Goal: Task Accomplishment & Management: Manage account settings

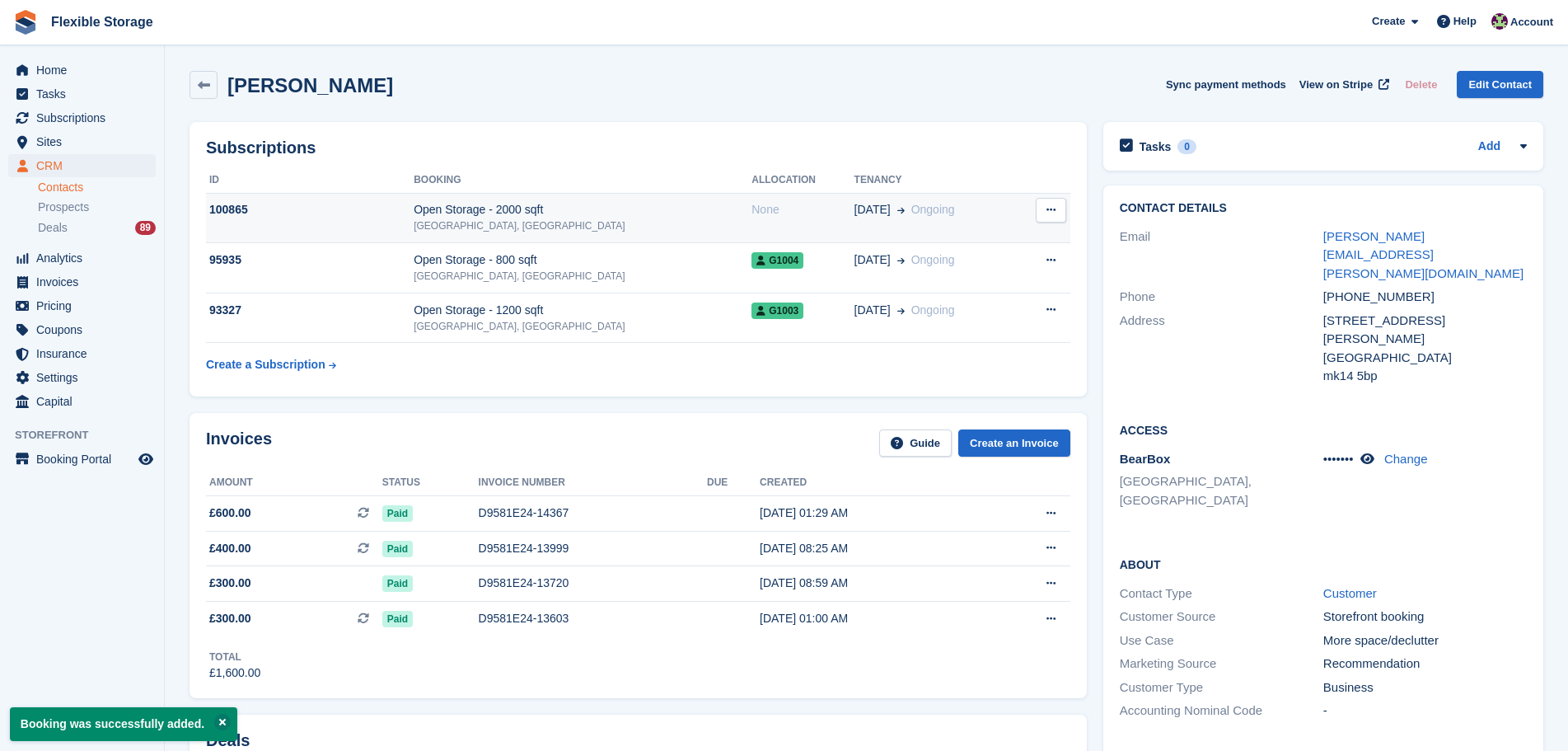
click at [641, 199] on td "Open Storage - 2000 sqft Chelmsford, Essex" at bounding box center [582, 218] width 338 height 50
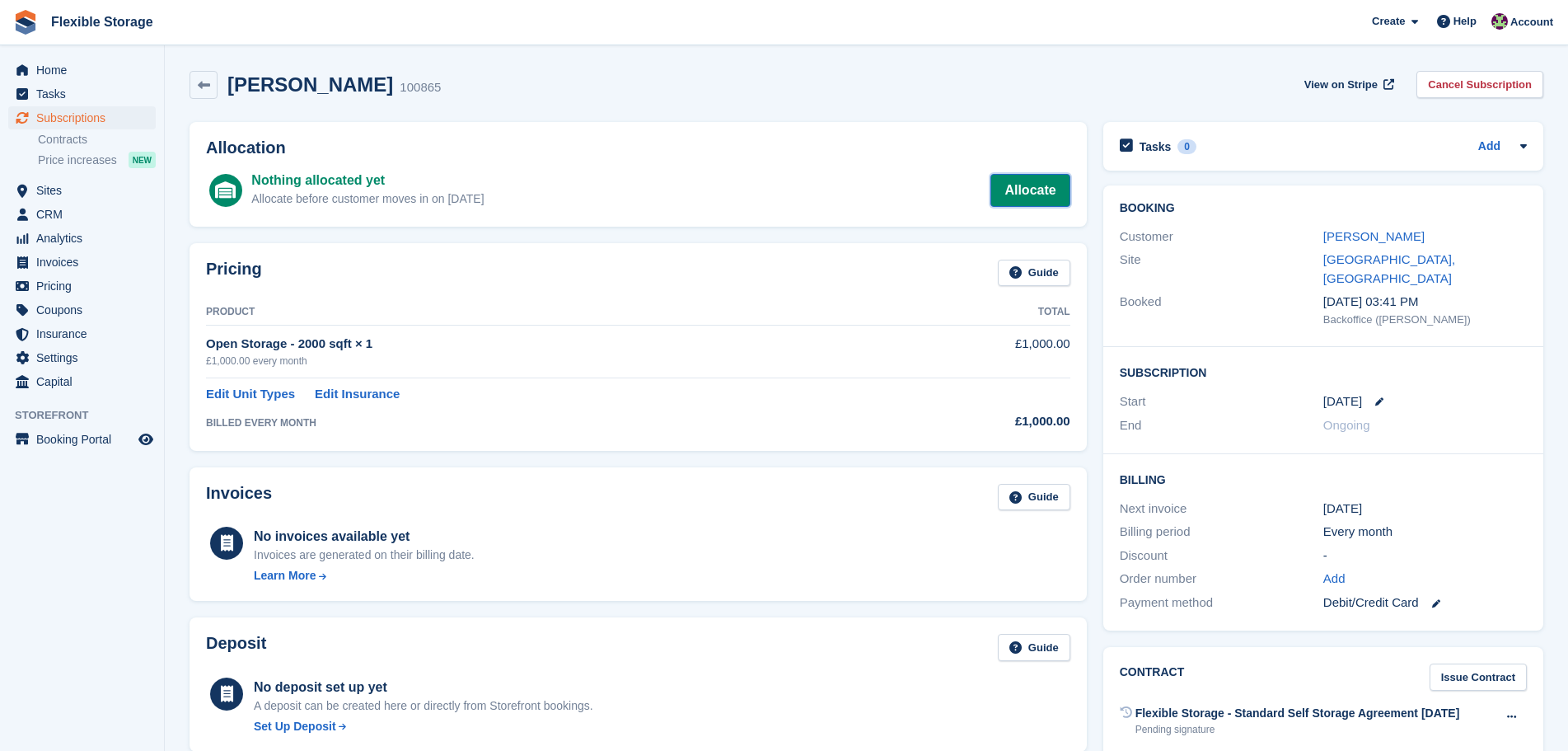
click at [1031, 187] on link "Allocate" at bounding box center [1030, 191] width 79 height 33
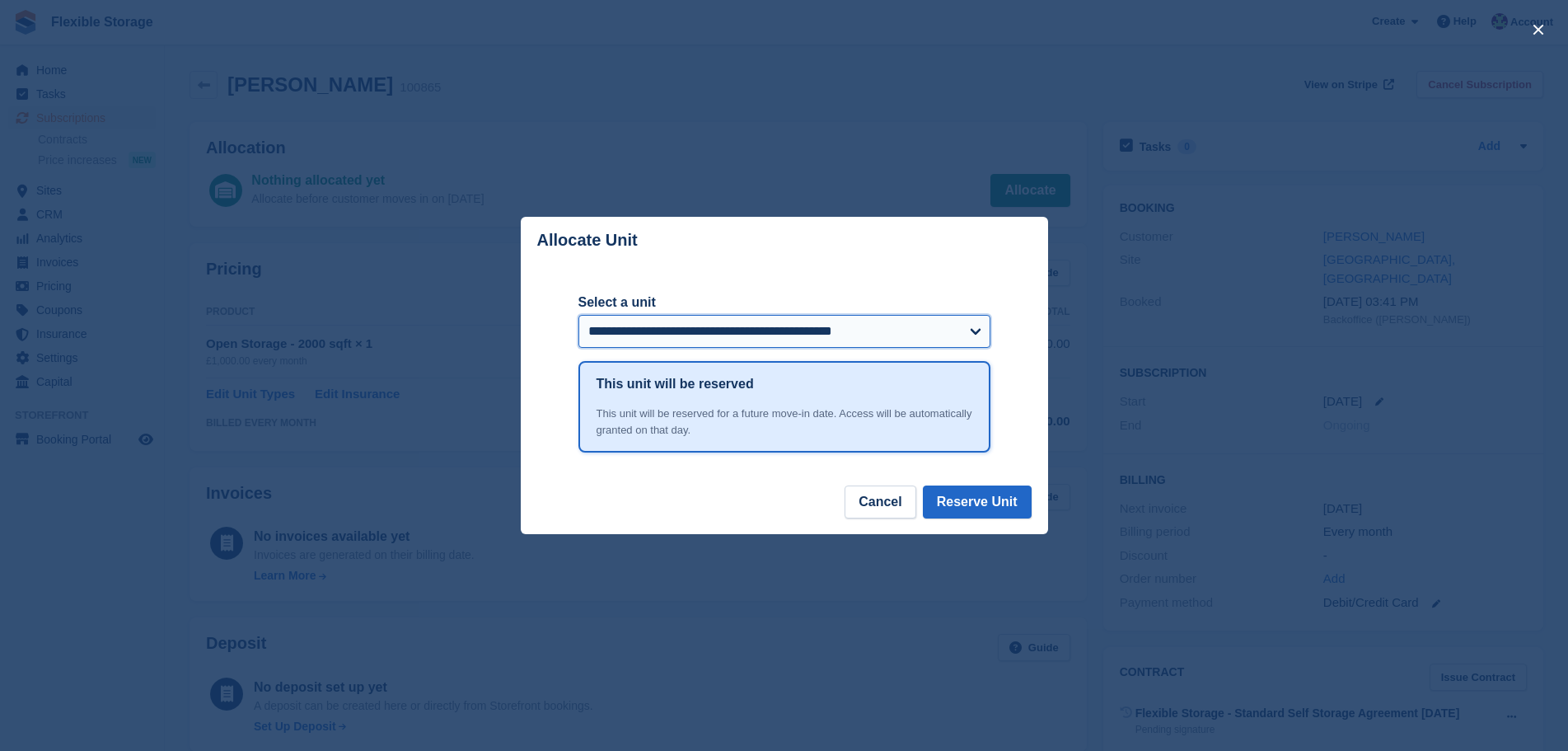
click at [834, 333] on select "**********" at bounding box center [784, 332] width 412 height 33
select select "******"
click at [578, 316] on select "**********" at bounding box center [784, 332] width 412 height 33
click at [1003, 506] on button "Reserve Unit" at bounding box center [977, 503] width 108 height 33
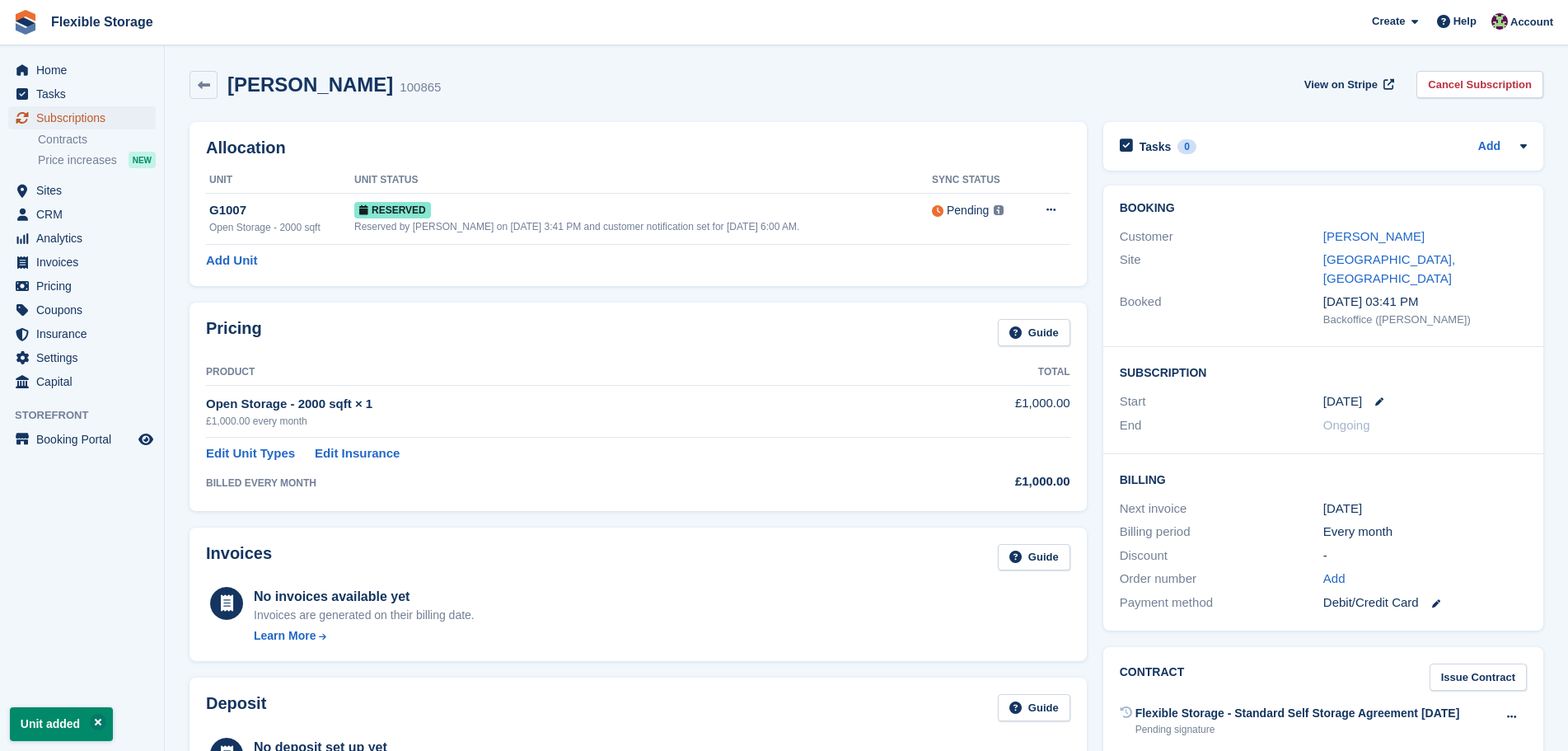
click at [70, 113] on span "Subscriptions" at bounding box center [85, 118] width 99 height 23
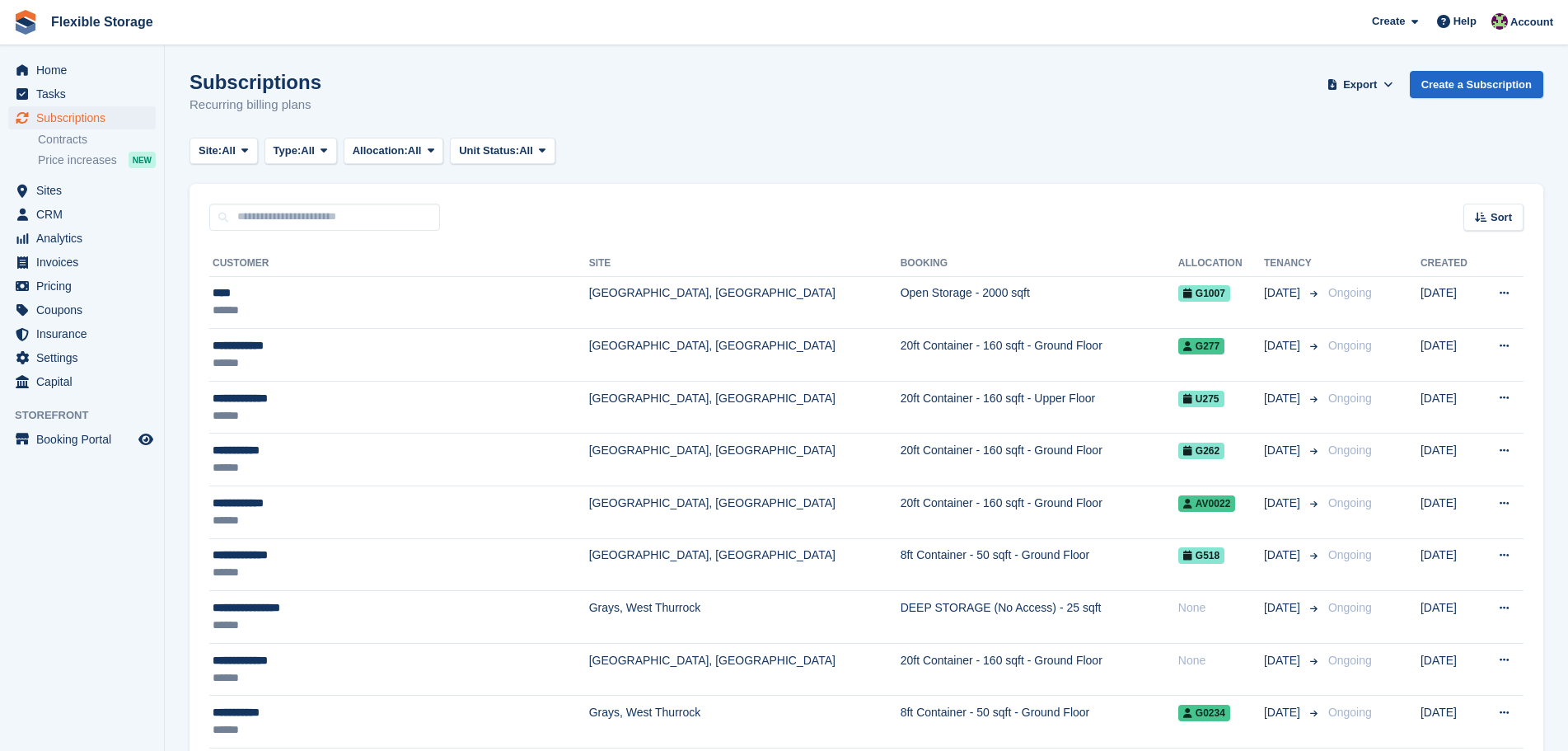
click at [616, 153] on div "Site: All All Grays, West Thurrock Aveley, Essex Chelmsford, Essex Type: All Al…" at bounding box center [866, 151] width 1354 height 27
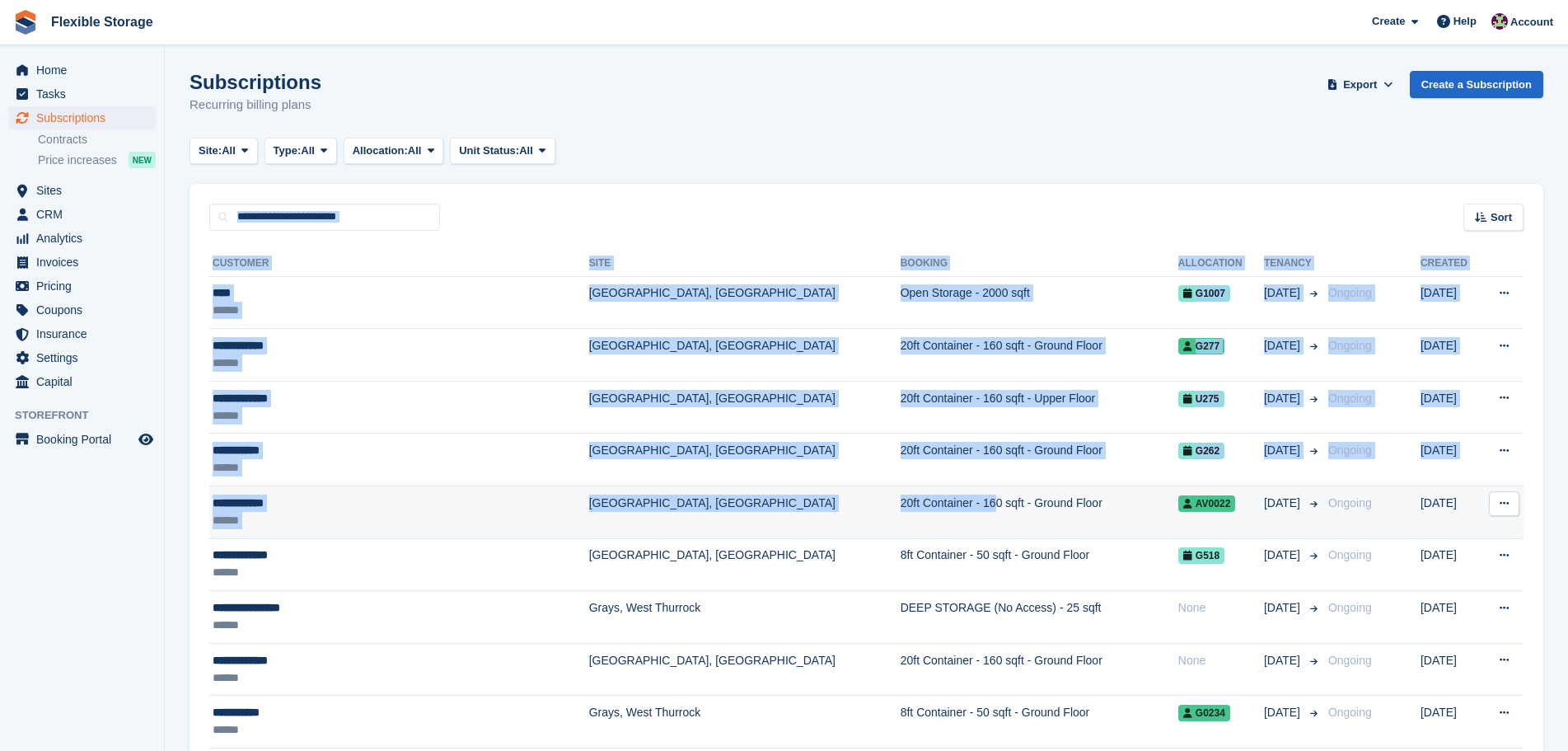
drag, startPoint x: 823, startPoint y: 85, endPoint x: 800, endPoint y: 508, distance: 423.6
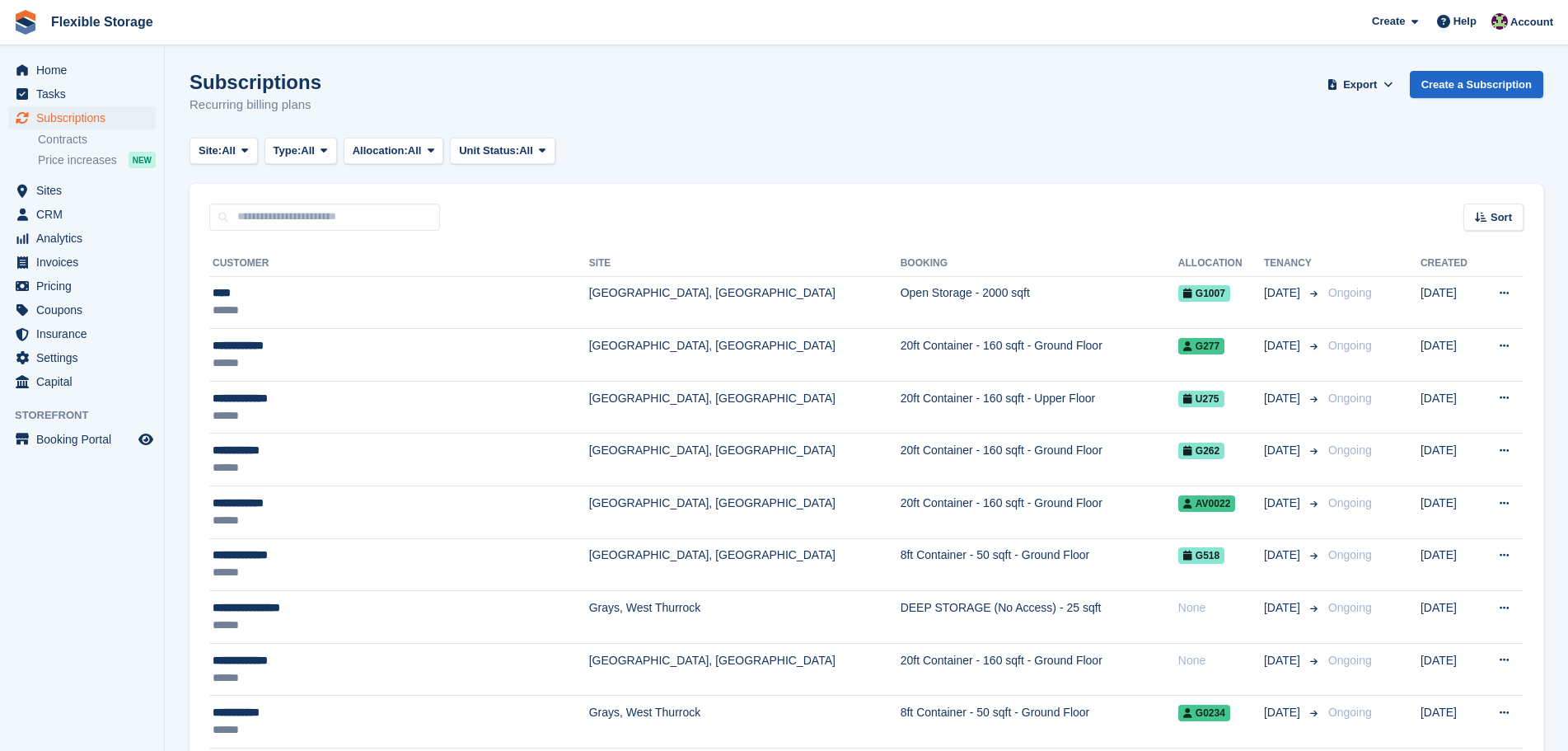
click at [861, 152] on div "Site: All All Grays, West Thurrock Aveley, Essex Chelmsford, Essex Type: All Al…" at bounding box center [866, 151] width 1354 height 27
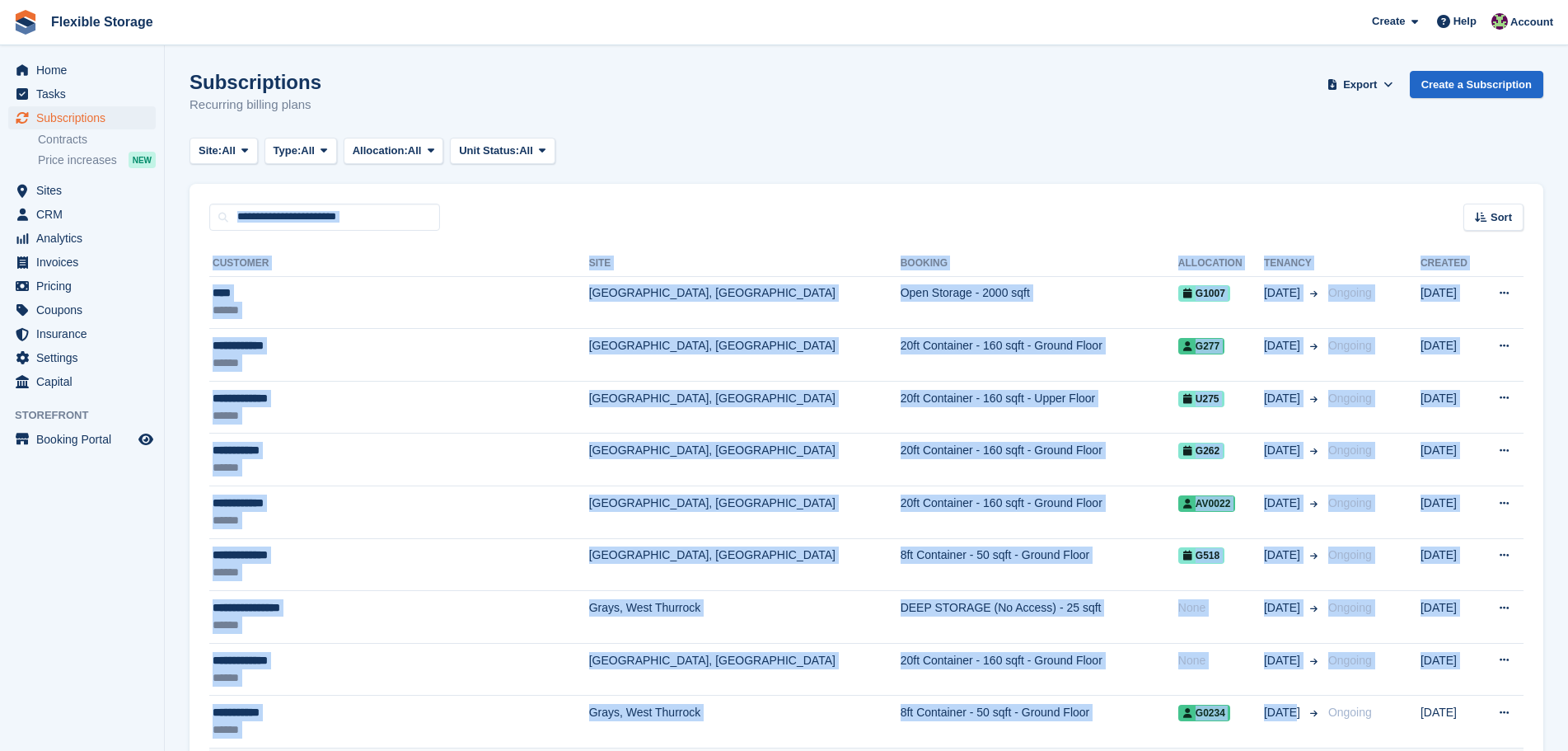
drag, startPoint x: 1195, startPoint y: 290, endPoint x: 1252, endPoint y: 745, distance: 458.6
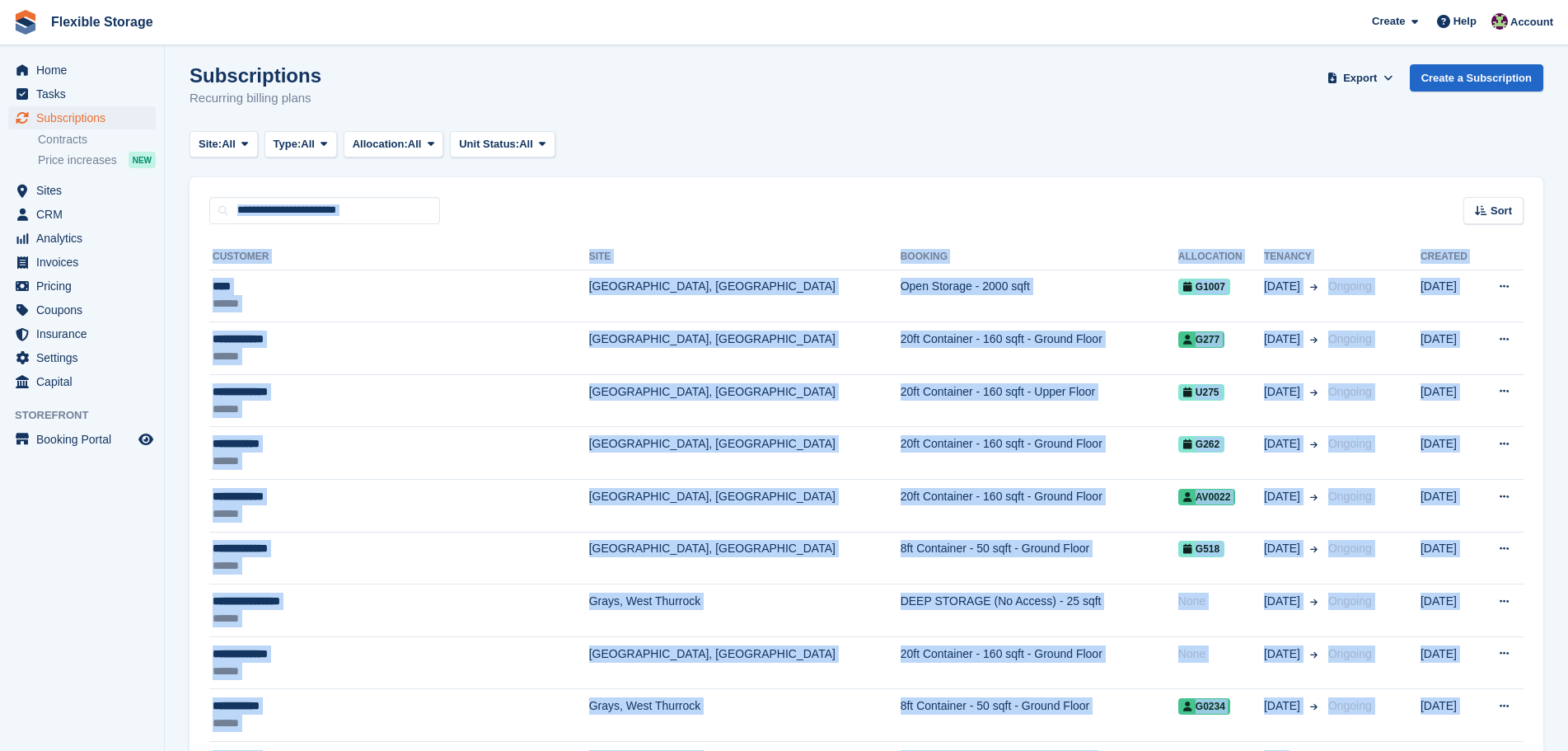
click at [1175, 193] on div "Sort Sort by Customer name Date created Move in date Move out date Created (old…" at bounding box center [866, 200] width 1354 height 47
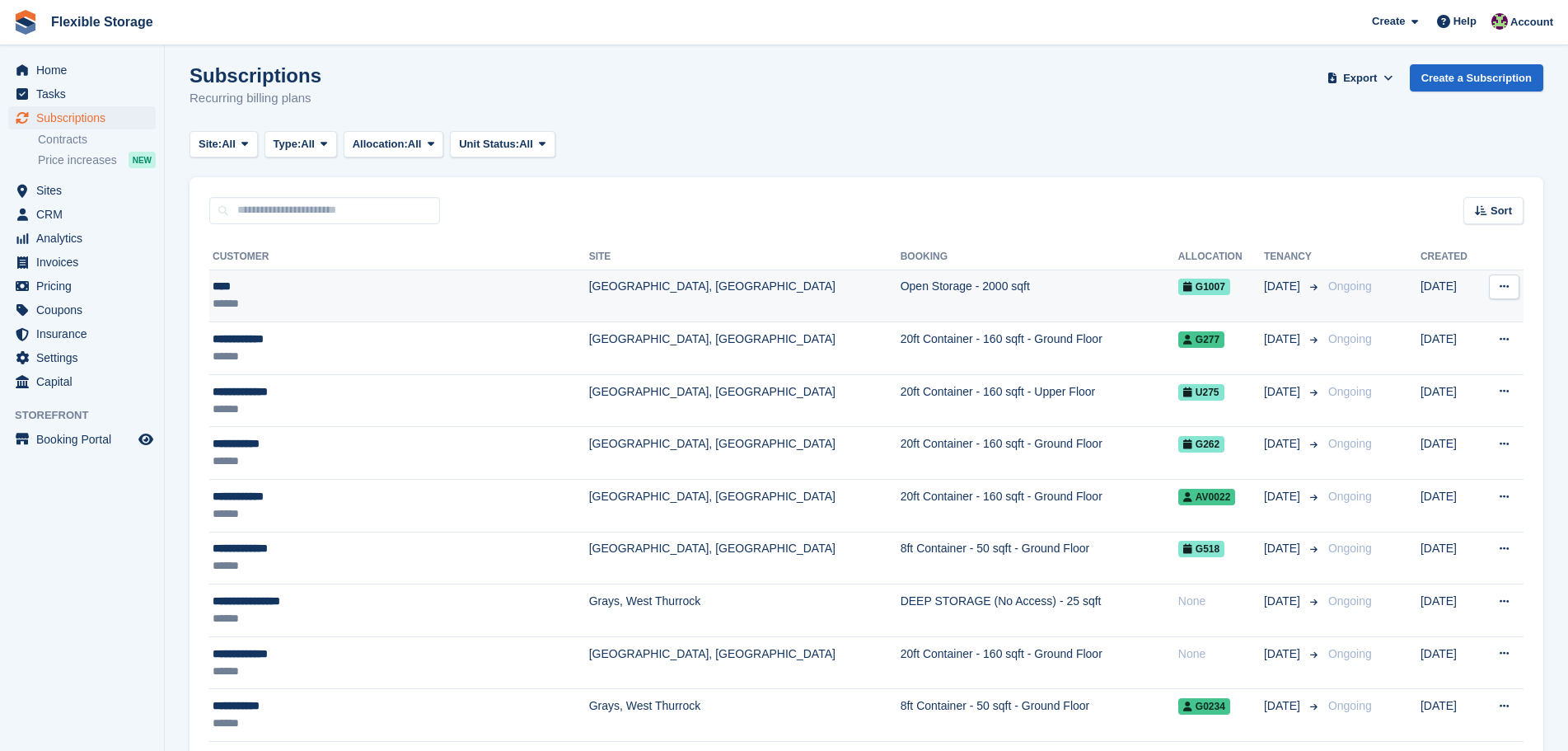
click at [901, 288] on td "Open Storage - 2000 sqft" at bounding box center [1040, 296] width 278 height 53
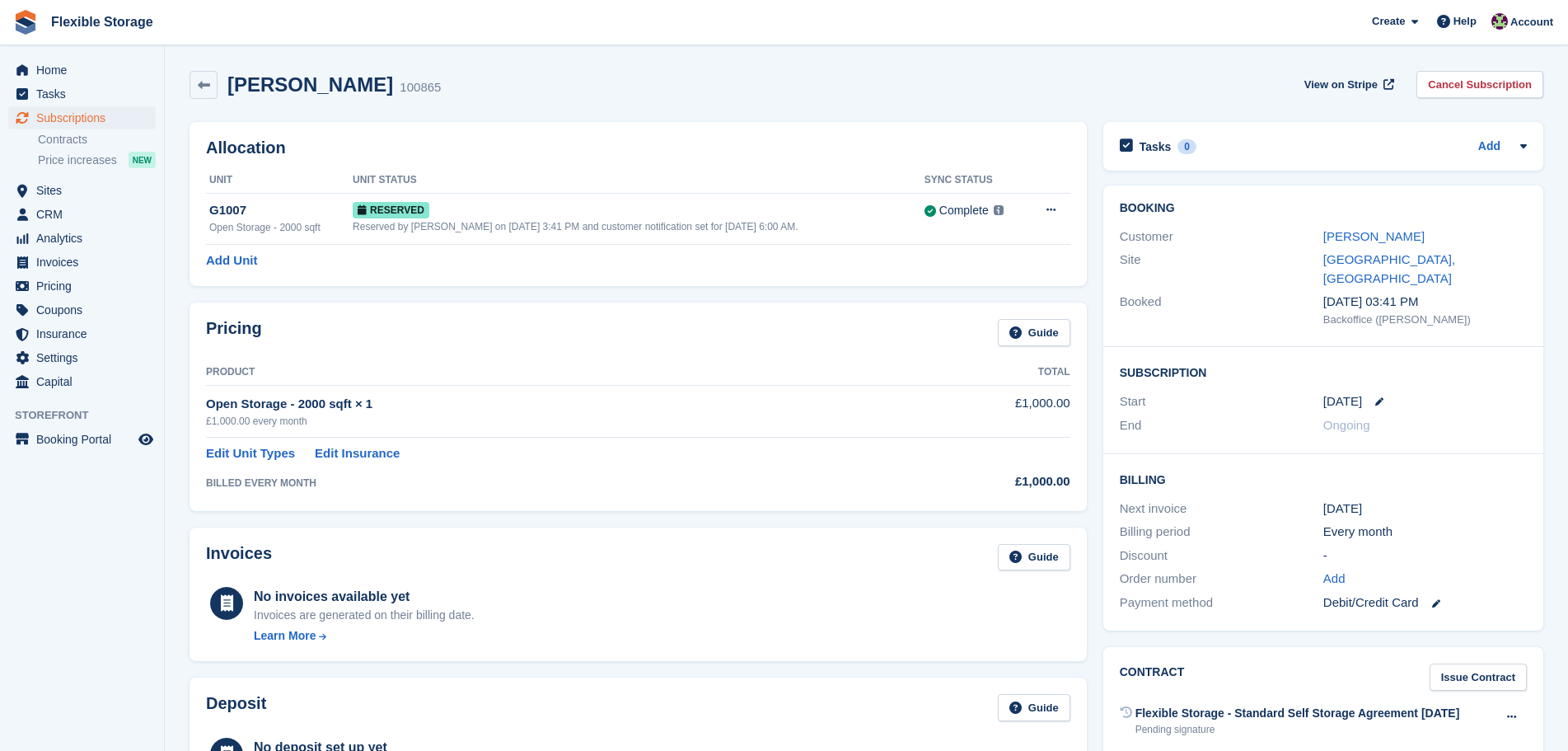
drag, startPoint x: 1331, startPoint y: 567, endPoint x: 1529, endPoint y: 790, distance: 298.2
click at [1529, 750] on html "Flexible Storage Create Subscription Invoice Contact Deal Discount Page Help Ch…" at bounding box center [784, 376] width 1568 height 751
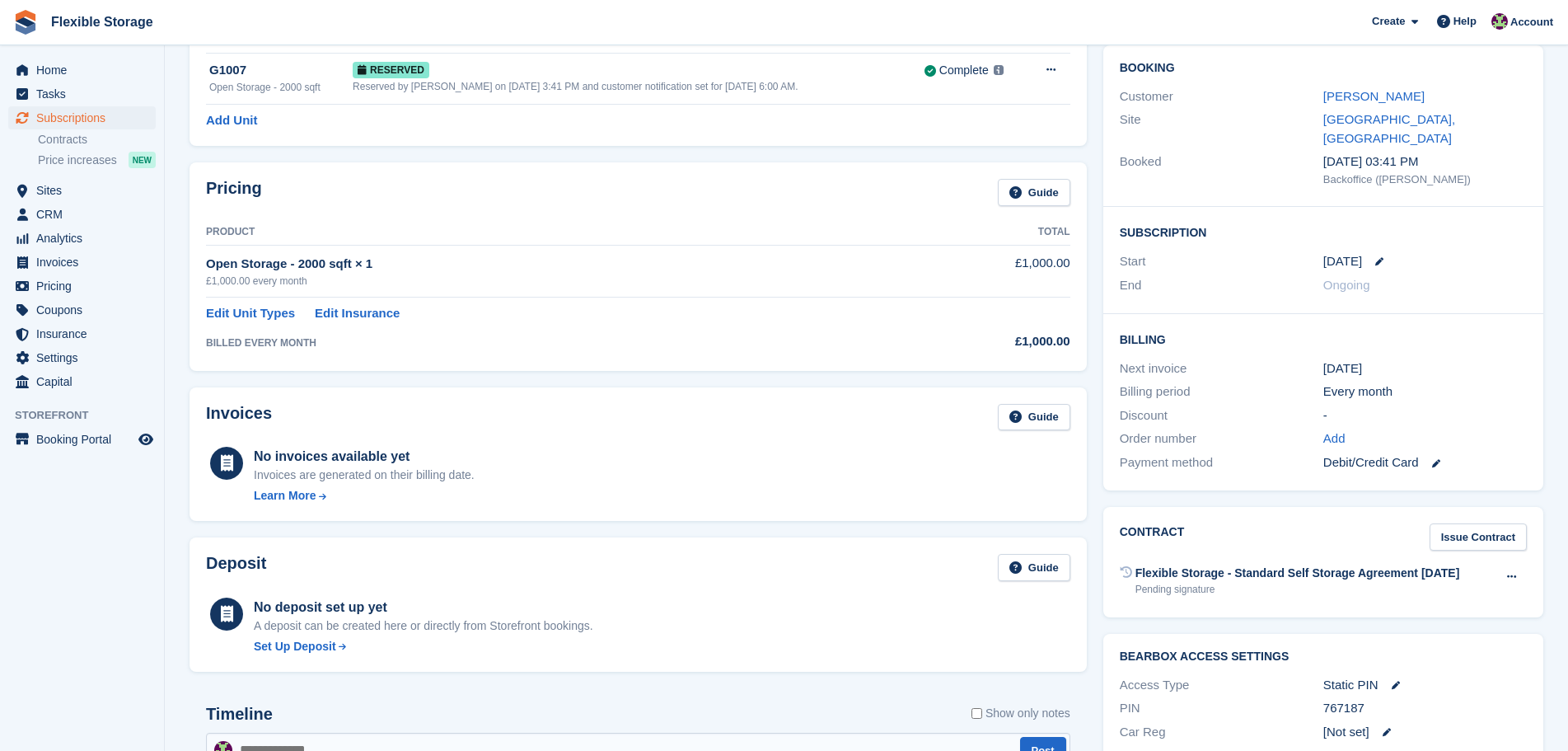
click at [1322, 561] on div "Flexible Storage - Standard Self Storage Agreement Aug 2025 Pending signature V…" at bounding box center [1323, 581] width 407 height 41
click at [1349, 593] on div "Contract Issue Contract Flexible Storage - Standard Self Storage Agreement Aug …" at bounding box center [1323, 562] width 440 height 110
drag, startPoint x: 1336, startPoint y: 574, endPoint x: 1233, endPoint y: 517, distance: 117.7
click at [1165, 528] on div "Contract Issue Contract Flexible Storage - Standard Self Storage Agreement Aug …" at bounding box center [1323, 562] width 440 height 110
click at [1240, 524] on div "Contract Issue Contract" at bounding box center [1323, 537] width 407 height 27
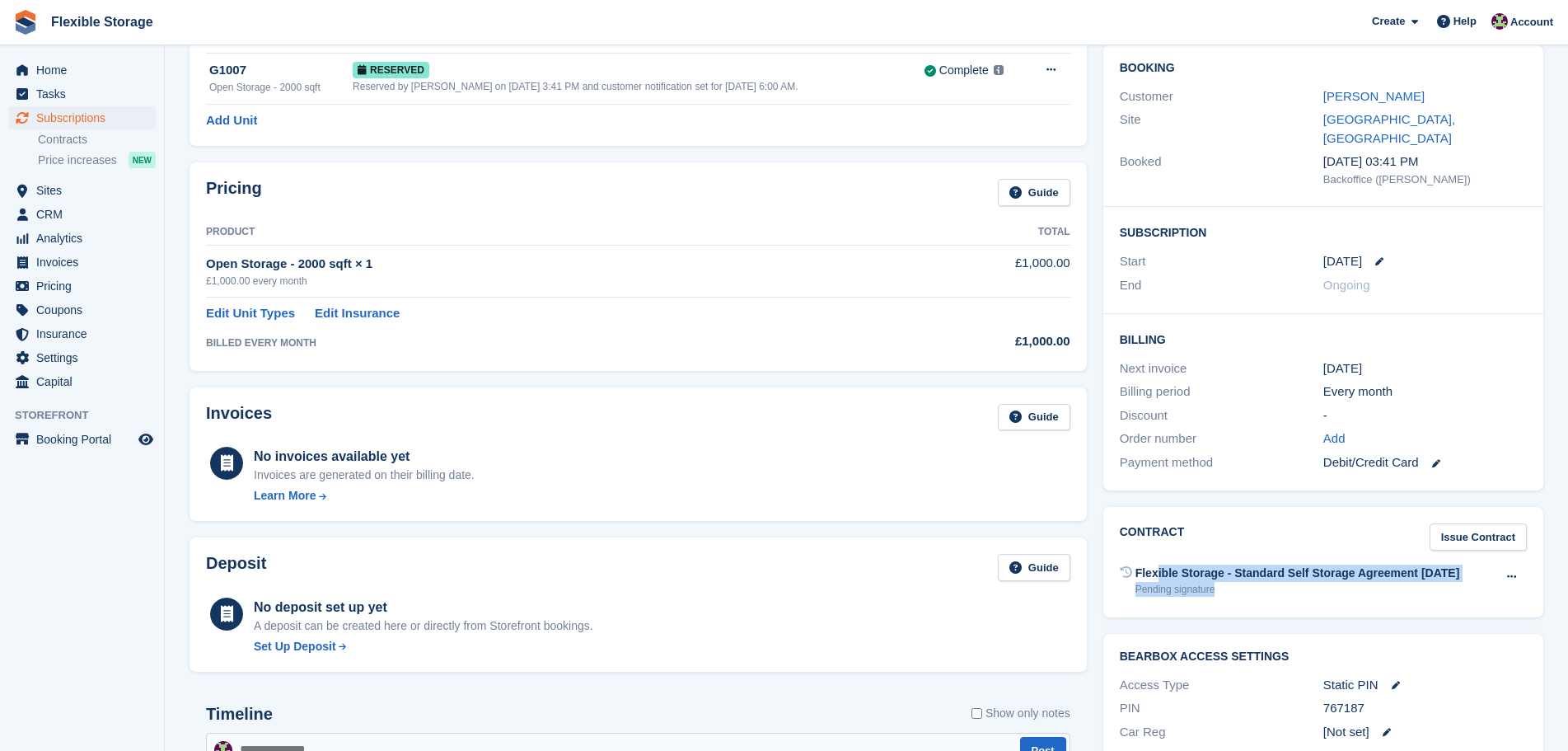
drag, startPoint x: 1321, startPoint y: 593, endPoint x: 1195, endPoint y: 534, distance: 139.1
click at [1165, 534] on div "Contract Issue Contract Flexible Storage - Standard Self Storage Agreement Aug …" at bounding box center [1323, 562] width 440 height 110
click at [1259, 528] on div "Contract Issue Contract" at bounding box center [1323, 537] width 407 height 27
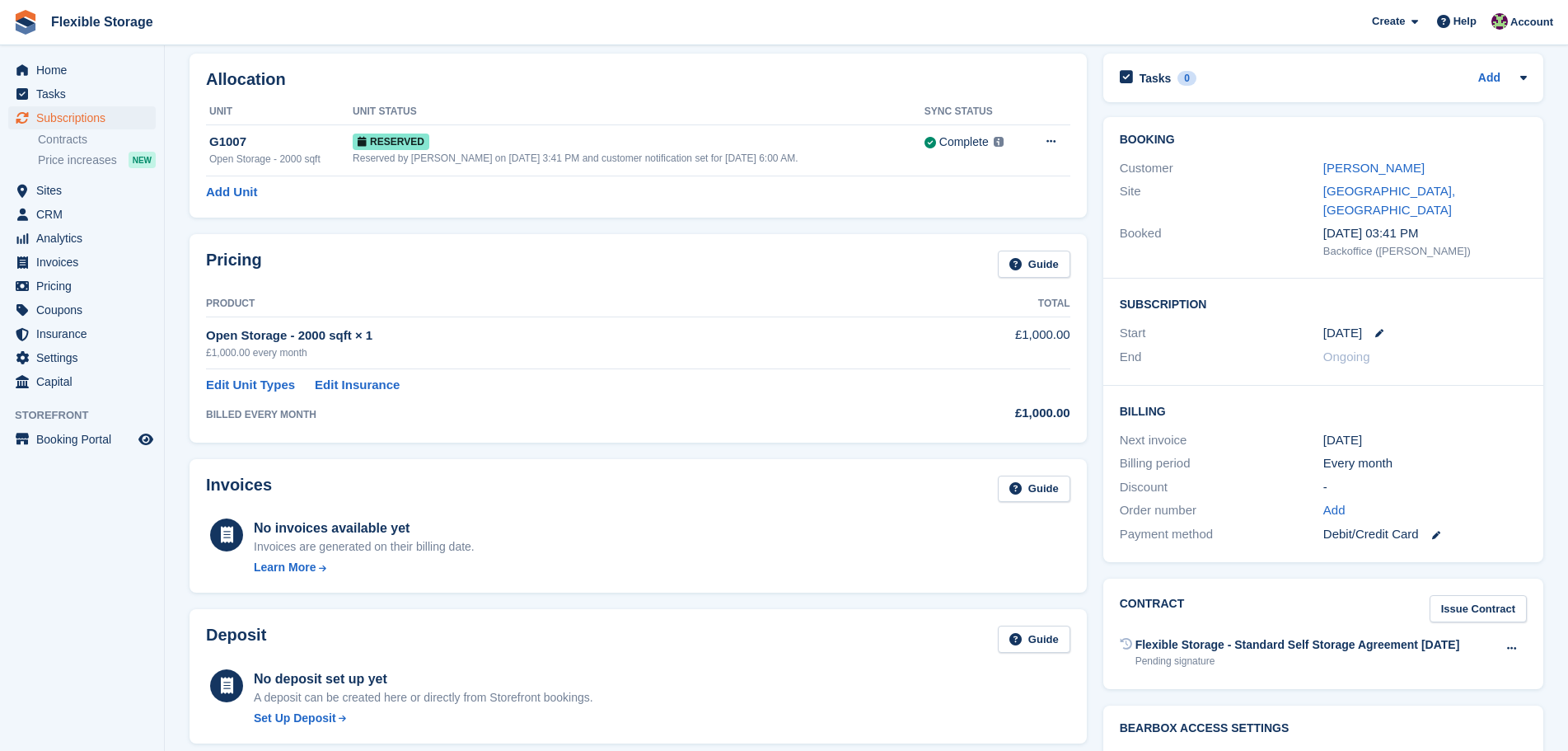
scroll to position [0, 0]
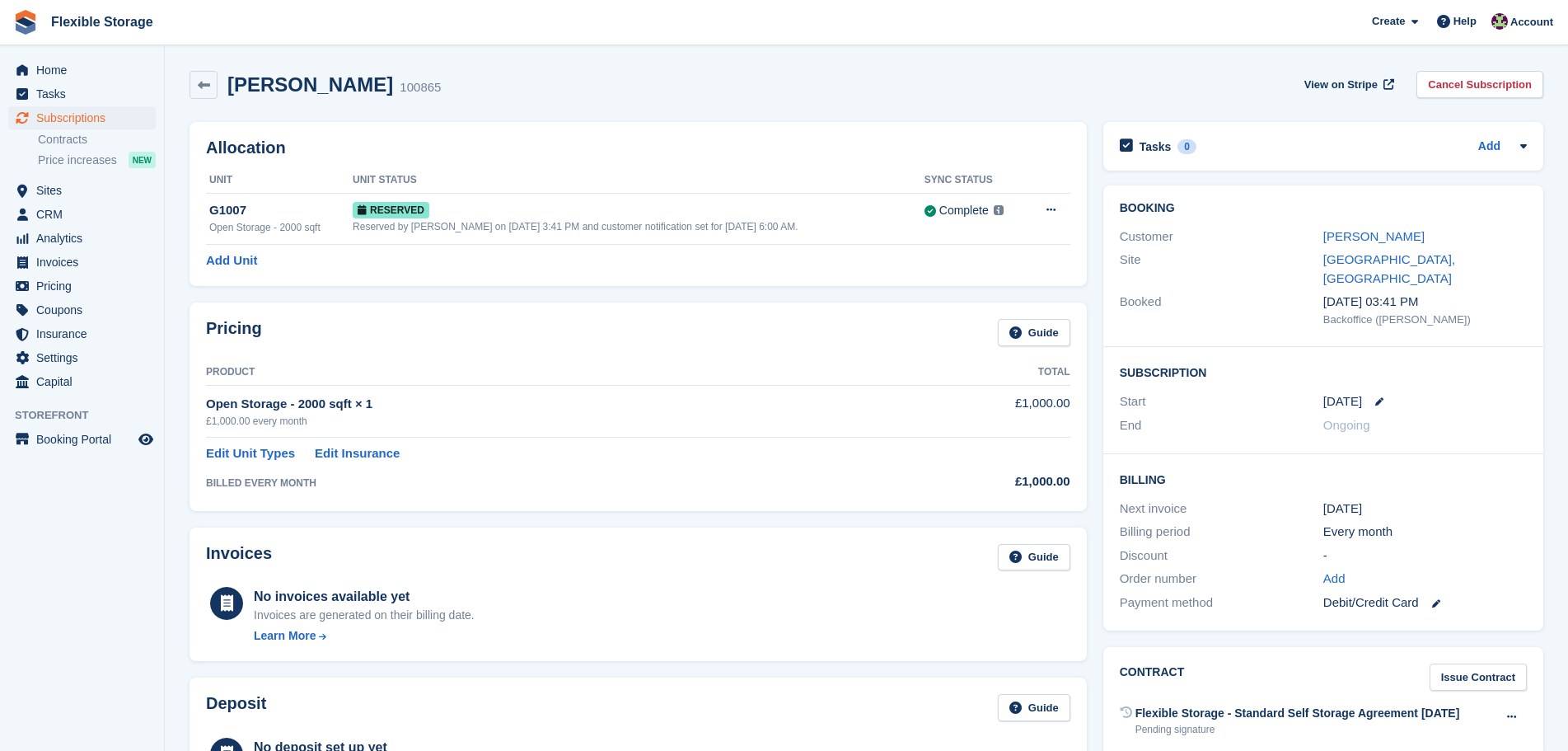
click at [1402, 566] on div "Adam 100865 View on Stripe Cancel Subscription Allocation Unit Unit Status Sync…" at bounding box center [866, 605] width 1354 height 1084
click at [1477, 471] on div "Billing Next invoice 13 Aug Billing period Every month Discount - Order number …" at bounding box center [1323, 542] width 440 height 176
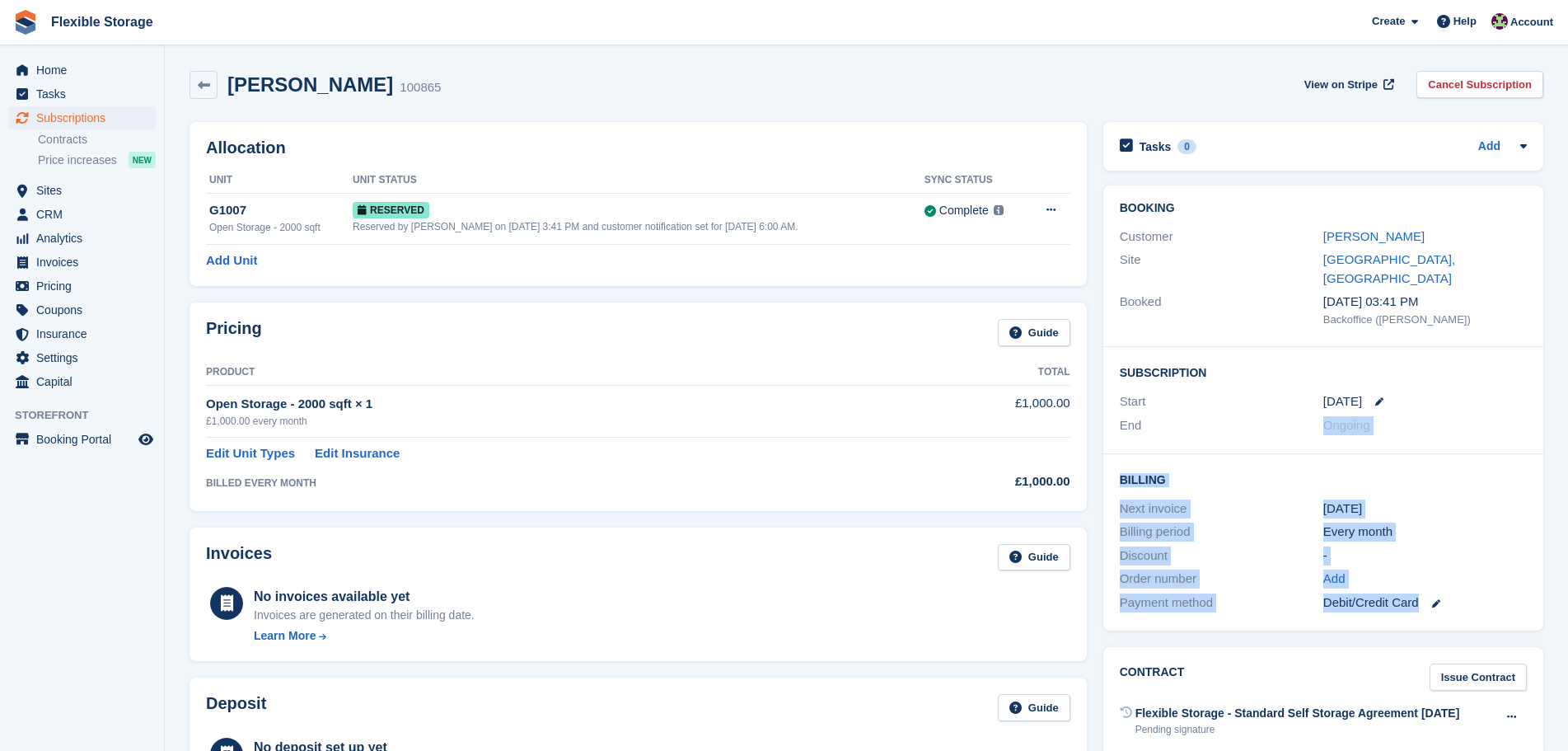
click at [1296, 412] on div "Booking Customer Adam Site Chelmsford, Essex Booked 11 Aug, 03:41 PM Backoffice…" at bounding box center [1323, 408] width 440 height 445
click at [1410, 454] on div "Billing Next invoice 13 Aug Billing period Every month Discount - Order number …" at bounding box center [1323, 542] width 440 height 176
drag, startPoint x: 1491, startPoint y: 587, endPoint x: 1344, endPoint y: 442, distance: 206.5
click at [1344, 454] on div "Billing Next invoice 13 Aug Billing period Every month Discount - Order number …" at bounding box center [1323, 542] width 440 height 176
click at [1432, 500] on div "13 Aug" at bounding box center [1425, 509] width 204 height 19
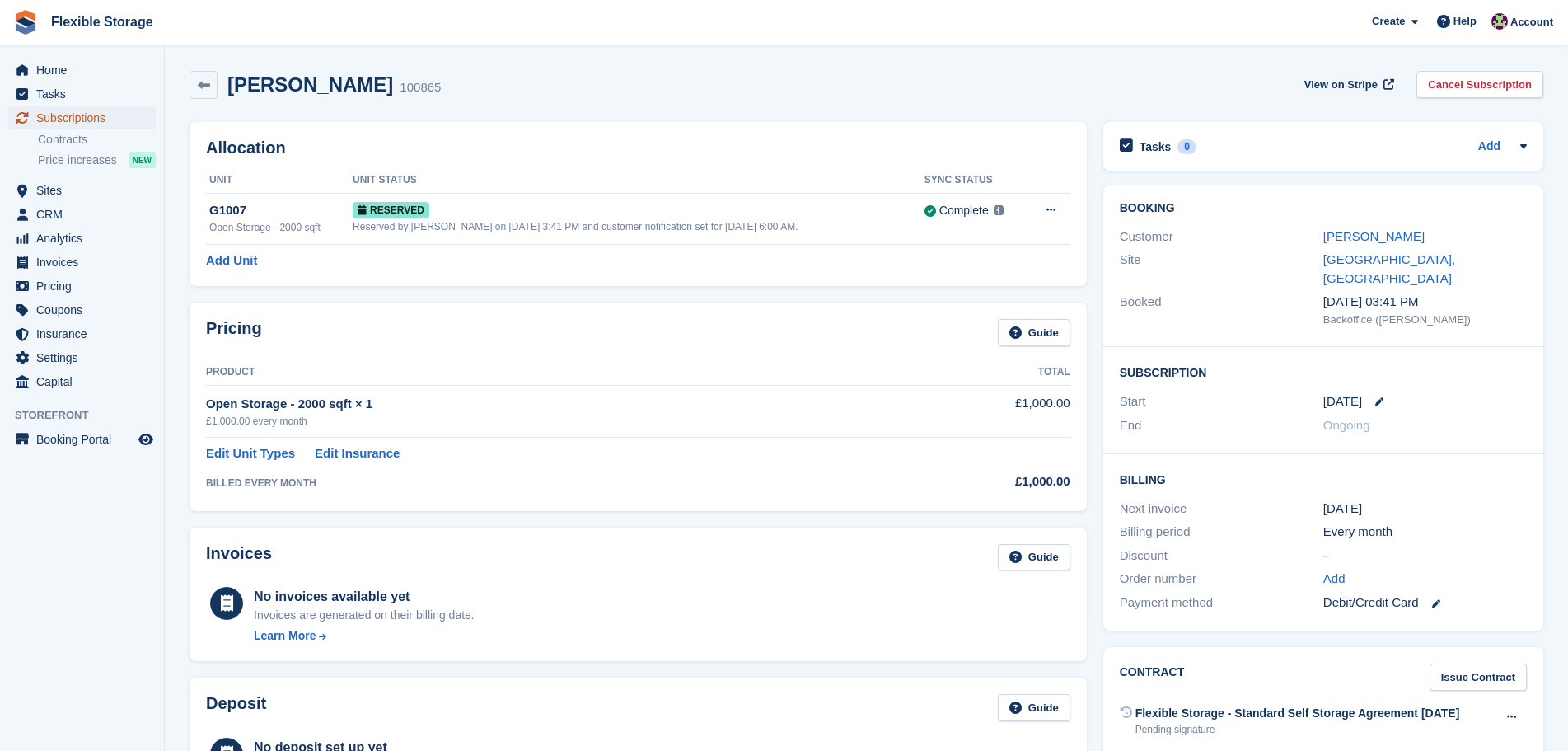
click at [110, 120] on span "Subscriptions" at bounding box center [85, 118] width 99 height 23
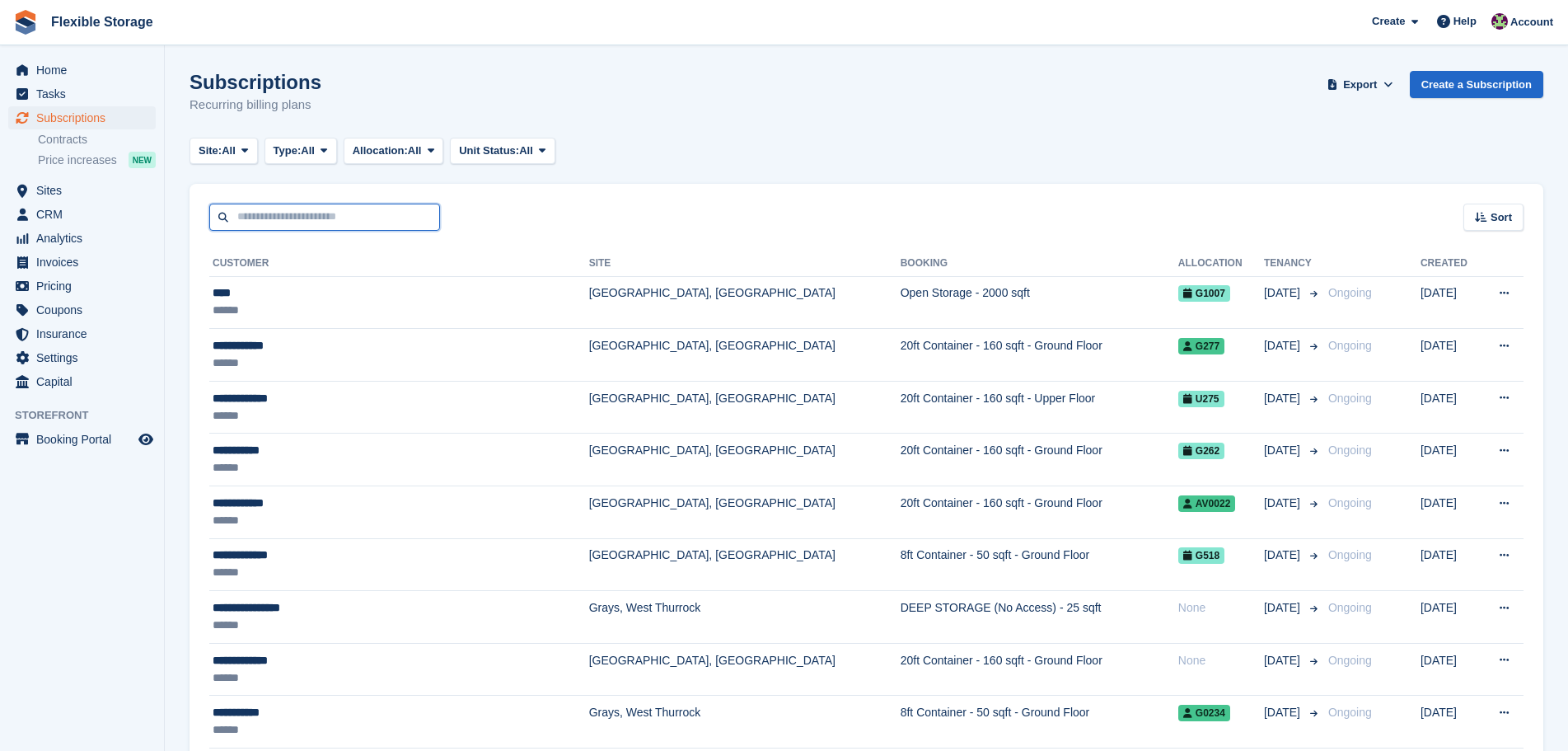
click at [325, 212] on input "text" at bounding box center [324, 217] width 231 height 27
click at [264, 222] on input "text" at bounding box center [324, 217] width 231 height 27
type input "*****"
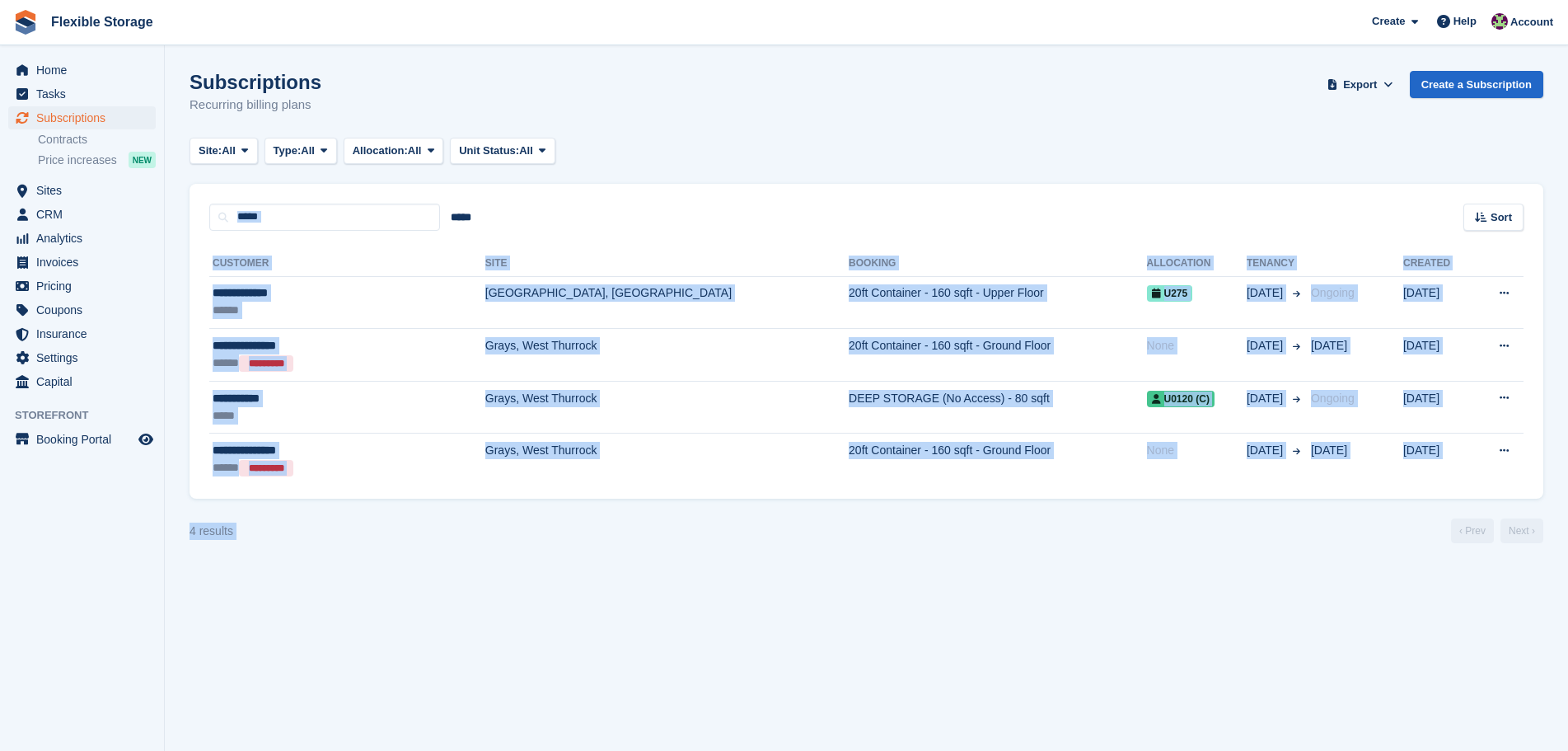
drag, startPoint x: 1130, startPoint y: 192, endPoint x: 1214, endPoint y: 600, distance: 416.6
click at [1214, 600] on section "Subscriptions Recurring billing plans Export Export Subscriptions Export a CSV …" at bounding box center [866, 376] width 1403 height 751
drag, startPoint x: 1237, startPoint y: 82, endPoint x: 1245, endPoint y: 642, distance: 560.1
click at [1245, 641] on section "Subscriptions Recurring billing plans Export Export Subscriptions Export a CSV …" at bounding box center [866, 376] width 1403 height 751
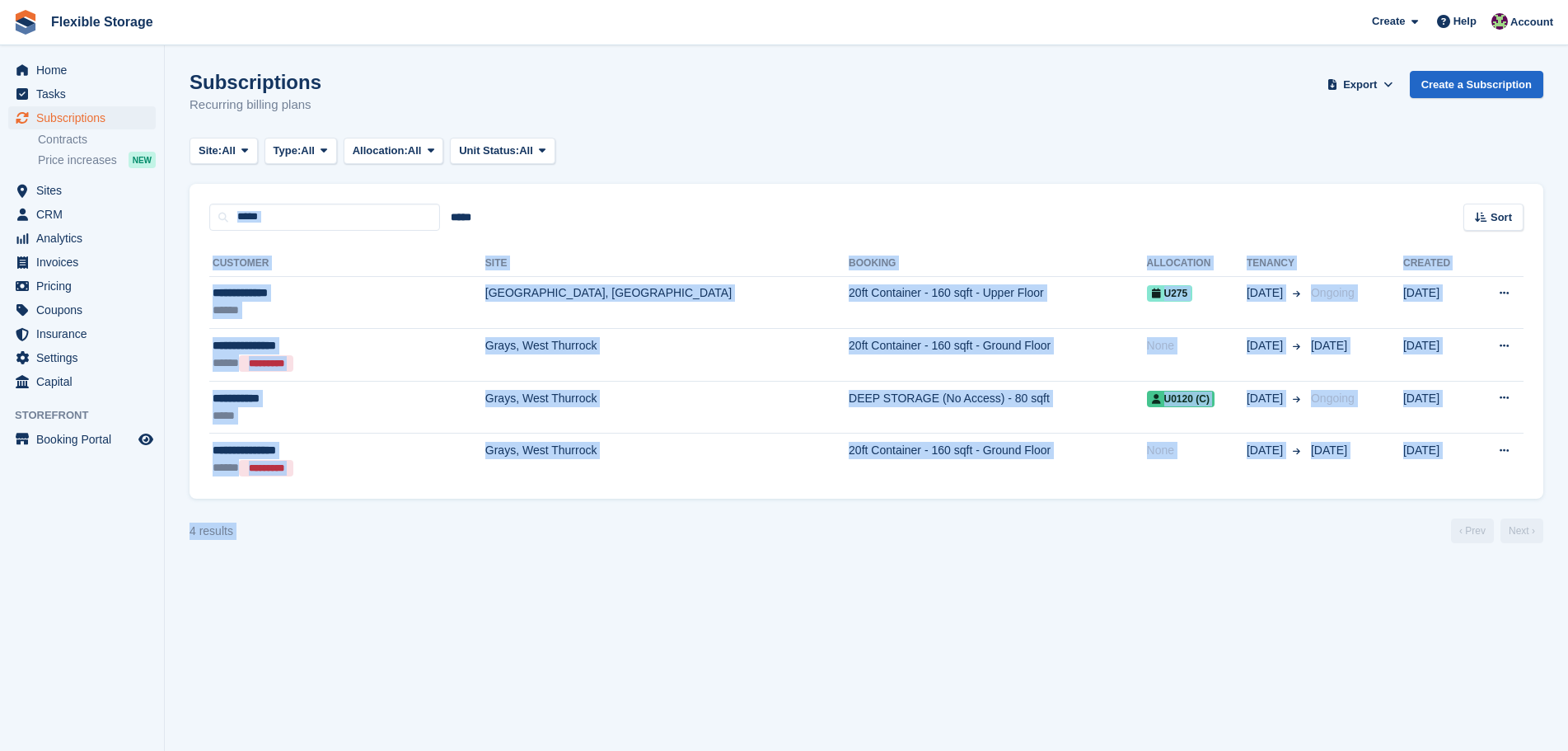
click at [1244, 642] on section "Subscriptions Recurring billing plans Export Export Subscriptions Export a CSV …" at bounding box center [866, 376] width 1403 height 751
drag, startPoint x: 1180, startPoint y: 171, endPoint x: 1169, endPoint y: 563, distance: 392.2
click at [1169, 548] on section "Subscriptions Recurring billing plans Export Export Subscriptions Export a CSV …" at bounding box center [866, 376] width 1403 height 751
click at [1168, 565] on section "Subscriptions Recurring billing plans Export Export Subscriptions Export a CSV …" at bounding box center [866, 376] width 1403 height 751
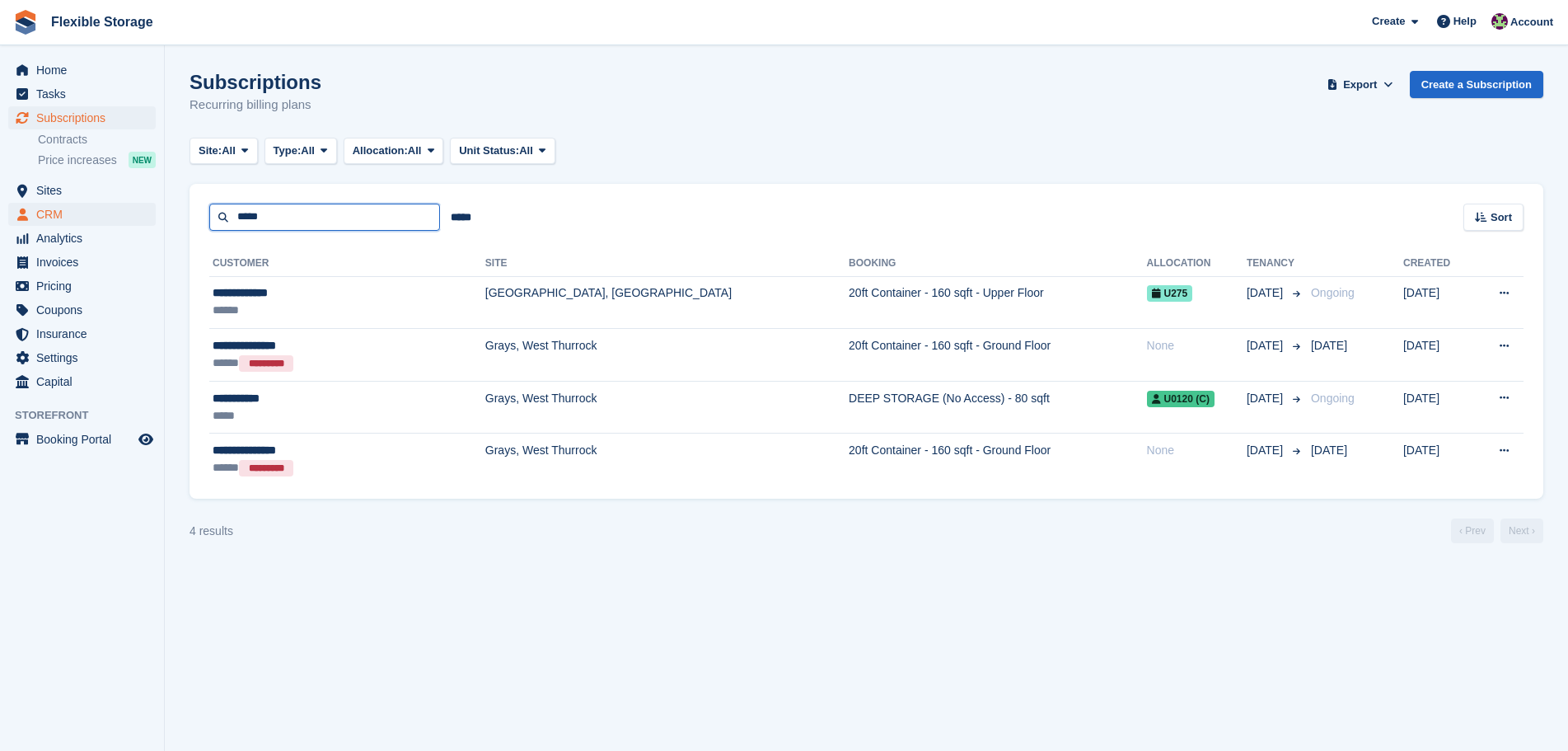
drag, startPoint x: 107, startPoint y: 213, endPoint x: 91, endPoint y: 210, distance: 16.3
click at [91, 210] on div "Home Tasks Subscriptions Subscriptions Subscriptions Contracts Price increases …" at bounding box center [784, 376] width 1568 height 751
click at [759, 170] on turbo-frame "Subscriptions Recurring billing plans Export Export Subscriptions Export a CSV …" at bounding box center [866, 307] width 1354 height 473
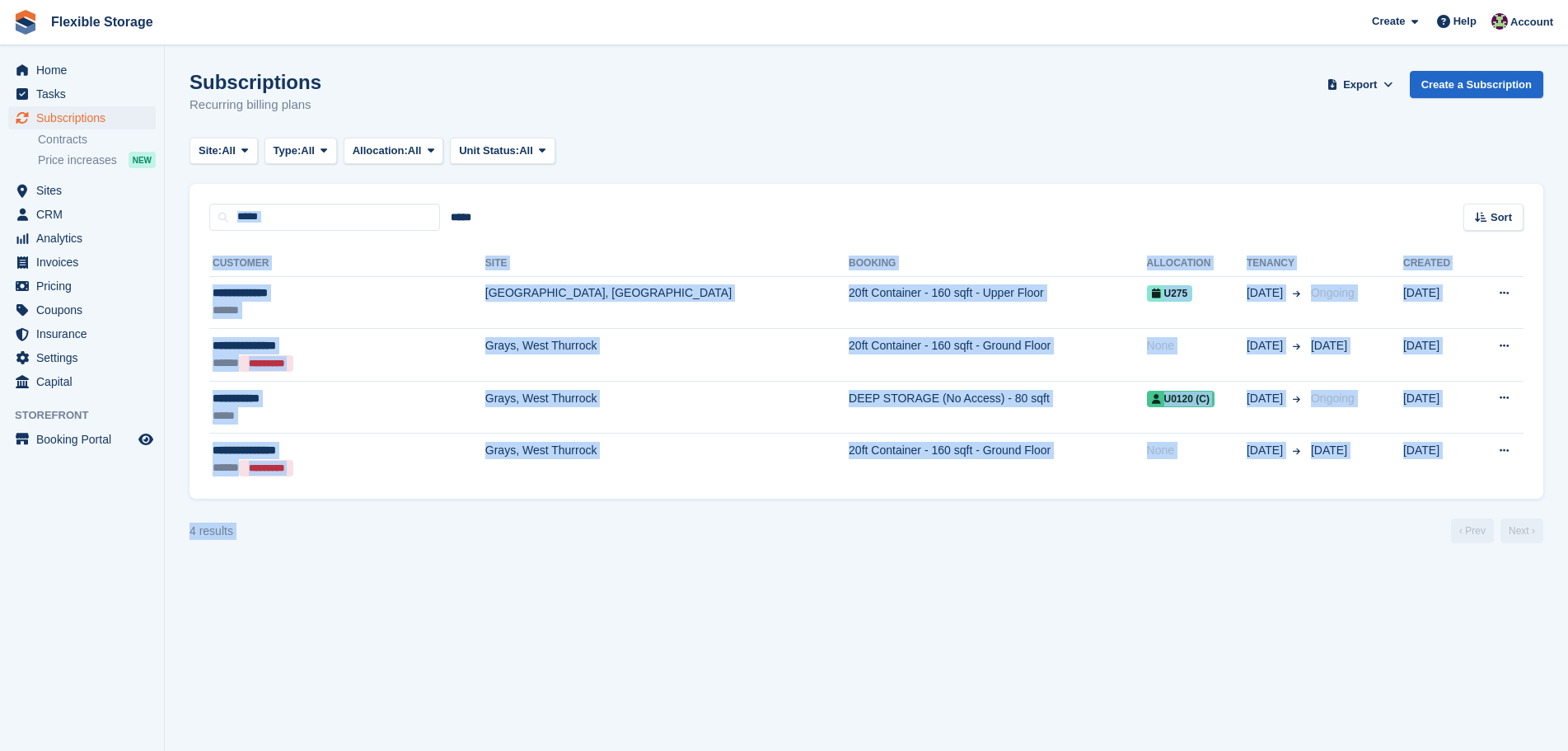
drag, startPoint x: 1303, startPoint y: 622, endPoint x: 850, endPoint y: 123, distance: 674.0
click at [850, 123] on section "Subscriptions Recurring billing plans Export Export Subscriptions Export a CSV …" at bounding box center [866, 376] width 1403 height 751
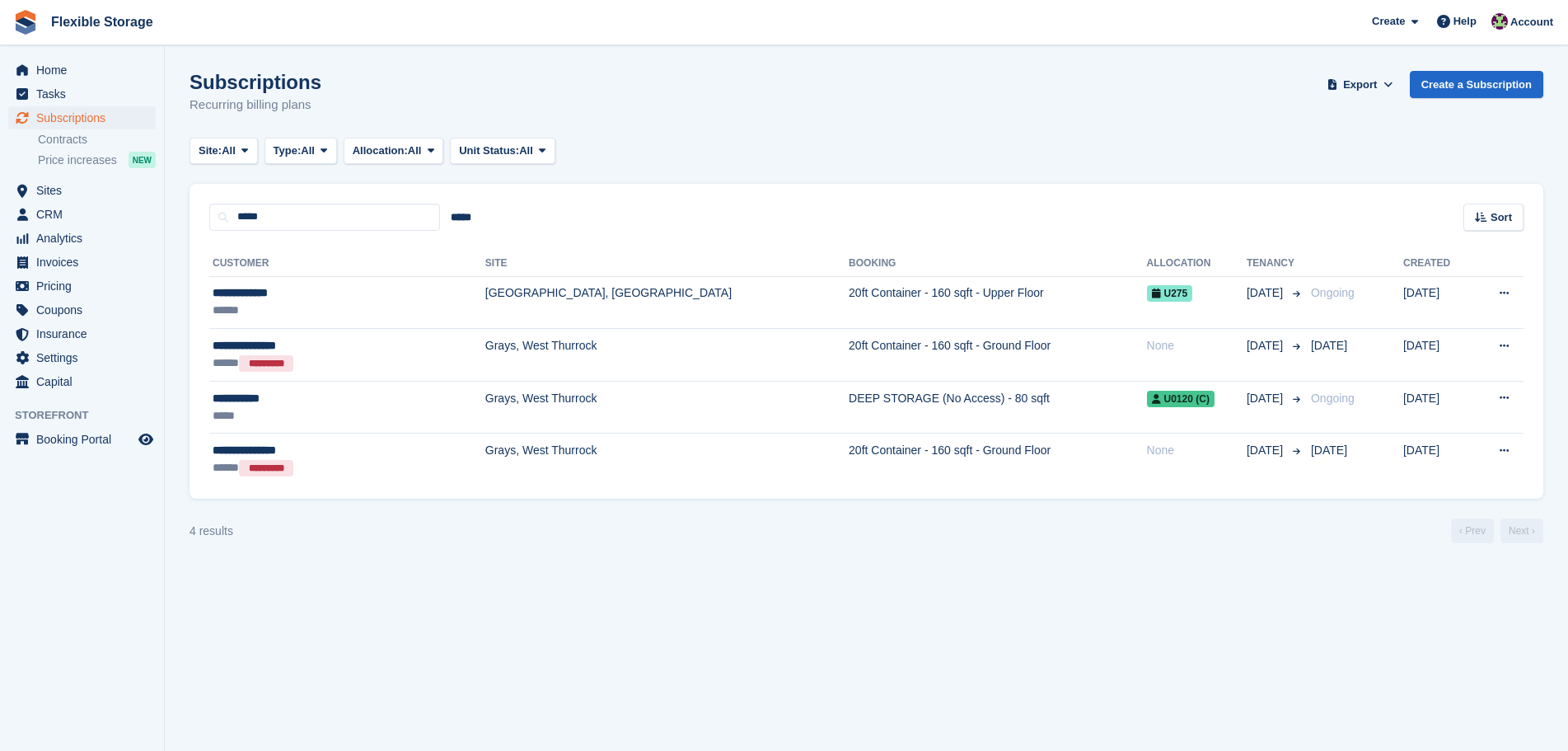
click at [1001, 133] on div "Subscriptions Recurring billing plans Export Export Subscriptions Export a CSV …" at bounding box center [866, 102] width 1354 height 63
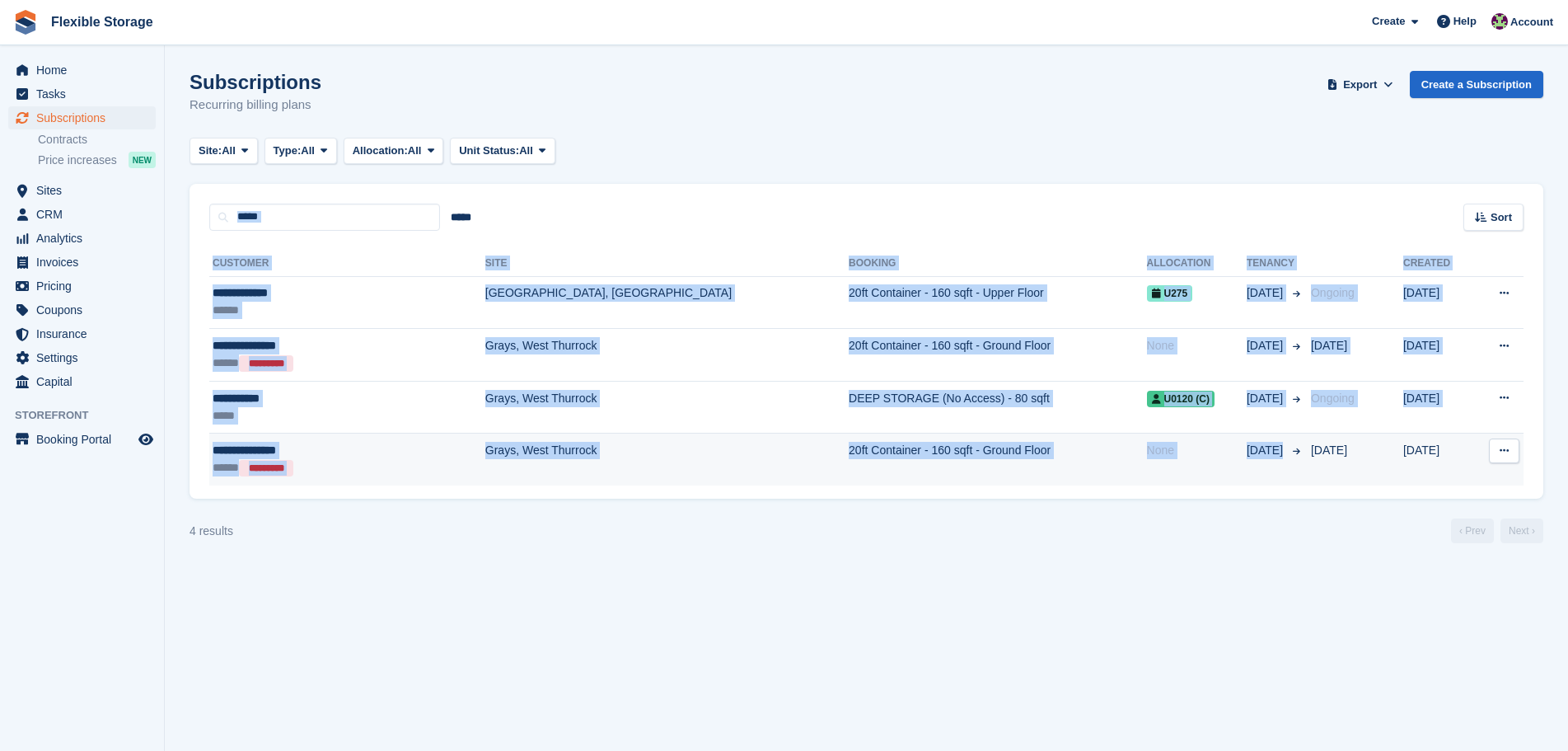
click at [1228, 476] on turbo-frame "Subscriptions Recurring billing plans Export Export Subscriptions Export a CSV …" at bounding box center [866, 307] width 1354 height 473
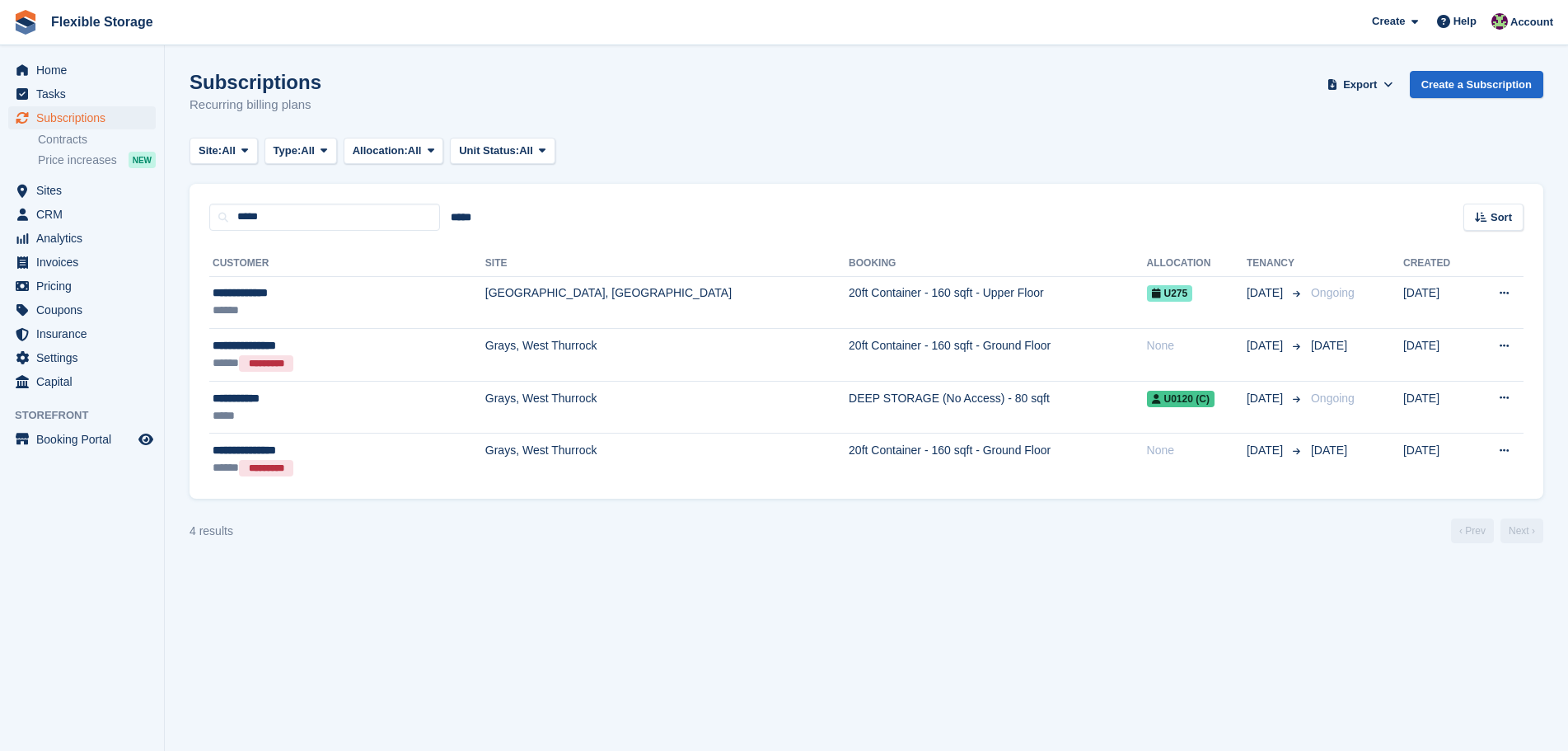
click at [1235, 522] on div "4 results ‹ Prev Next ›" at bounding box center [866, 530] width 1354 height 25
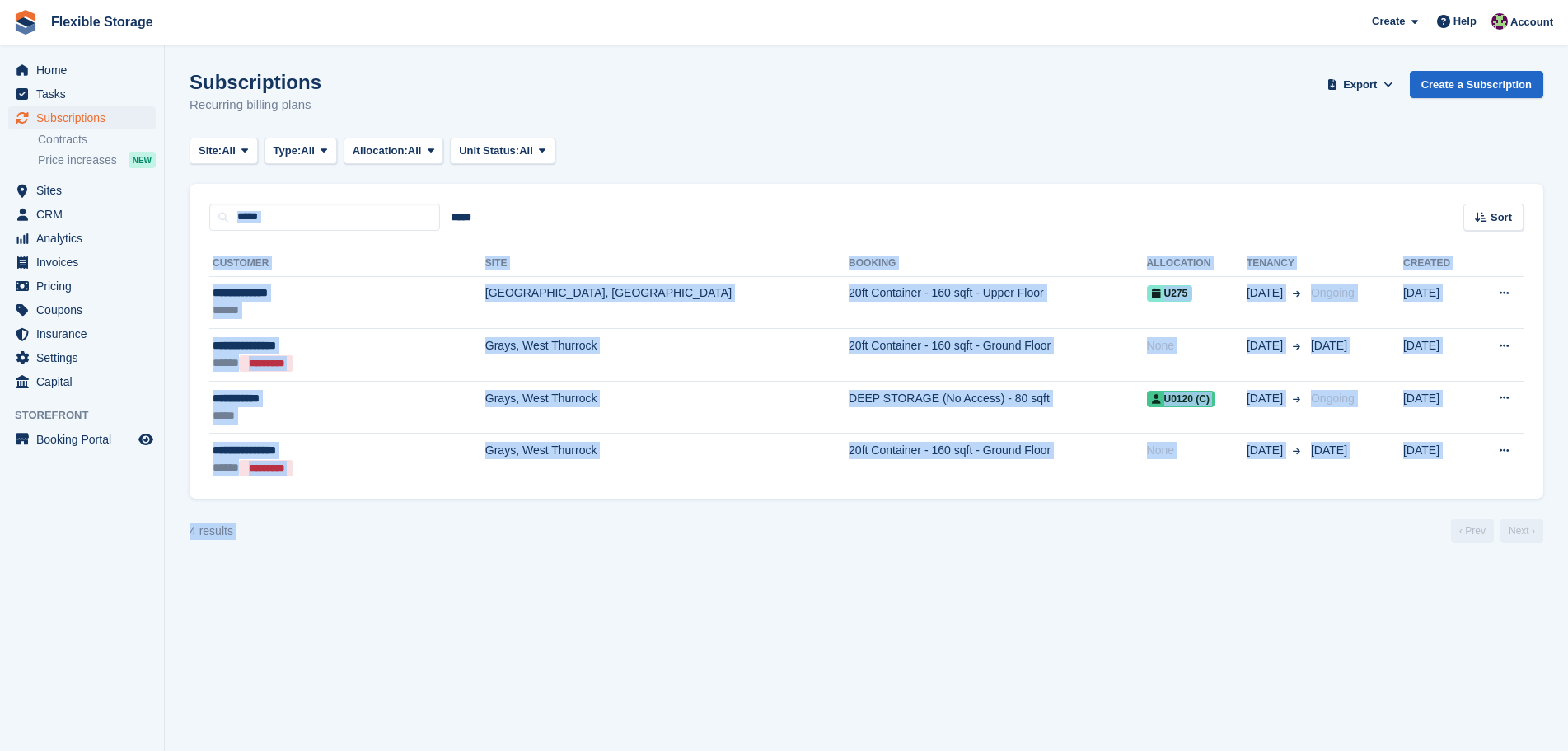
drag, startPoint x: 1174, startPoint y: 118, endPoint x: 1292, endPoint y: 635, distance: 530.3
click at [1292, 634] on section "Subscriptions Recurring billing plans Export Export Subscriptions Export a CSV …" at bounding box center [866, 376] width 1403 height 751
click at [1289, 634] on section "Subscriptions Recurring billing plans Export Export Subscriptions Export a CSV …" at bounding box center [866, 376] width 1403 height 751
drag, startPoint x: 1073, startPoint y: 286, endPoint x: 1089, endPoint y: 652, distance: 366.3
click at [1089, 661] on section "Subscriptions Recurring billing plans Export Export Subscriptions Export a CSV …" at bounding box center [866, 376] width 1403 height 751
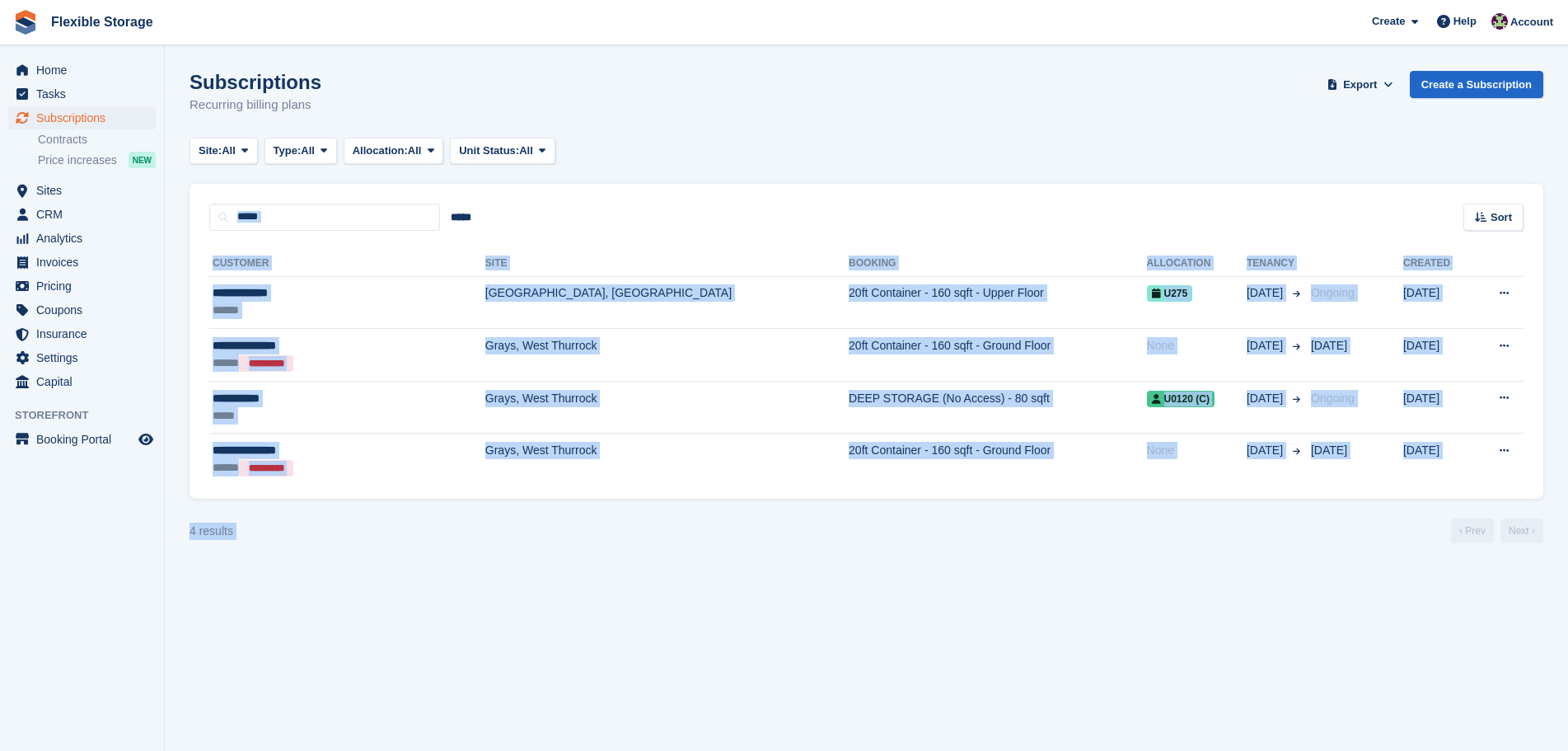
click at [1089, 637] on section "Subscriptions Recurring billing plans Export Export Subscriptions Export a CSV …" at bounding box center [866, 376] width 1403 height 751
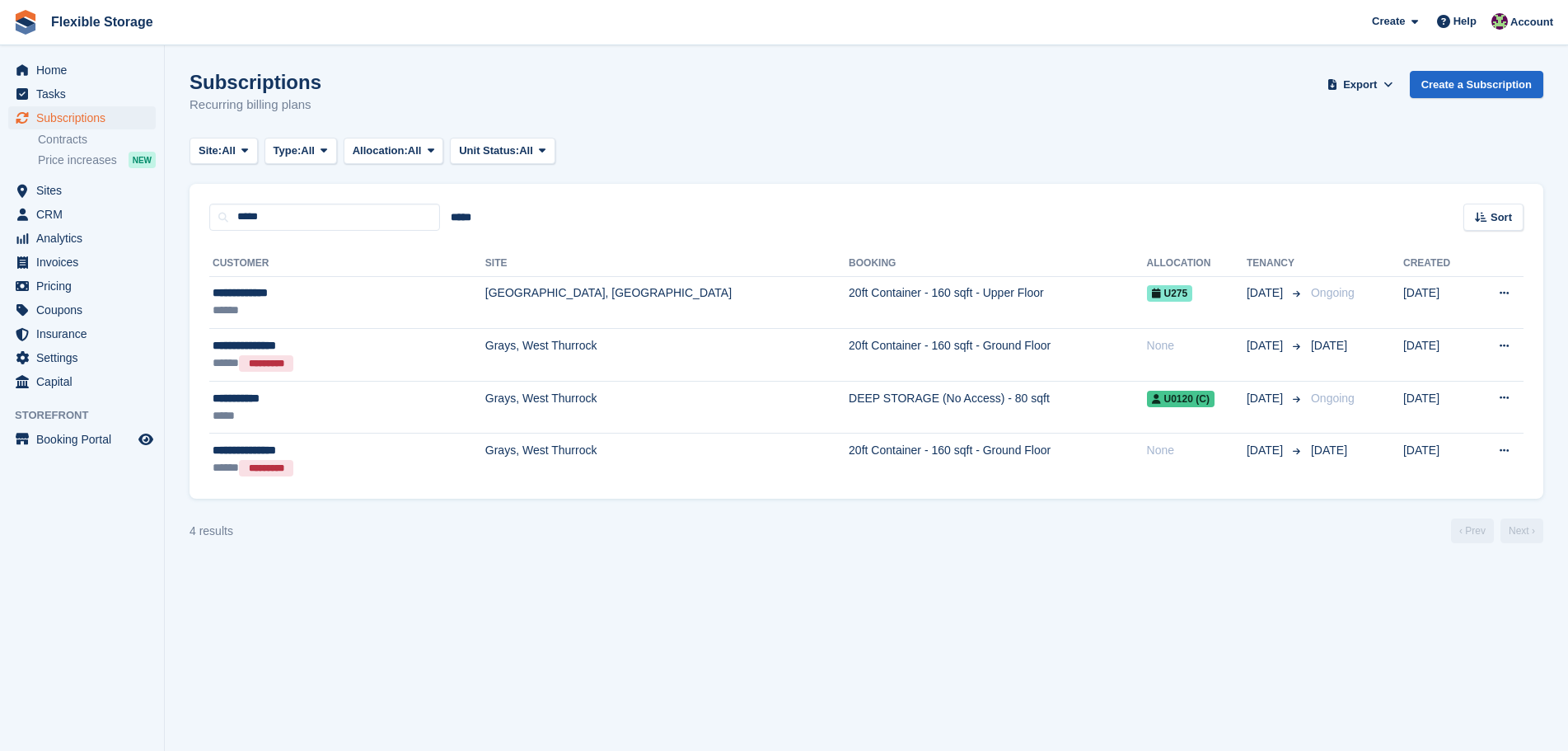
drag, startPoint x: 1080, startPoint y: 640, endPoint x: 887, endPoint y: 520, distance: 227.3
click at [1080, 638] on section "Subscriptions Recurring billing plans Export Export Subscriptions Export a CSV …" at bounding box center [866, 376] width 1403 height 751
click at [849, 279] on td "20ft Container - 160 sqft - Upper Floor" at bounding box center [997, 302] width 297 height 53
click at [902, 294] on td "20ft Container - 160 sqft - Upper Floor" at bounding box center [997, 302] width 297 height 53
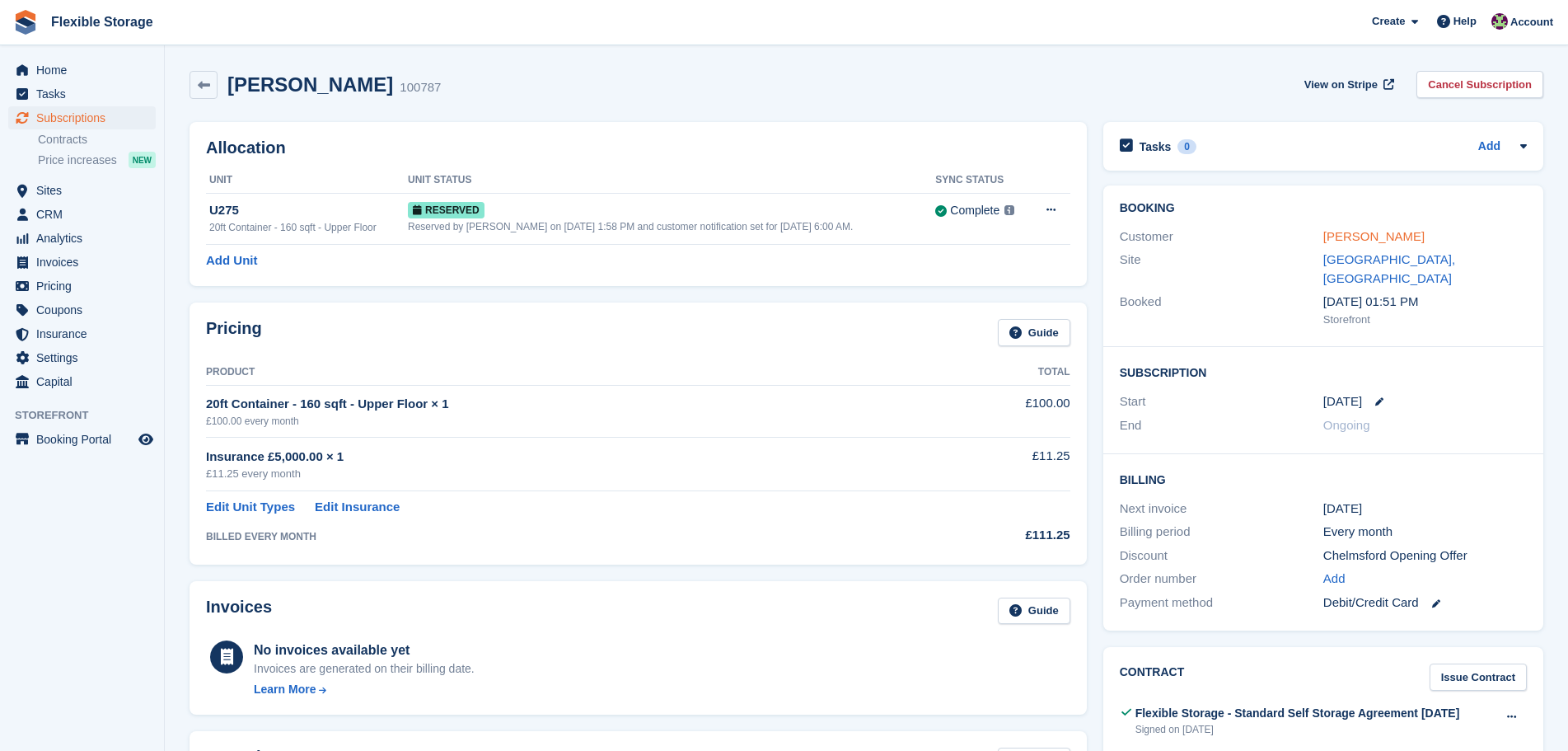
click at [1368, 231] on link "[PERSON_NAME]" at bounding box center [1373, 235] width 101 height 14
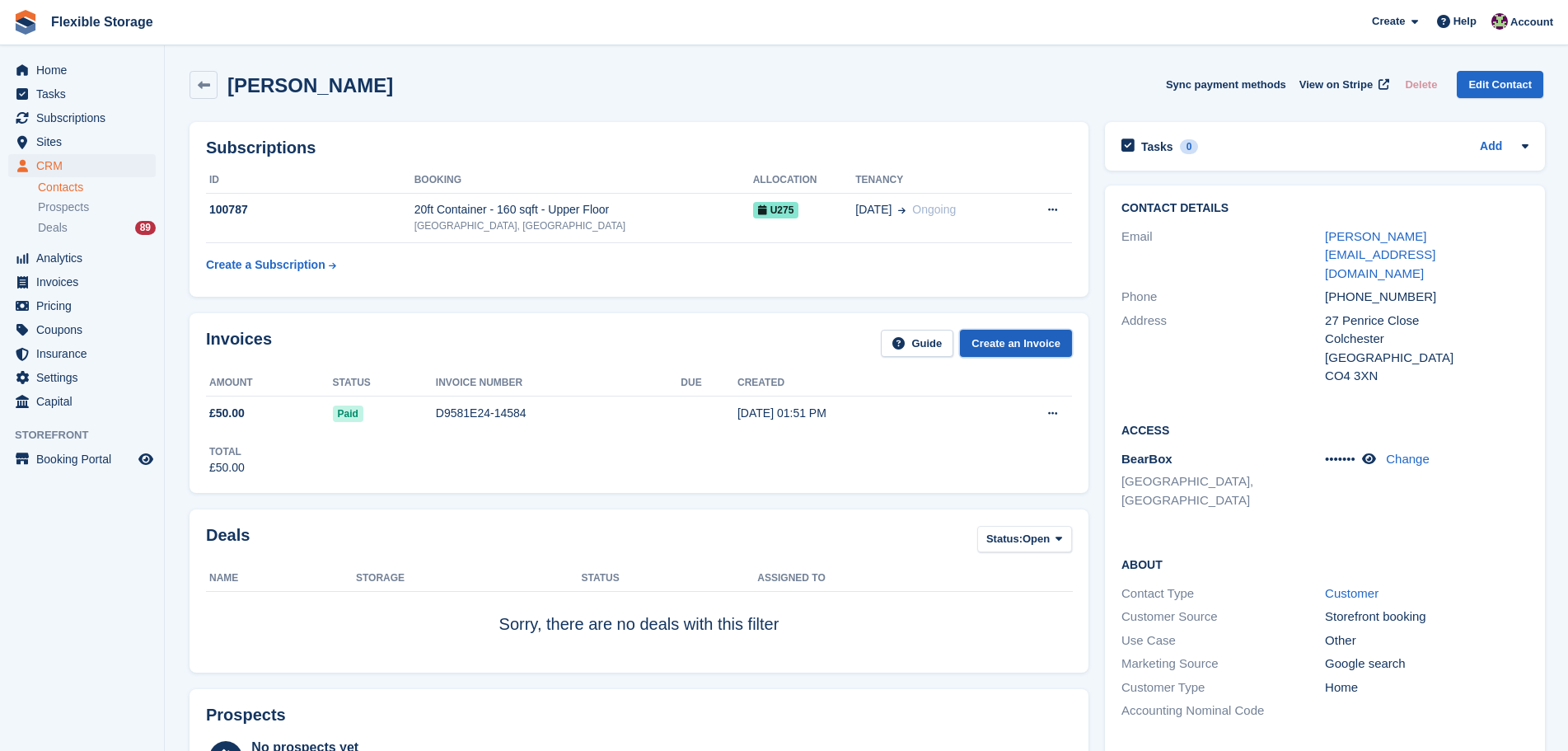
click at [975, 332] on link "Create an Invoice" at bounding box center [1016, 343] width 112 height 27
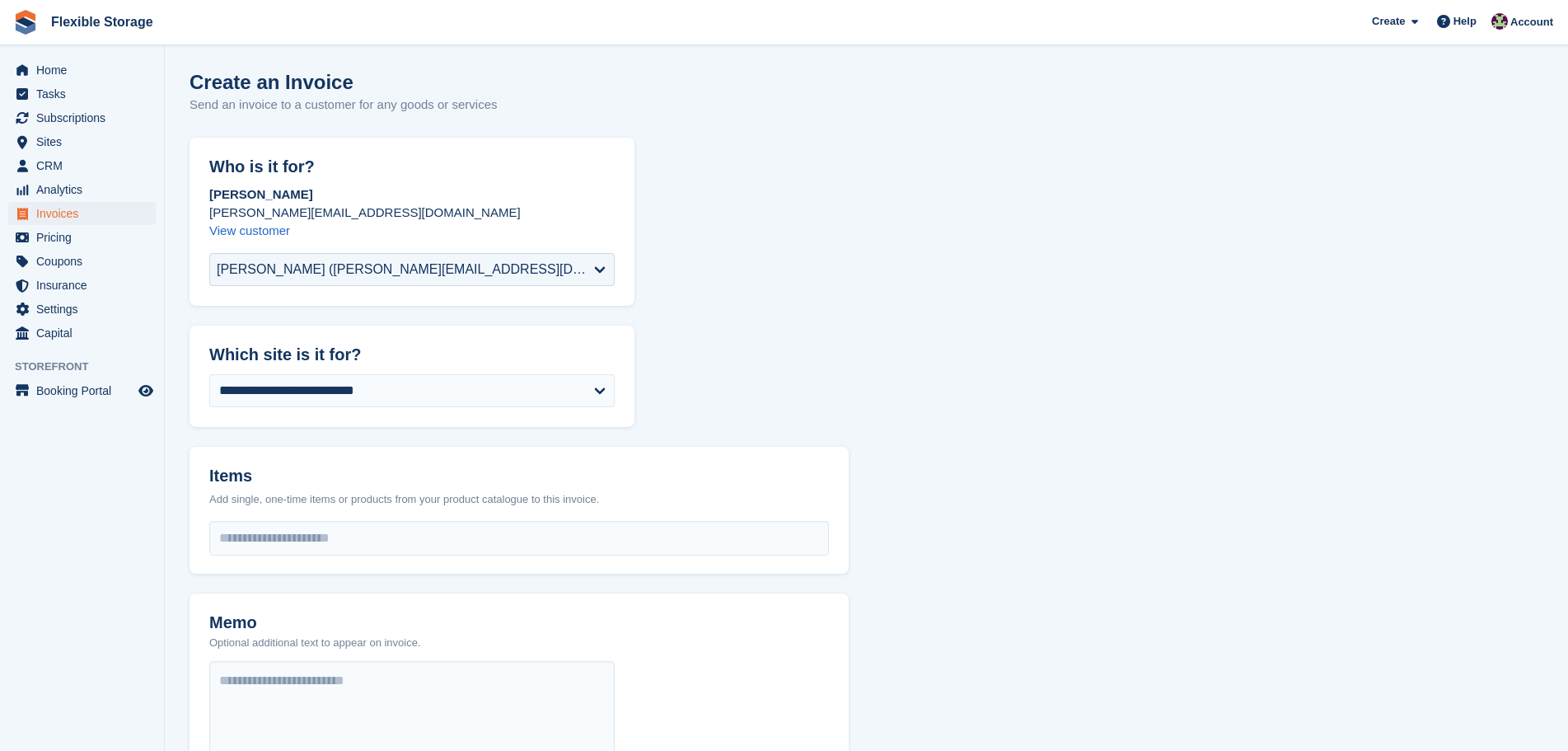
select select "****"
click at [340, 545] on input "select-one" at bounding box center [519, 539] width 618 height 33
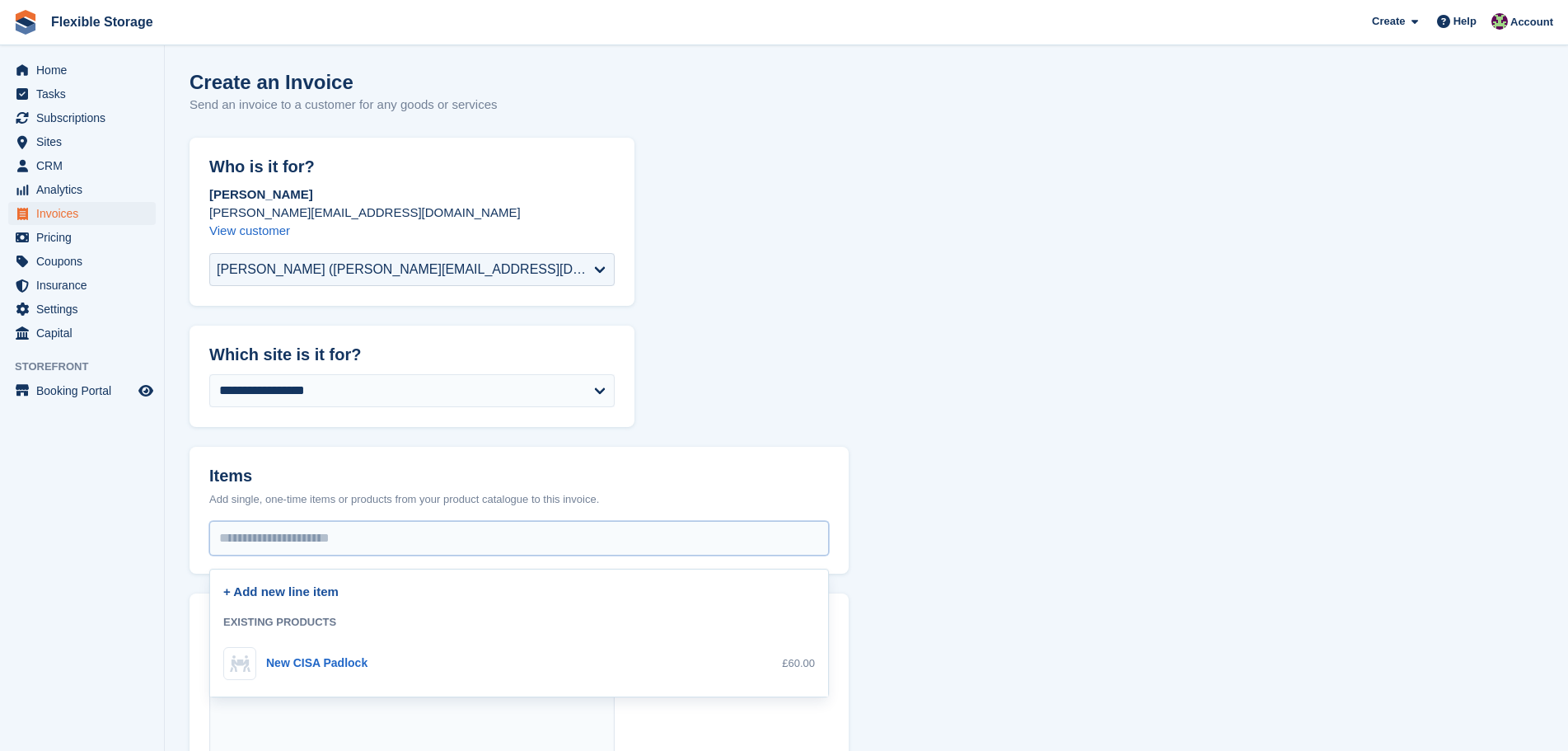
click at [315, 599] on link "+ Add new line item" at bounding box center [281, 591] width 115 height 14
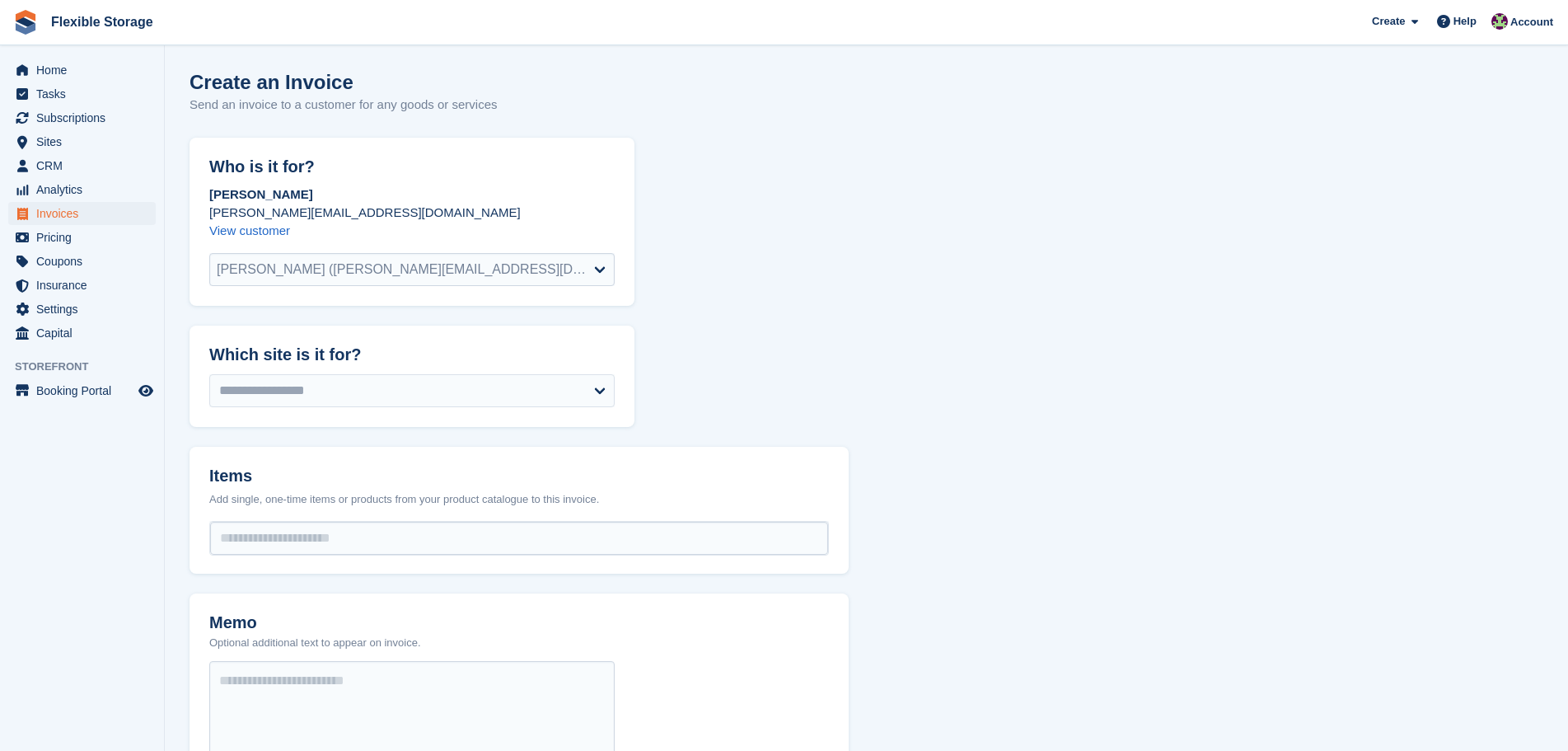
click at [314, 600] on form "**********" at bounding box center [866, 630] width 1354 height 983
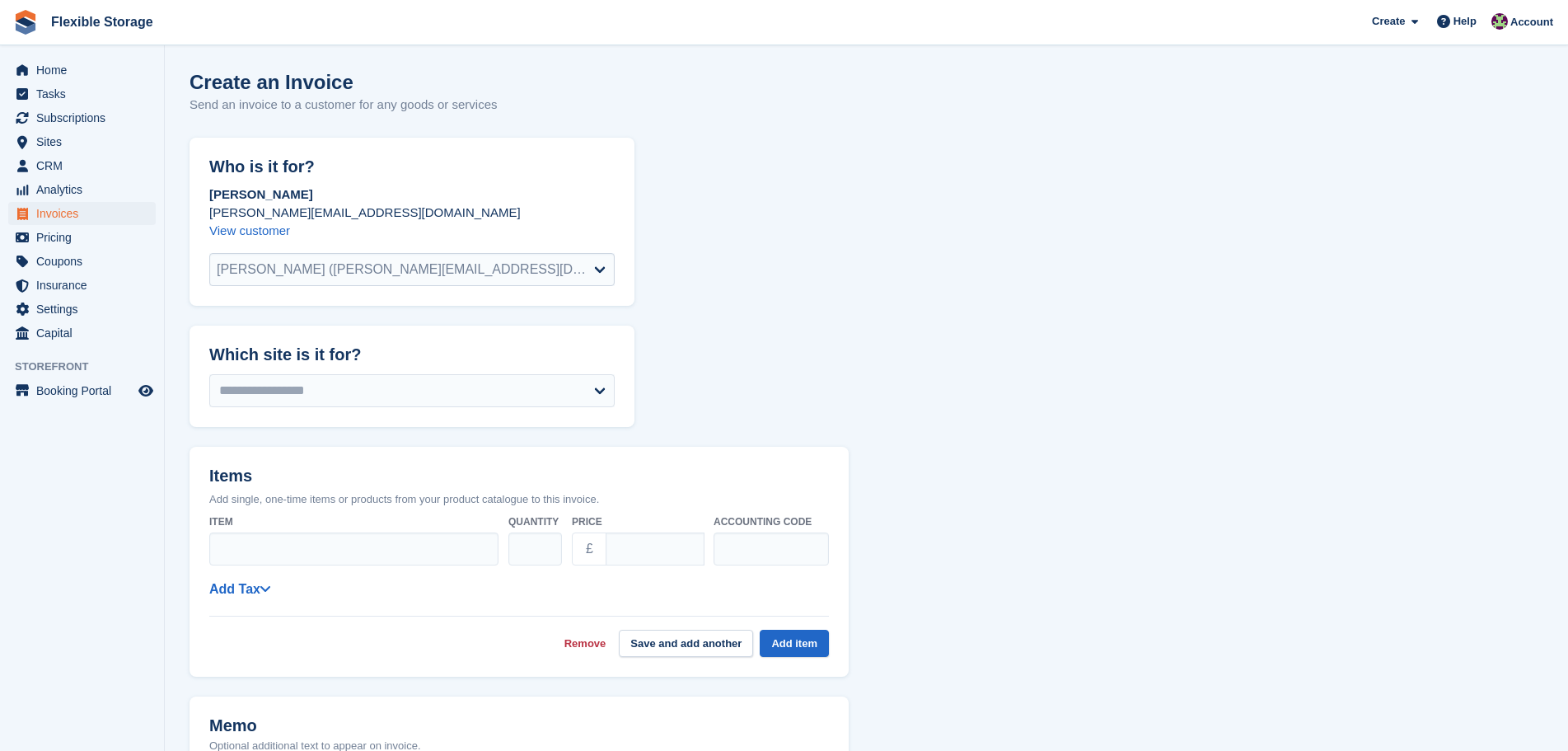
click at [311, 532] on div "Item" at bounding box center [354, 537] width 289 height 58
click at [310, 550] on input "Item" at bounding box center [354, 549] width 289 height 33
click at [574, 637] on link "Remove" at bounding box center [585, 644] width 42 height 17
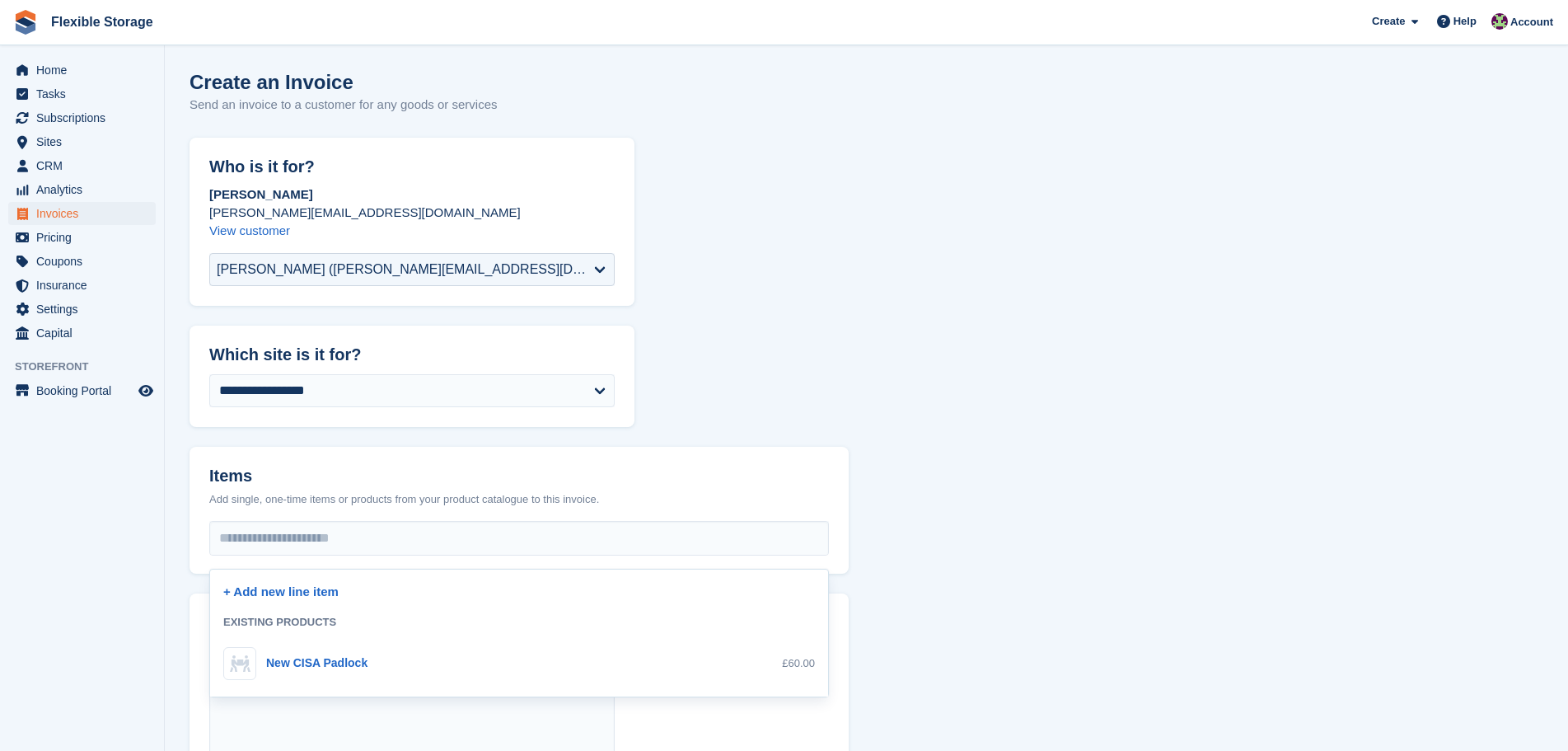
click at [291, 658] on div "New CISA Padlock" at bounding box center [316, 663] width 101 height 18
select select "**"
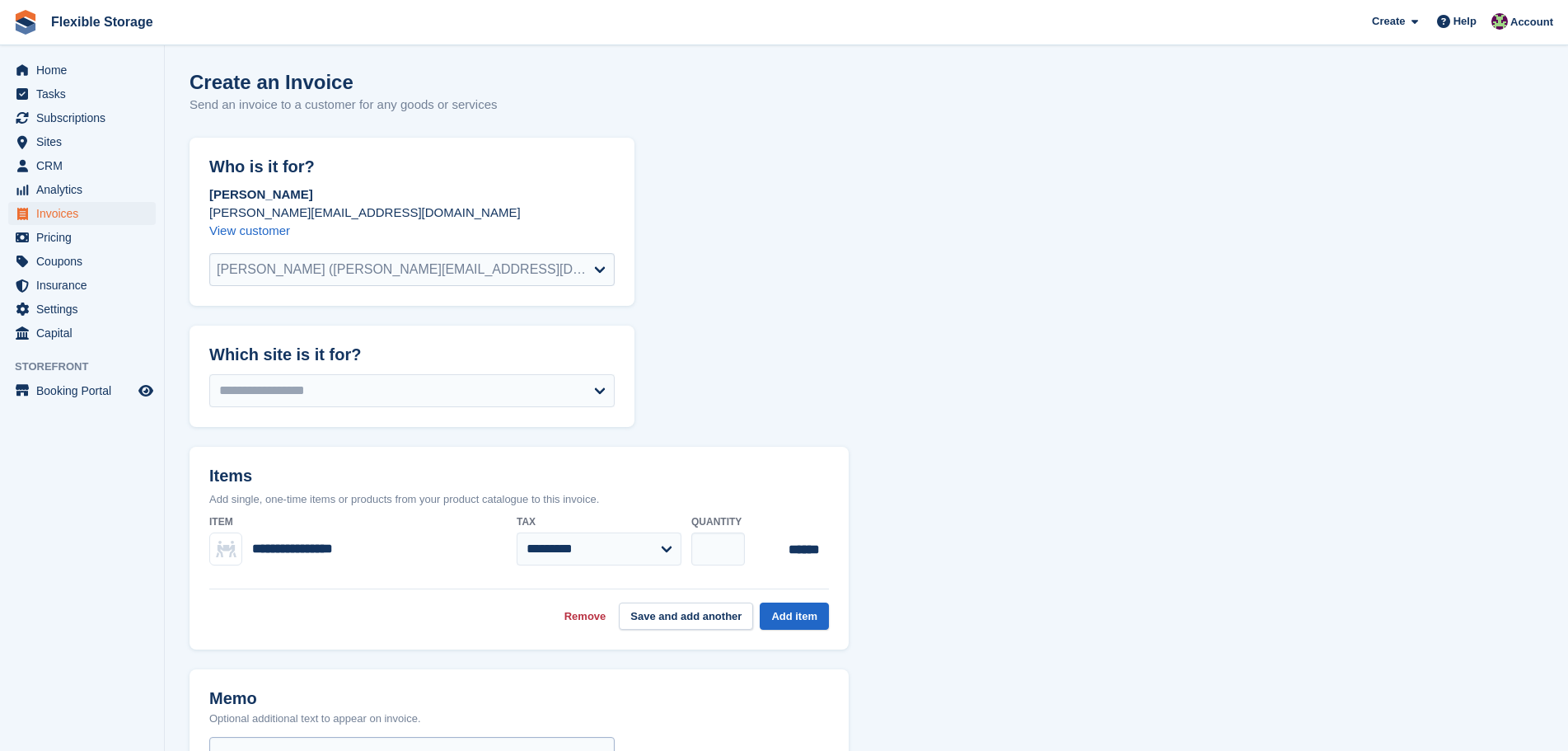
scroll to position [469, 0]
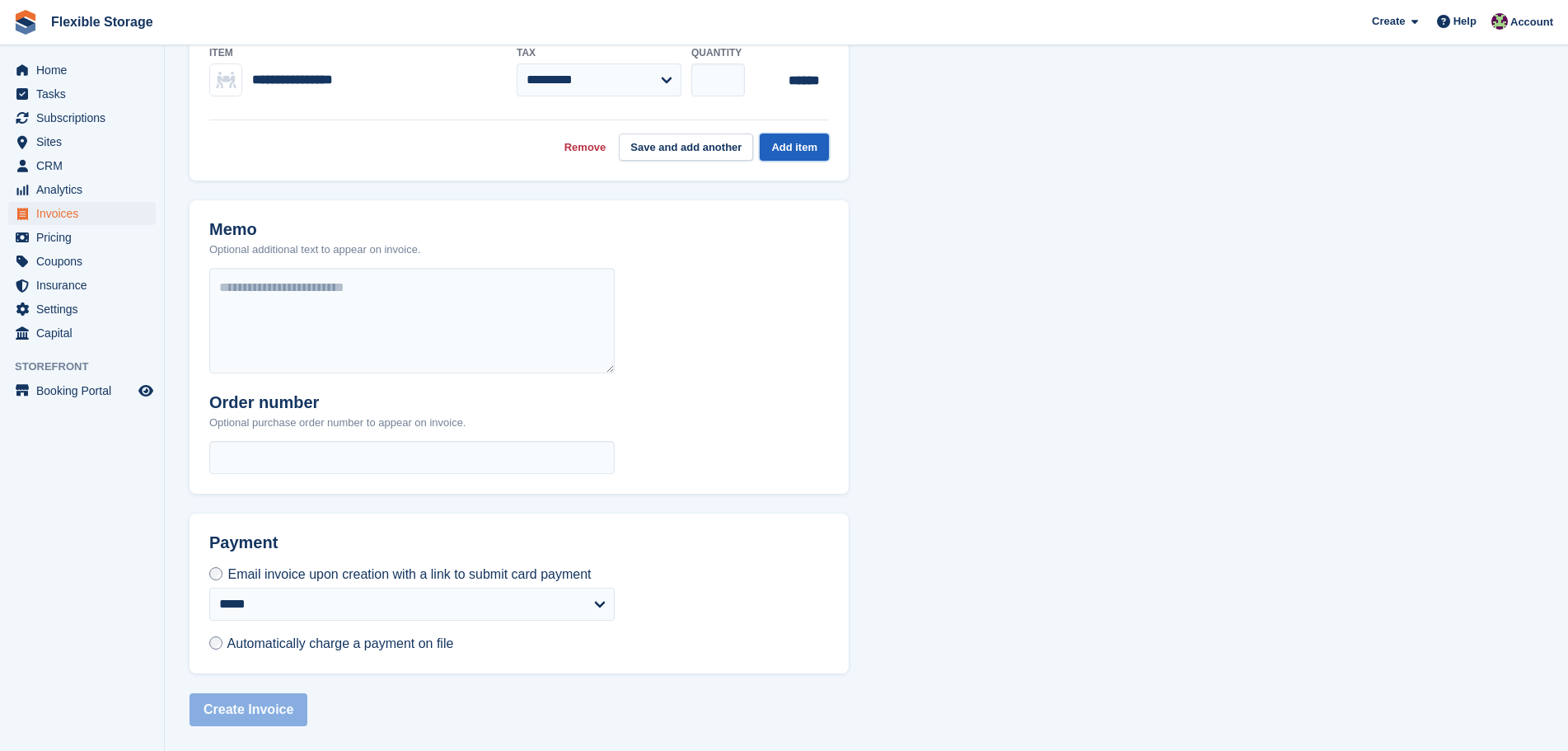
click at [781, 146] on button "Add item" at bounding box center [794, 146] width 70 height 27
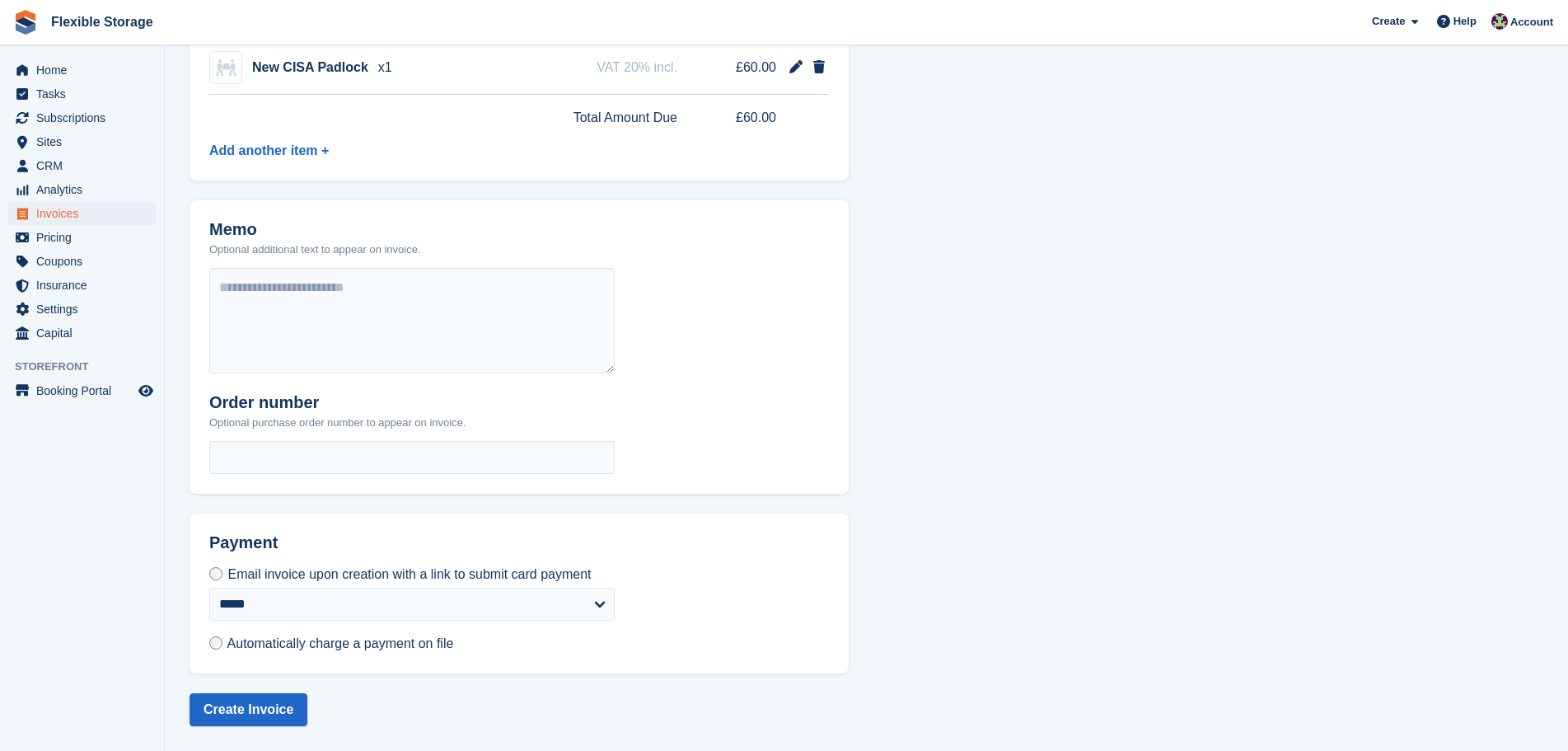
scroll to position [466, 0]
click at [338, 647] on span "Automatically charge a payment on file" at bounding box center [340, 643] width 227 height 14
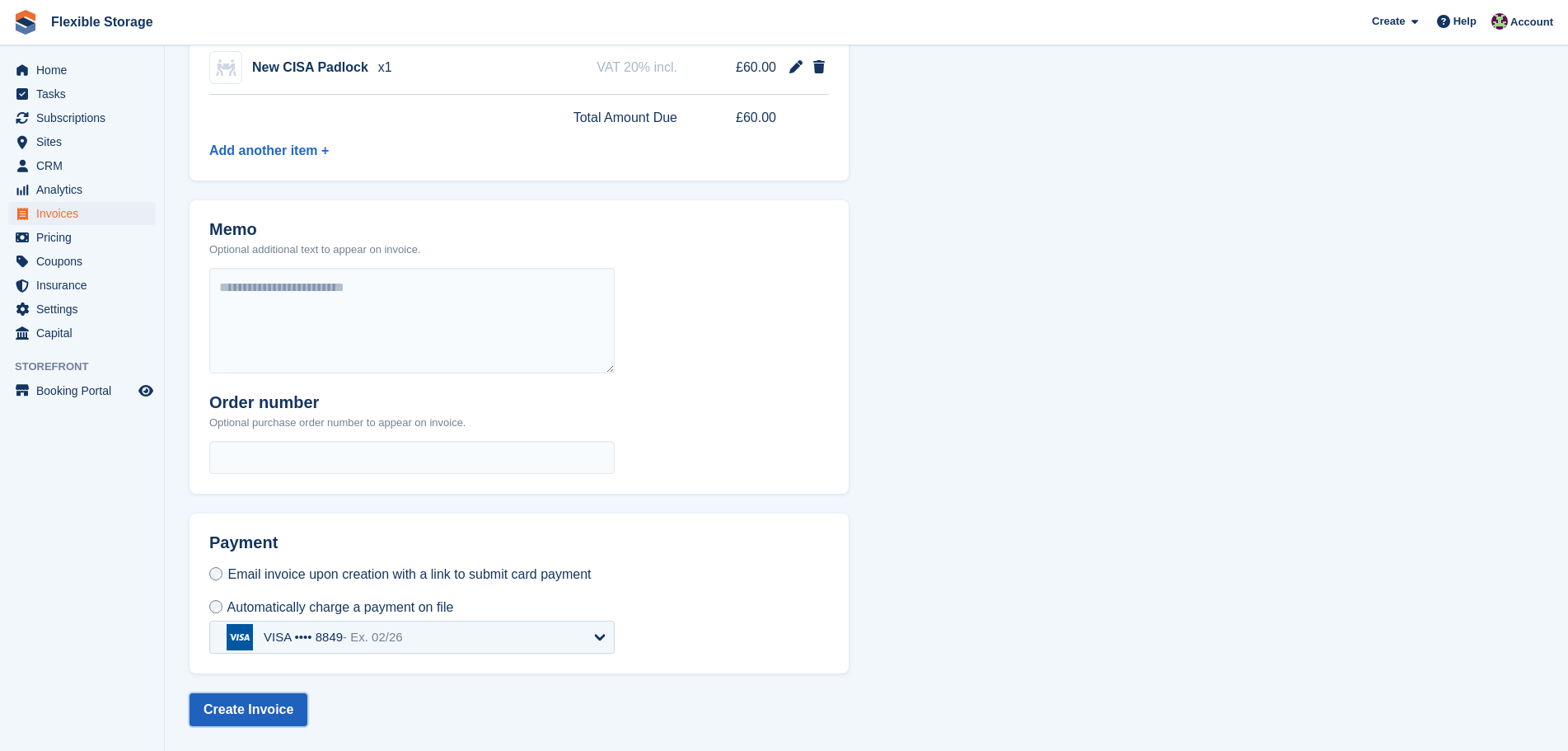
click at [225, 700] on button "Create Invoice" at bounding box center [248, 710] width 118 height 33
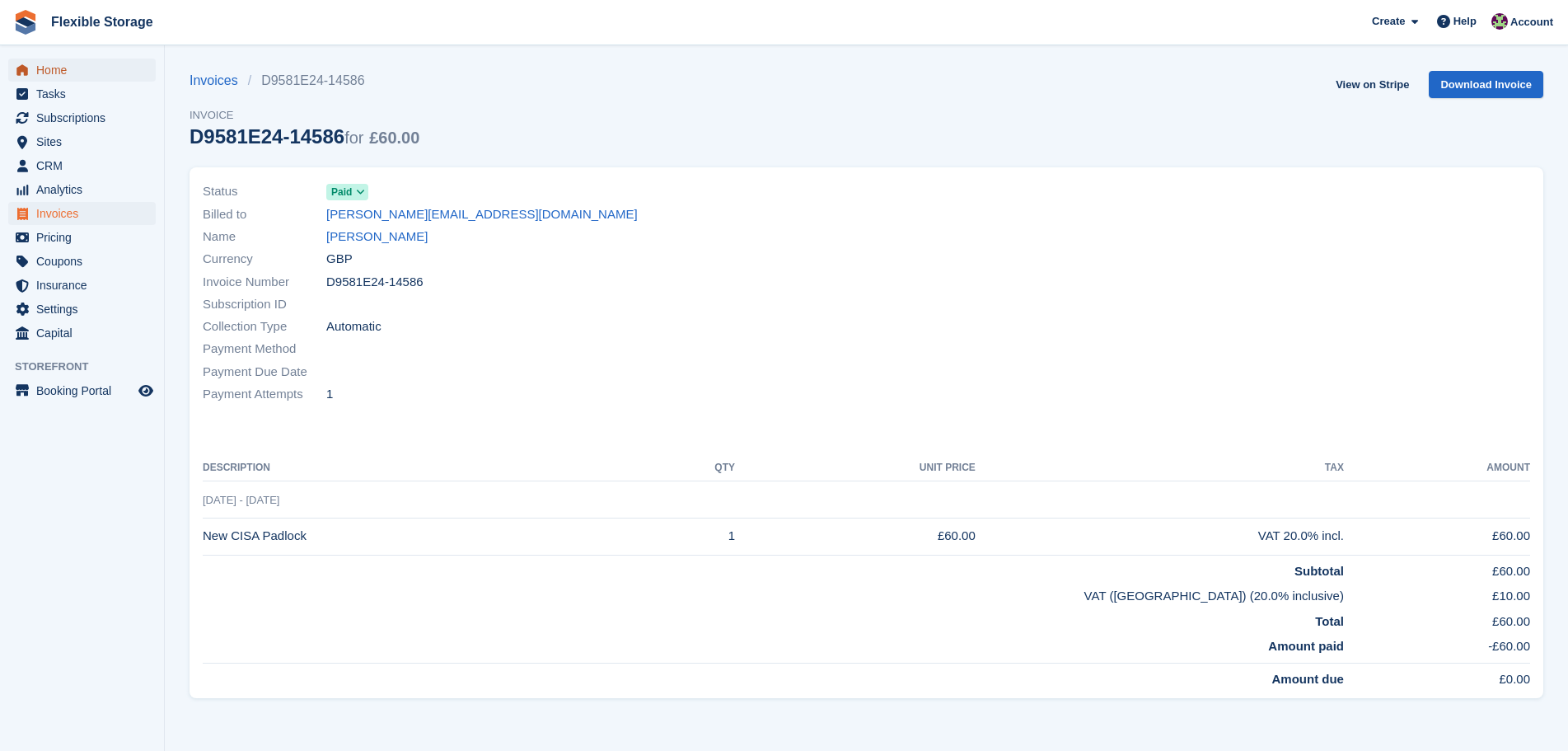
click at [48, 66] on span "Home" at bounding box center [85, 70] width 99 height 23
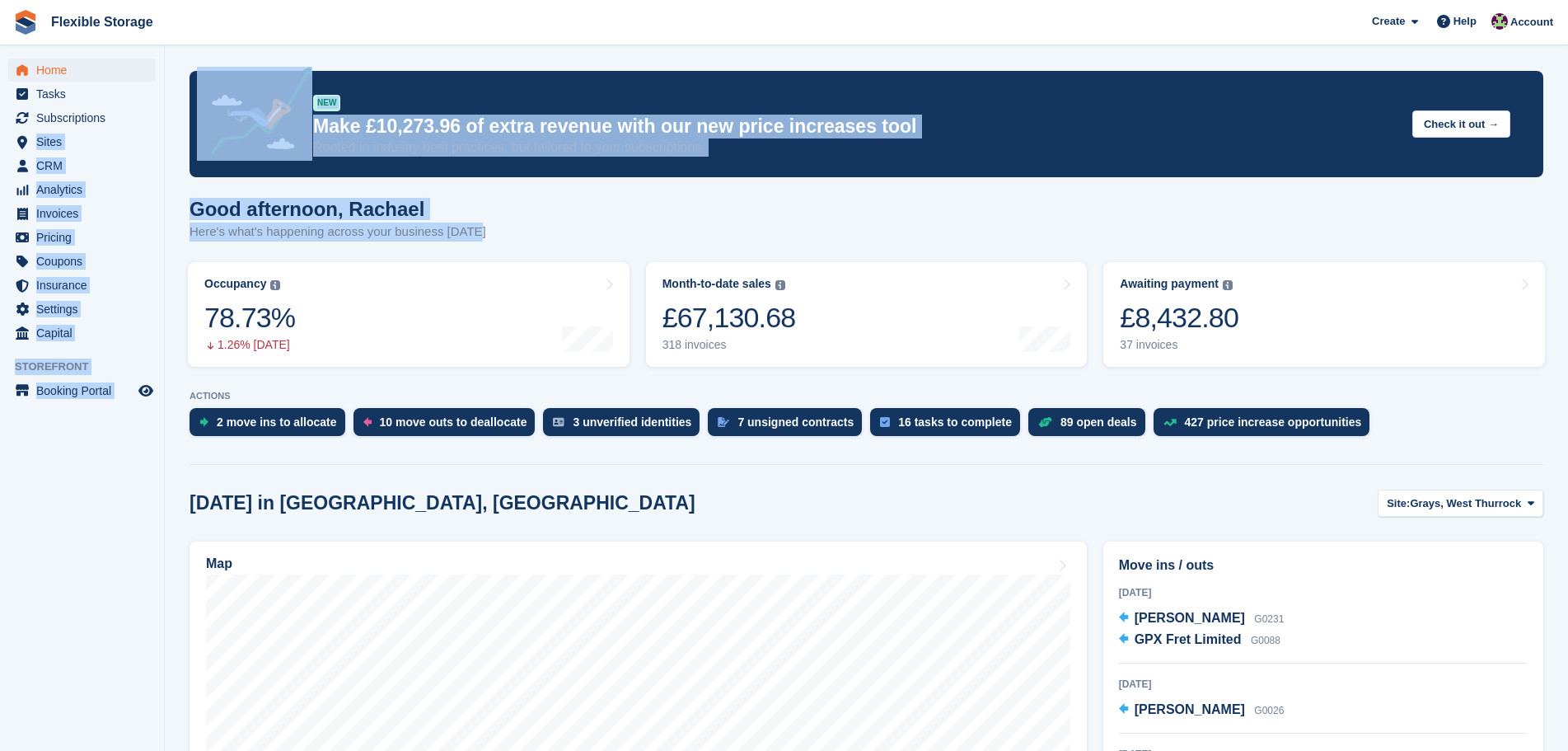
drag, startPoint x: 790, startPoint y: 236, endPoint x: 166, endPoint y: 130, distance: 632.9
click at [625, 205] on div "Good afternoon, [PERSON_NAME] Here's what's happening across your business [DAT…" at bounding box center [866, 229] width 1354 height 63
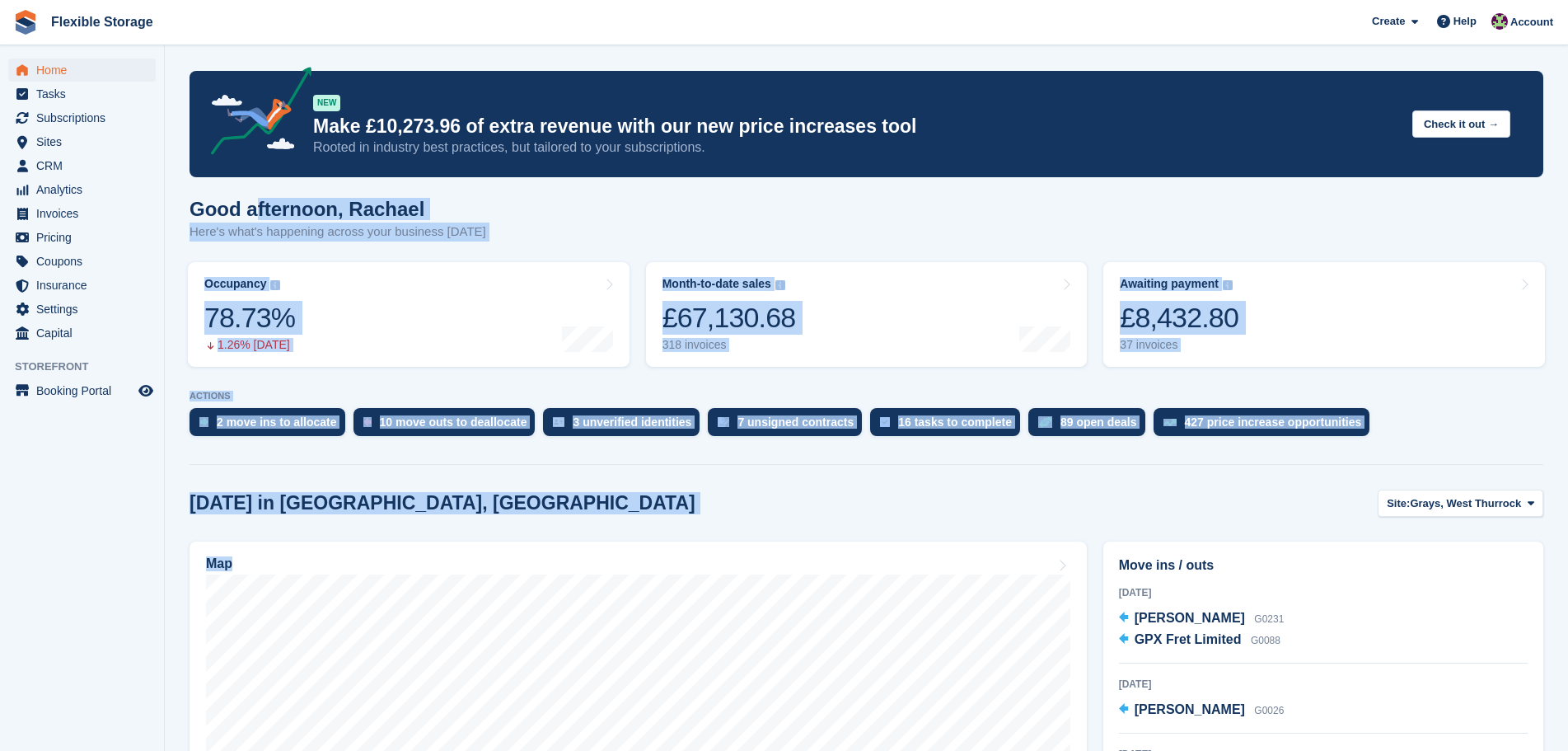
drag, startPoint x: 550, startPoint y: 526, endPoint x: 254, endPoint y: 184, distance: 452.3
click at [600, 512] on div "[DATE] in [GEOGRAPHIC_DATA], [GEOGRAPHIC_DATA] Site: [GEOGRAPHIC_DATA], [GEOGRA…" at bounding box center [866, 503] width 1354 height 27
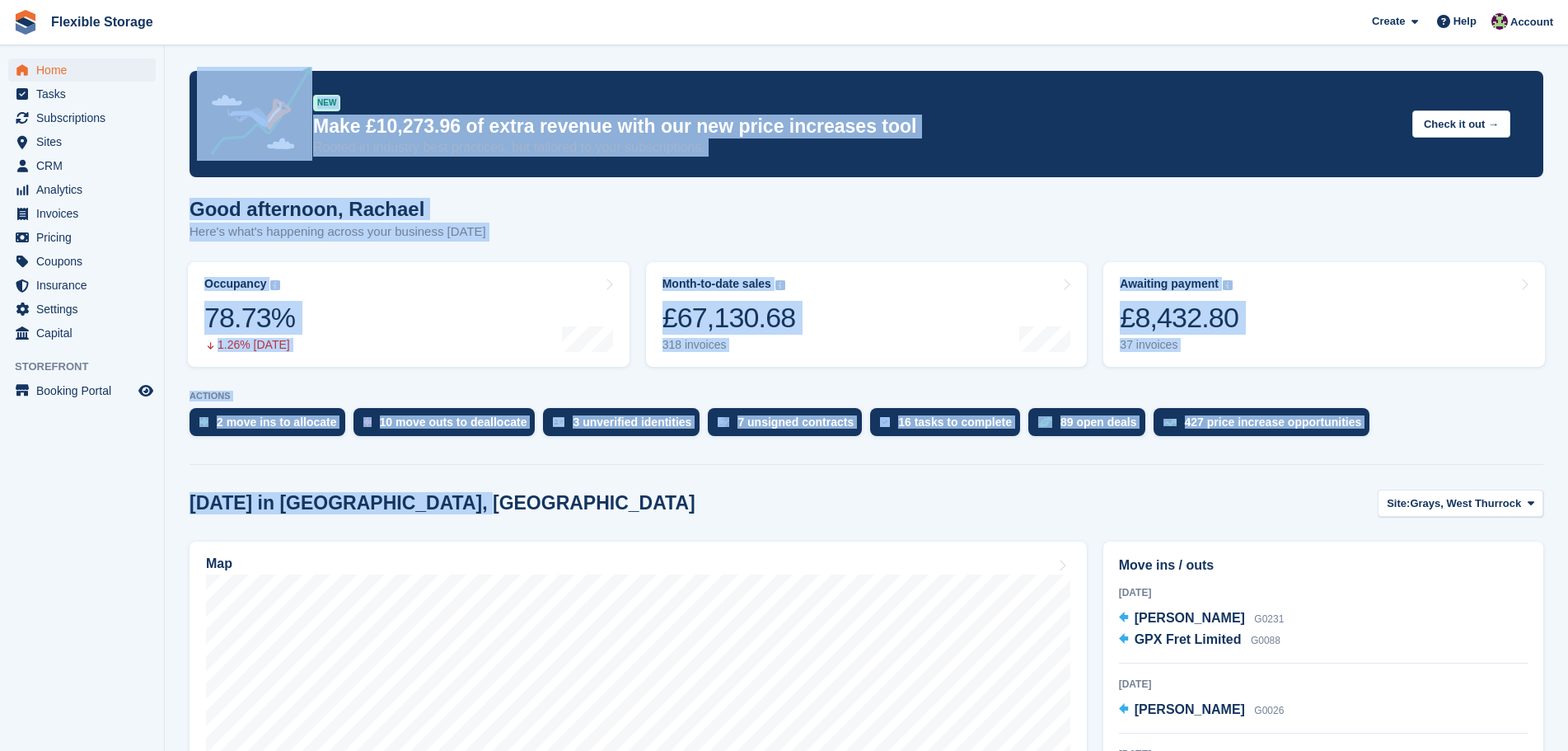
drag, startPoint x: 570, startPoint y: 384, endPoint x: 302, endPoint y: 138, distance: 363.8
click at [513, 173] on div "NEW Make £10,273.96 of extra revenue with our new price increases tool Rooted i…" at bounding box center [866, 123] width 1354 height 107
click at [851, 227] on div "Good afternoon, [PERSON_NAME] Here's what's happening across your business [DAT…" at bounding box center [866, 229] width 1354 height 63
click at [585, 503] on div "[DATE] in [GEOGRAPHIC_DATA], [GEOGRAPHIC_DATA] Site: [GEOGRAPHIC_DATA], [GEOGRA…" at bounding box center [866, 503] width 1354 height 27
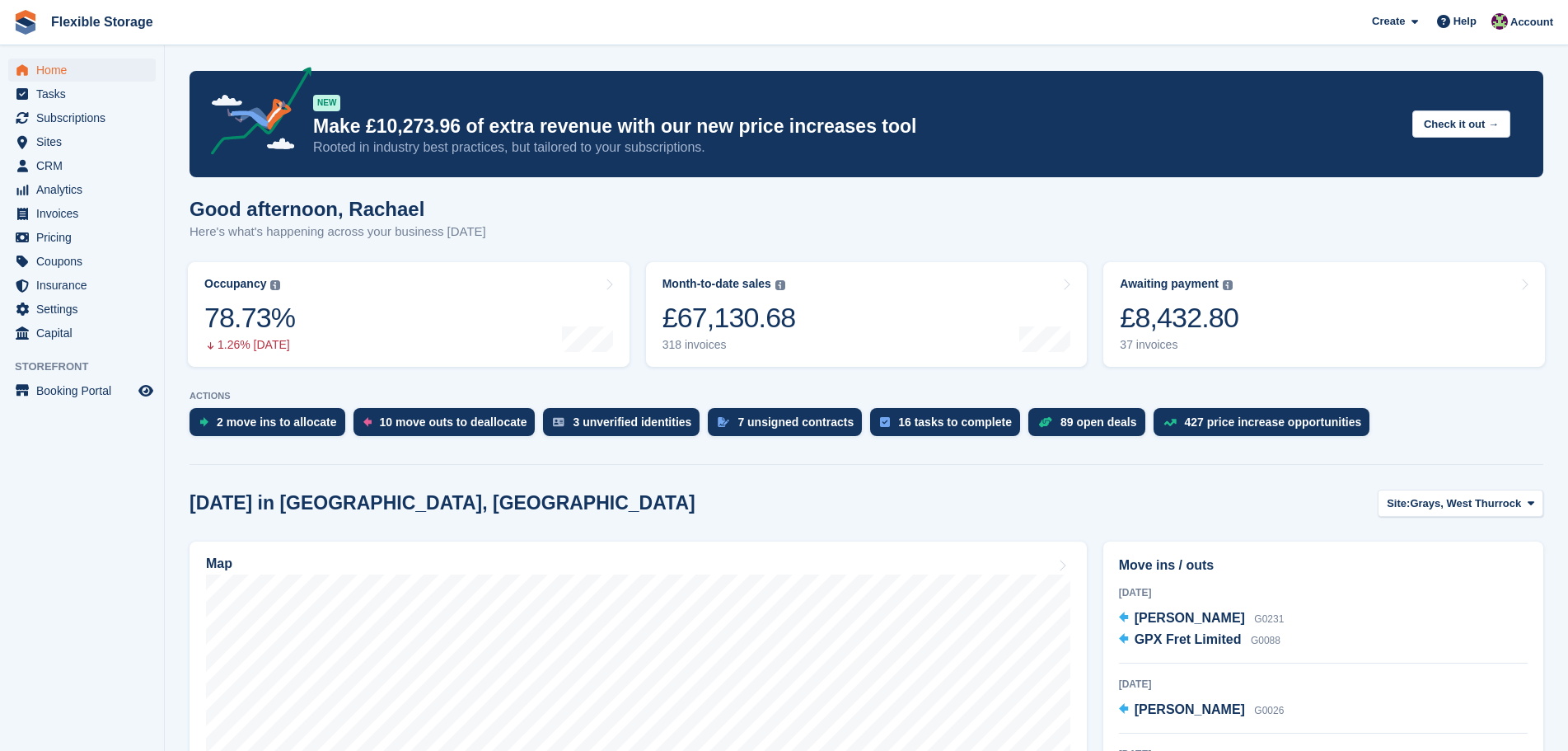
scroll to position [495, 0]
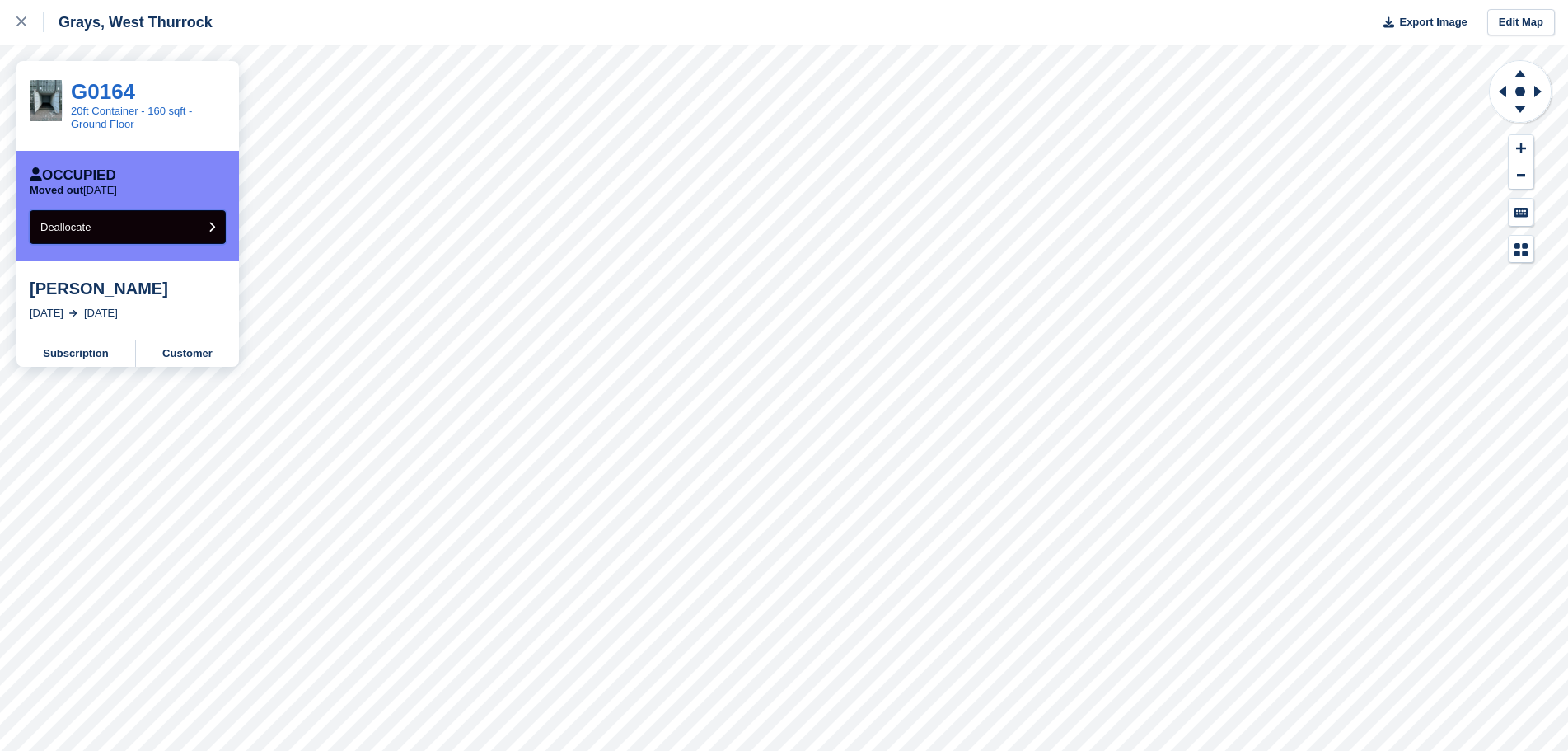
click at [57, 226] on span "Deallocate" at bounding box center [66, 226] width 50 height 12
click at [25, 29] on div at bounding box center [30, 21] width 27 height 19
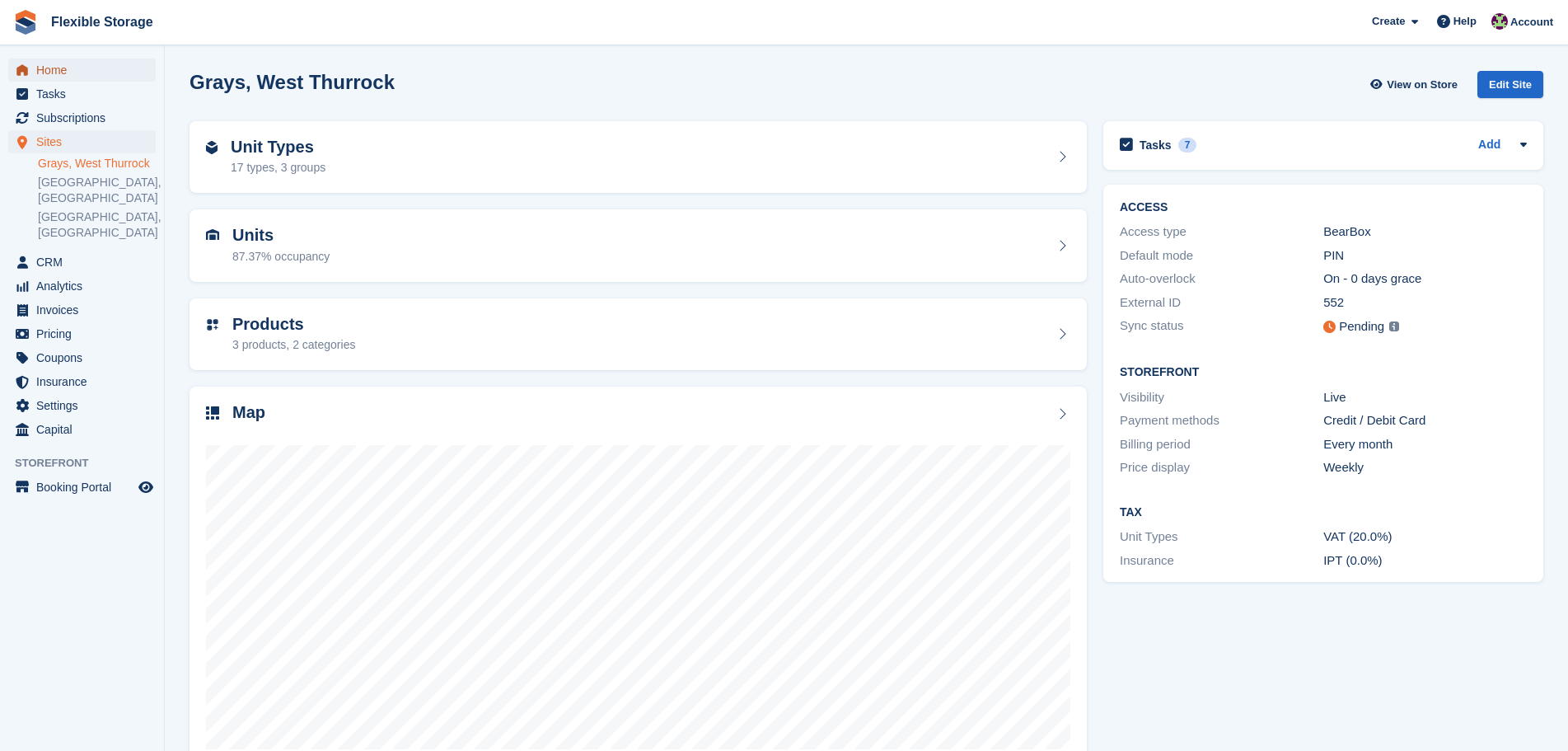
click at [95, 77] on span "Home" at bounding box center [85, 70] width 99 height 23
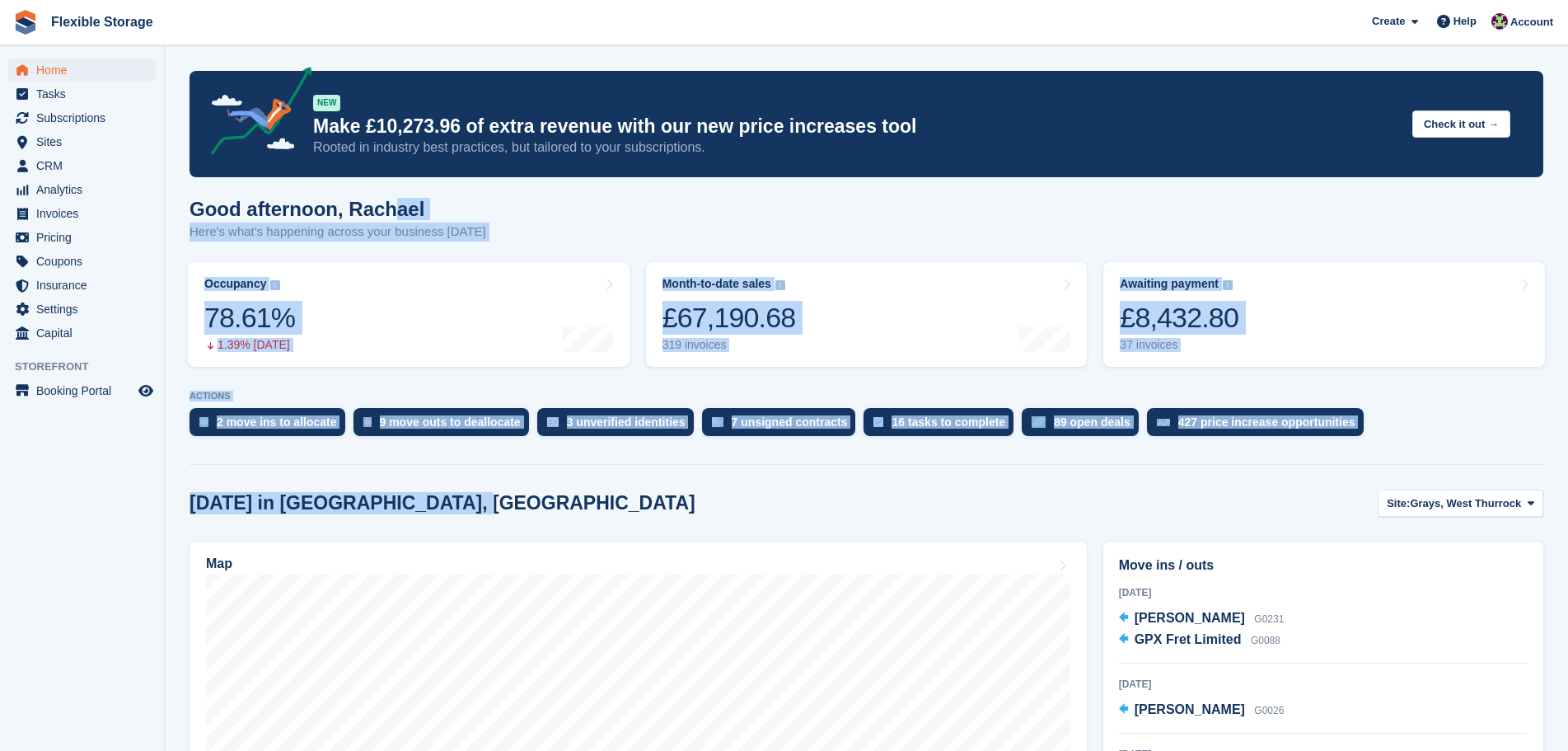
drag, startPoint x: 768, startPoint y: 494, endPoint x: 369, endPoint y: 197, distance: 497.4
click at [820, 517] on div "Today in Grays, West Thurrock Site: Grays, West Thurrock Grays, West Thurrock A…" at bounding box center [866, 503] width 1354 height 27
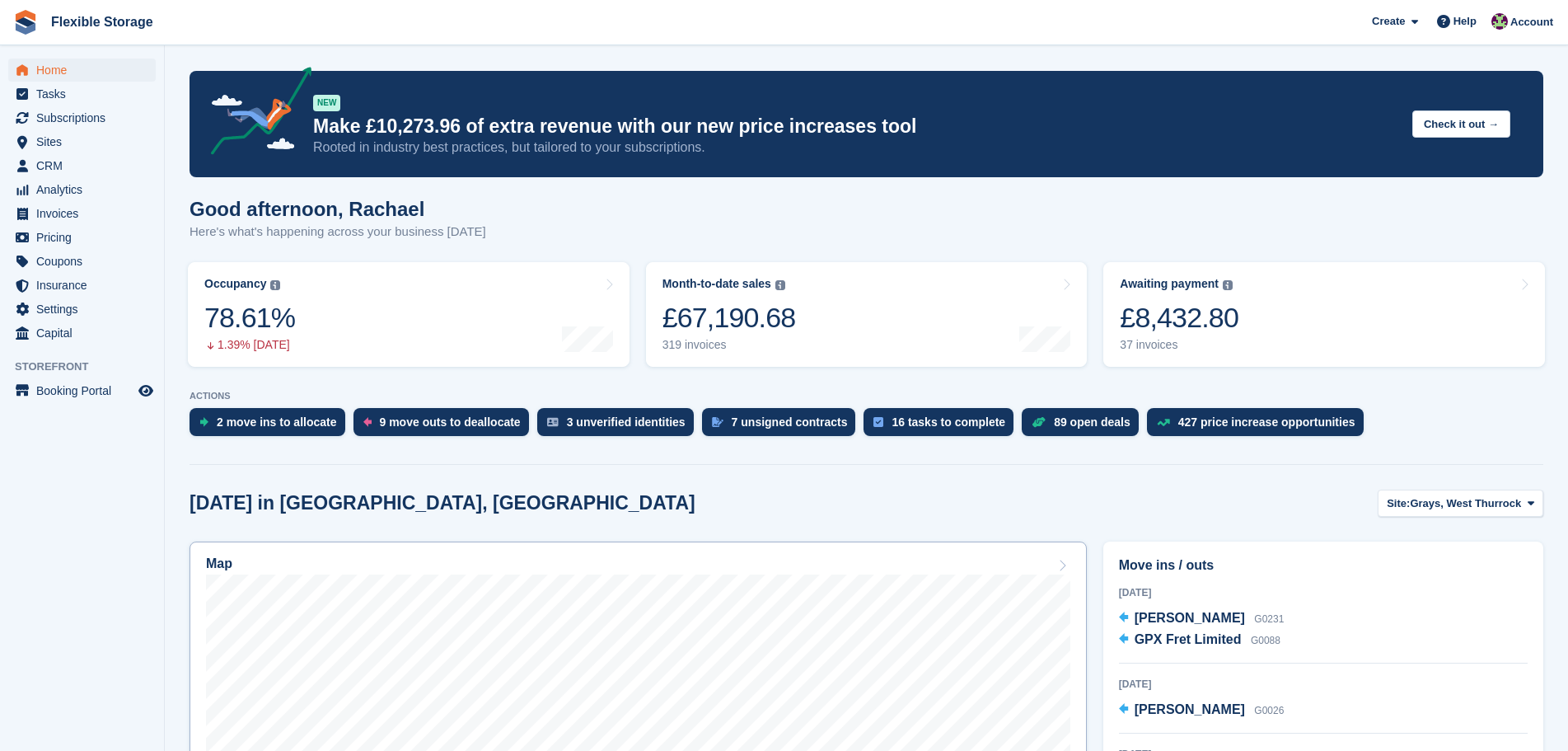
click at [639, 547] on link "Map" at bounding box center [639, 756] width 897 height 428
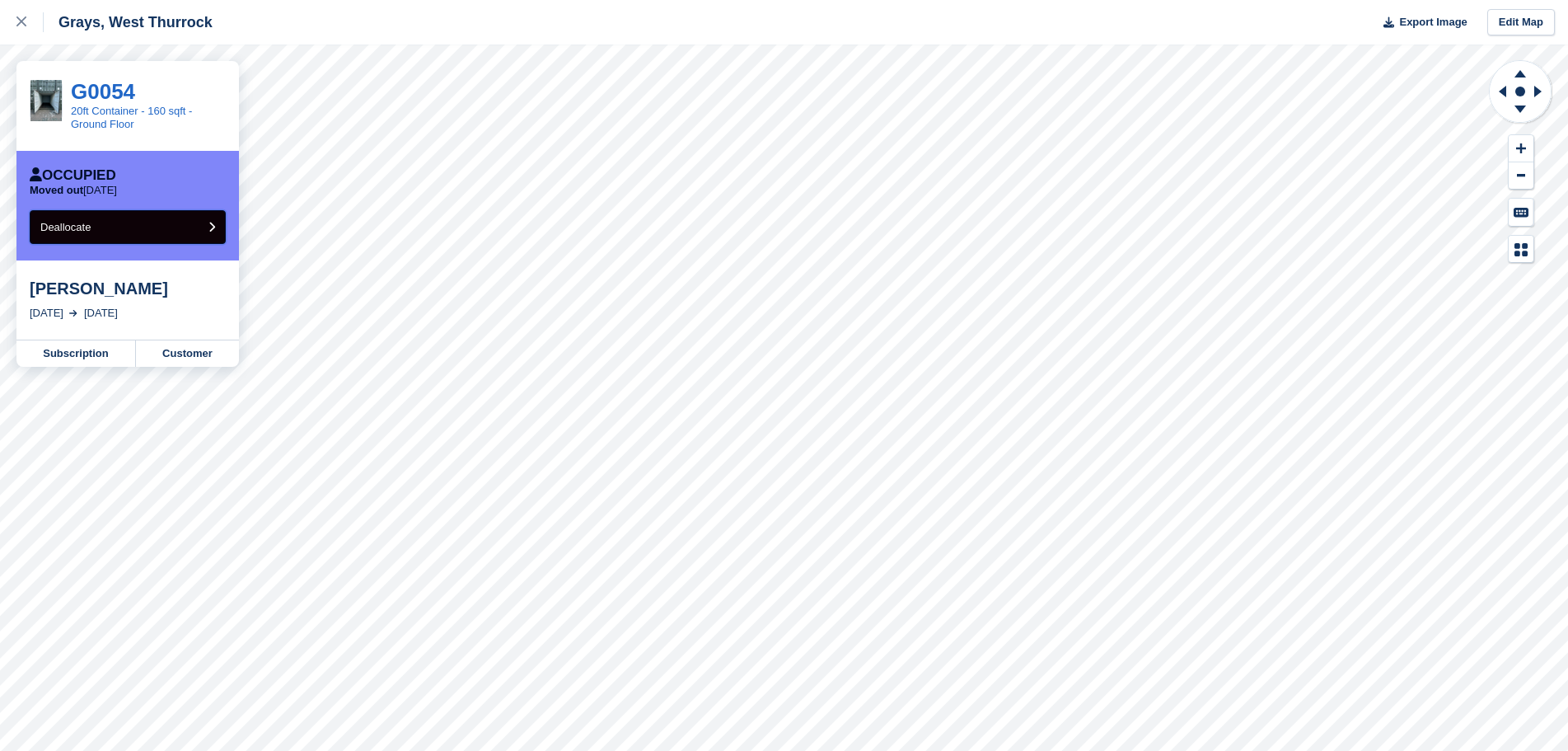
click at [124, 235] on button "Deallocate" at bounding box center [128, 227] width 196 height 33
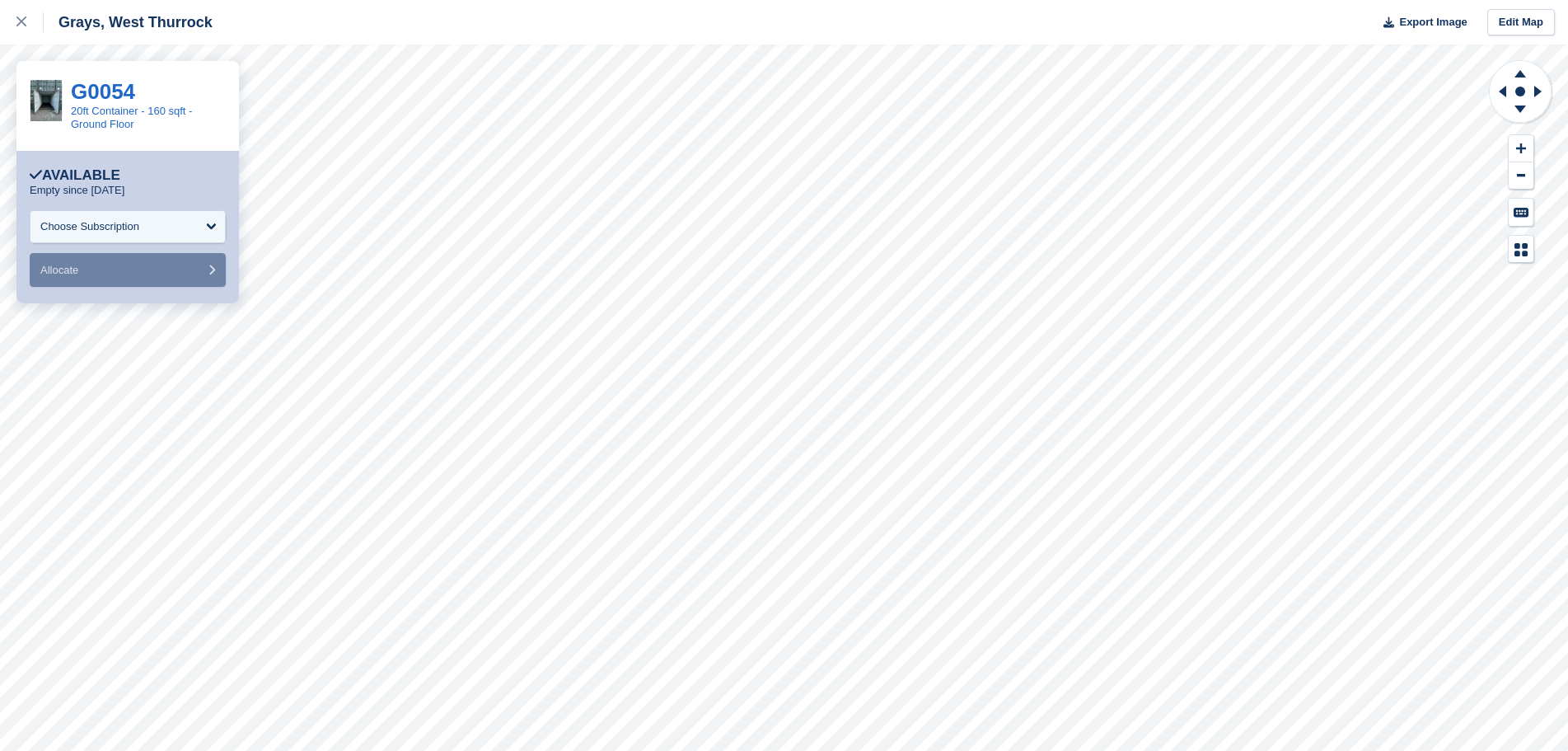
click at [15, 28] on link at bounding box center [21, 22] width 44 height 45
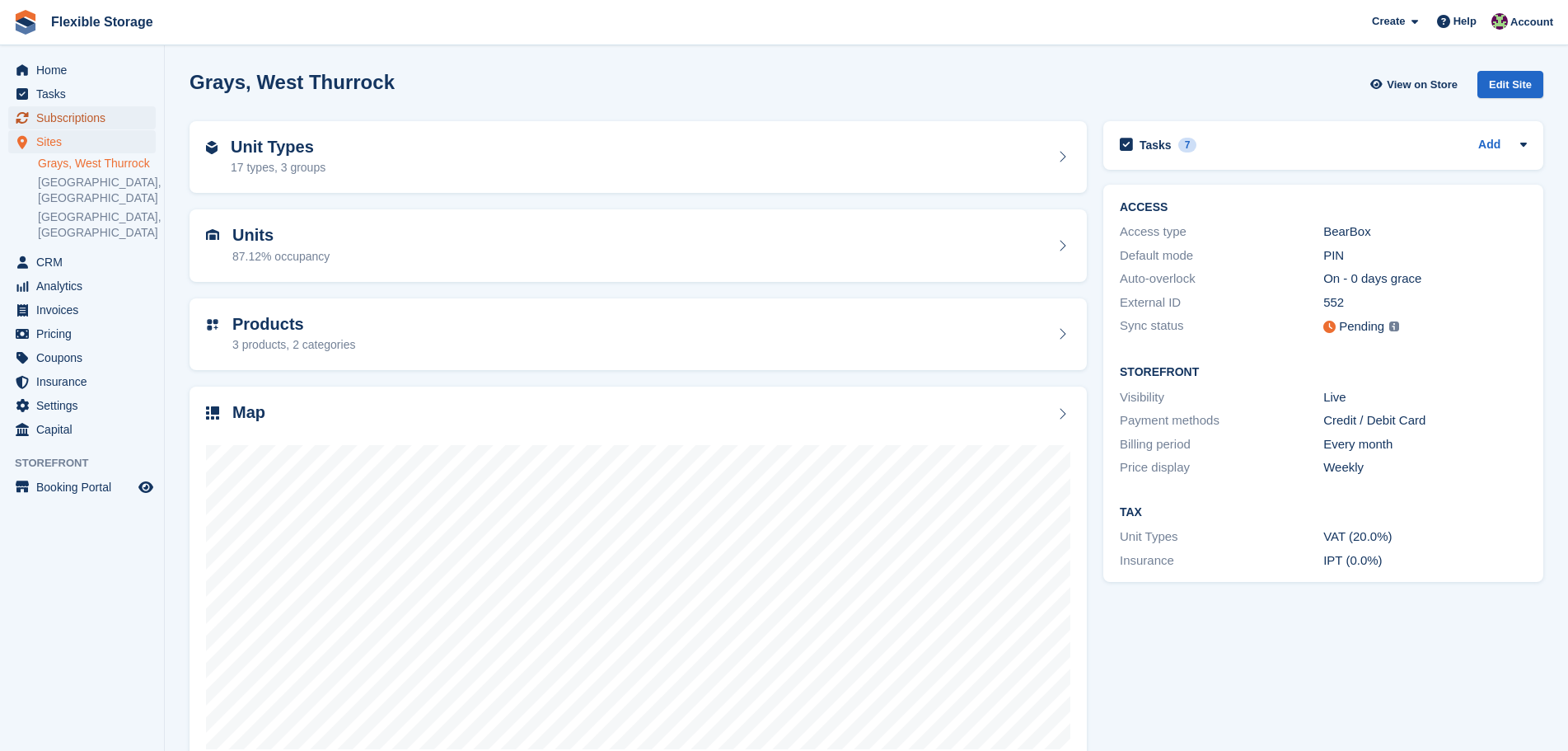
click at [98, 126] on span "Subscriptions" at bounding box center [85, 118] width 99 height 23
click at [100, 119] on span "Subscriptions" at bounding box center [85, 118] width 99 height 23
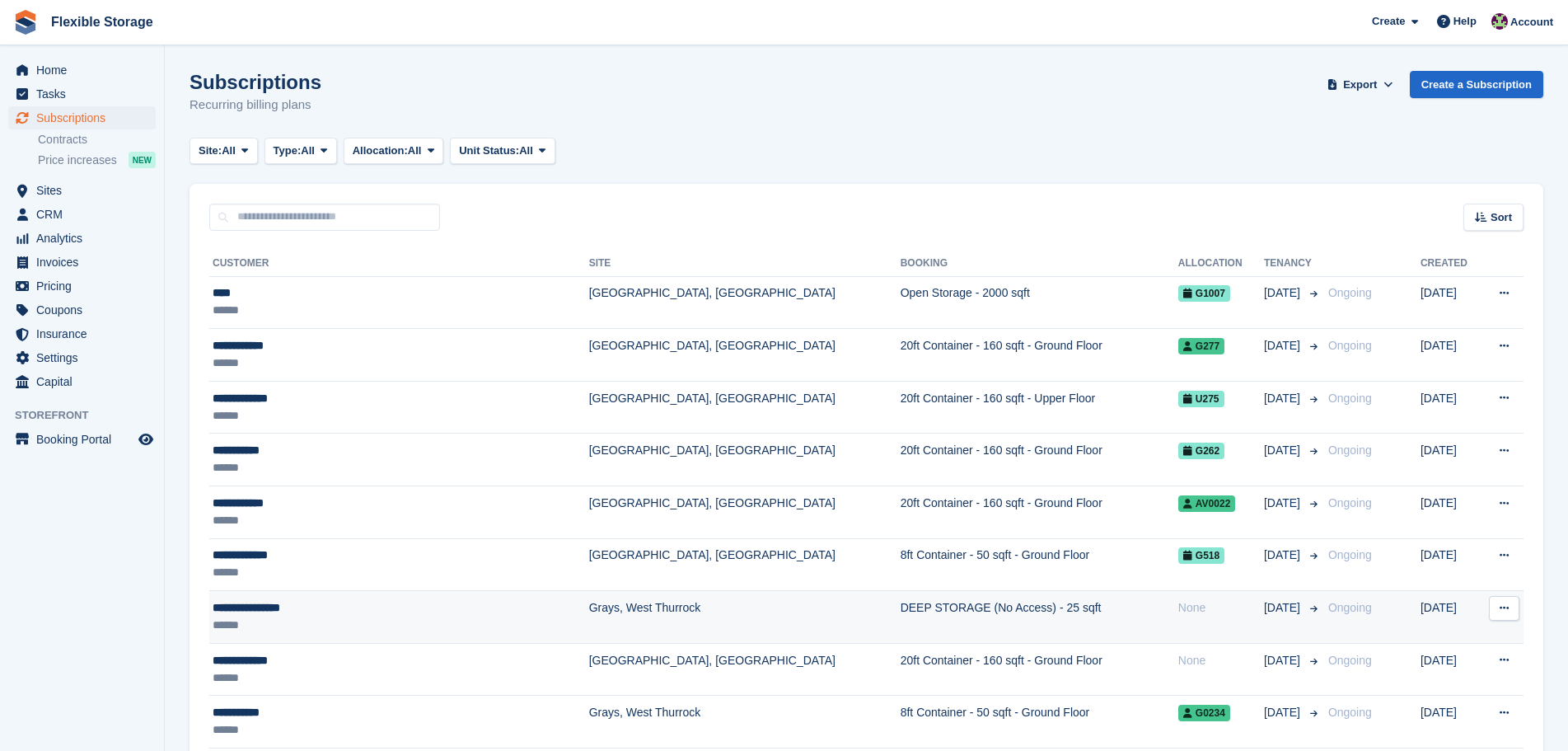
click at [458, 629] on div "******" at bounding box center [360, 625] width 297 height 18
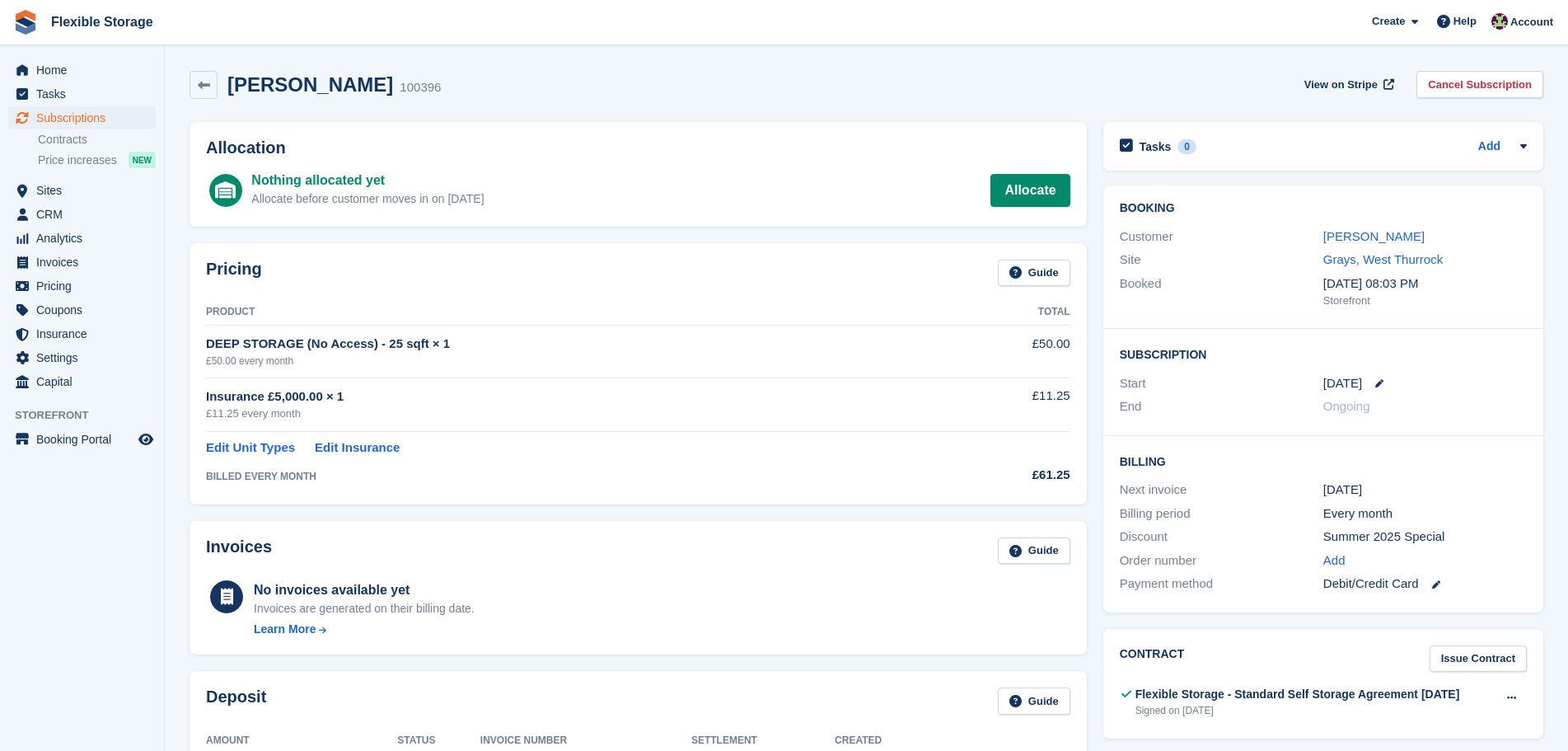
scroll to position [495, 0]
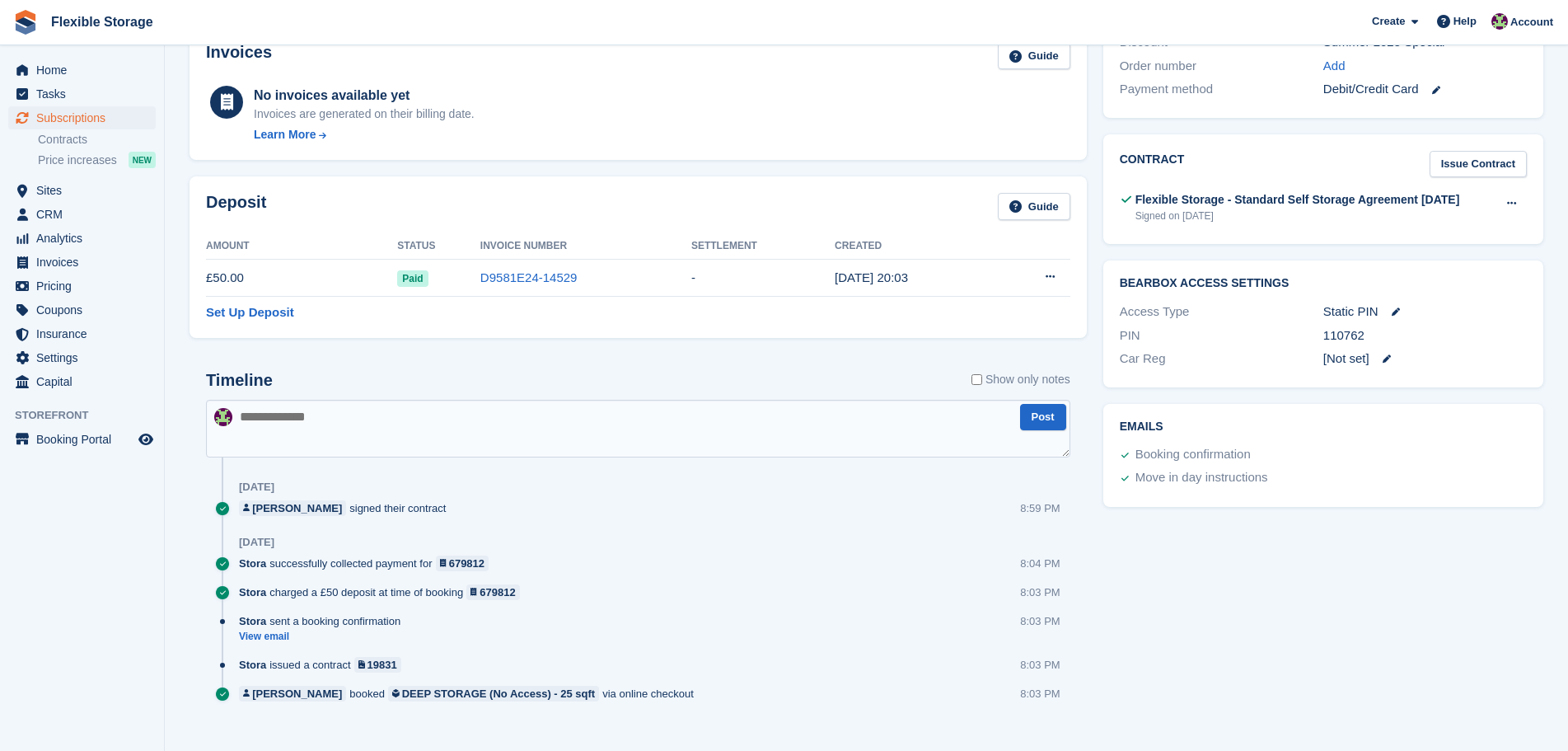
drag, startPoint x: 255, startPoint y: 506, endPoint x: 532, endPoint y: 505, distance: 277.0
click at [230, 497] on div "Timeline Show only notes Post [DATE] [PERSON_NAME] signed their contract 8:59 P…" at bounding box center [638, 542] width 865 height 344
click at [718, 521] on div "[PERSON_NAME] signed their contract 8:59 PM" at bounding box center [654, 515] width 831 height 29
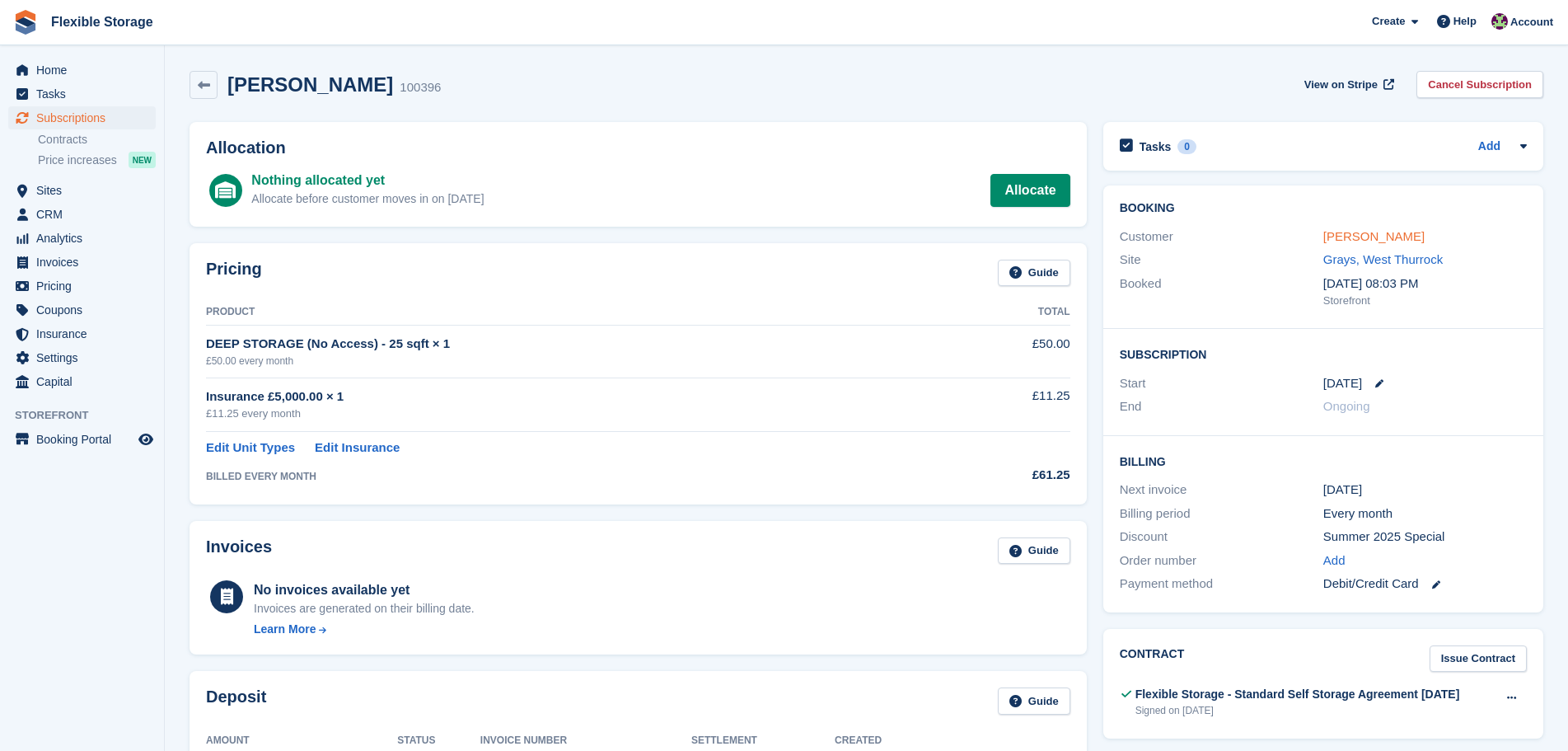
click at [1382, 240] on link "Henry Thomas-Foy" at bounding box center [1373, 235] width 101 height 14
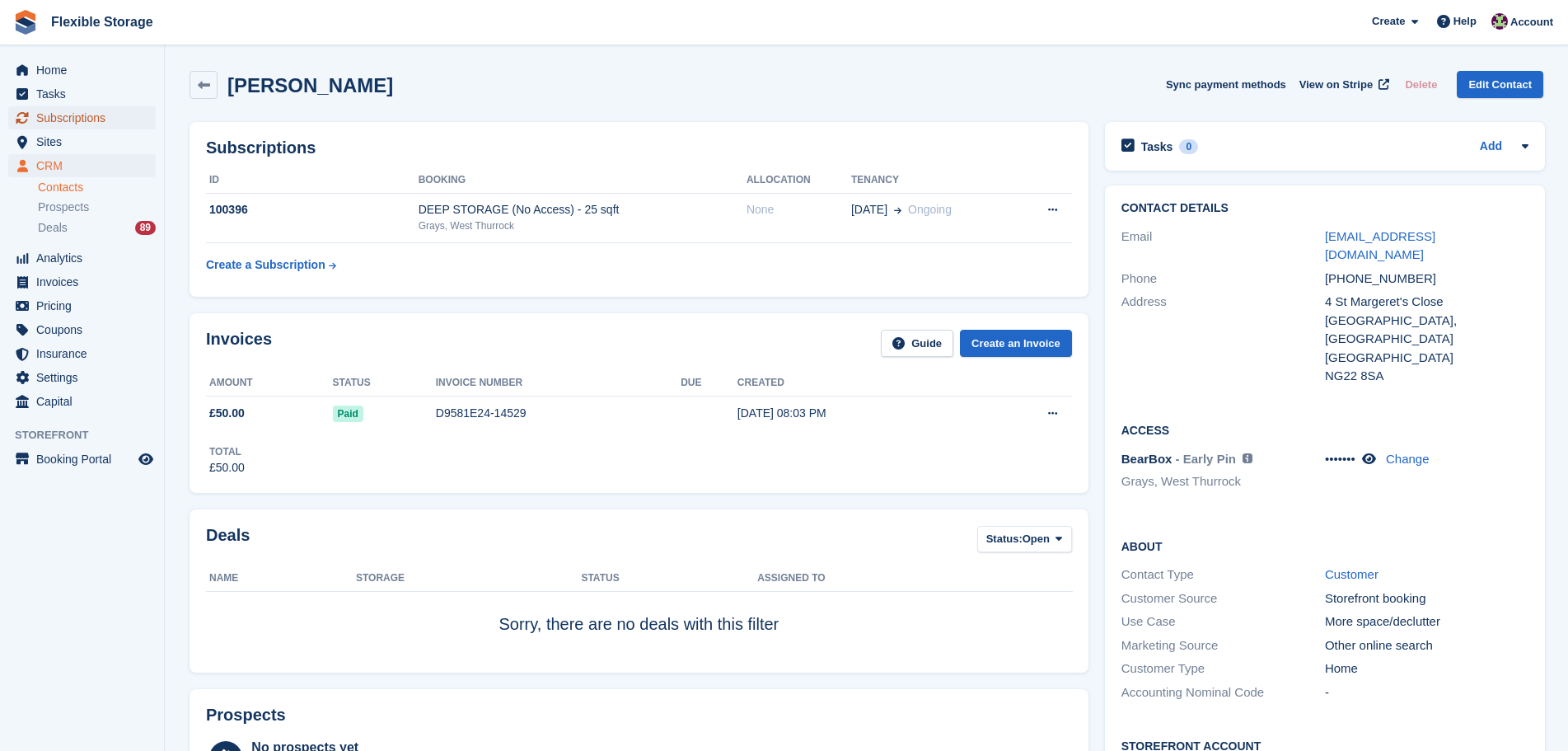
click at [103, 117] on span "Subscriptions" at bounding box center [85, 118] width 99 height 23
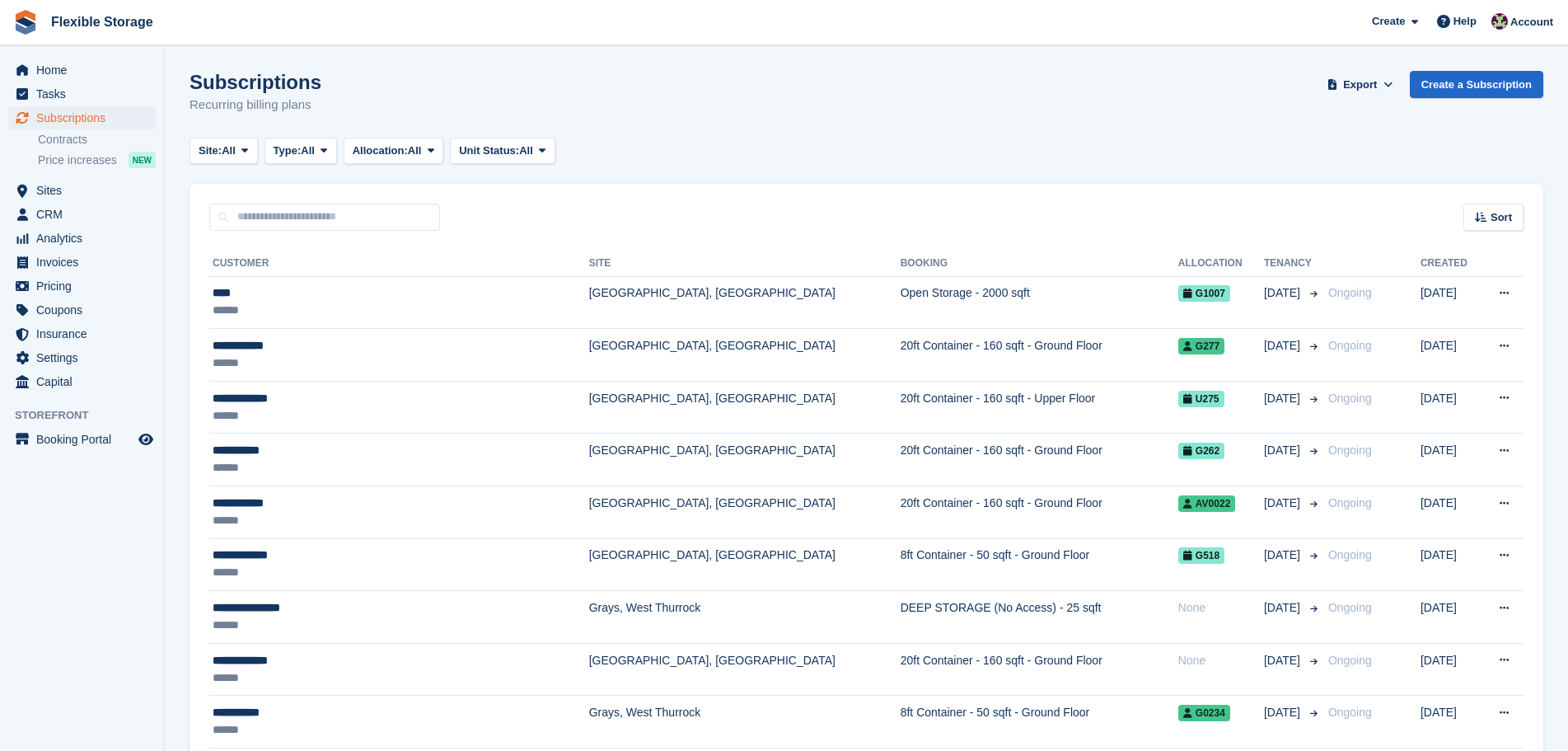
click at [1026, 159] on div "Site: All All Grays, West Thurrock Aveley, Essex Chelmsford, Essex Type: All Al…" at bounding box center [866, 151] width 1354 height 27
click at [95, 118] on span "Subscriptions" at bounding box center [85, 118] width 99 height 23
drag, startPoint x: 1202, startPoint y: 686, endPoint x: 1199, endPoint y: 759, distance: 73.1
click at [1199, 750] on html "Flexible Storage Create Subscription Invoice Contact Deal Discount Page Help Ch…" at bounding box center [784, 376] width 1568 height 751
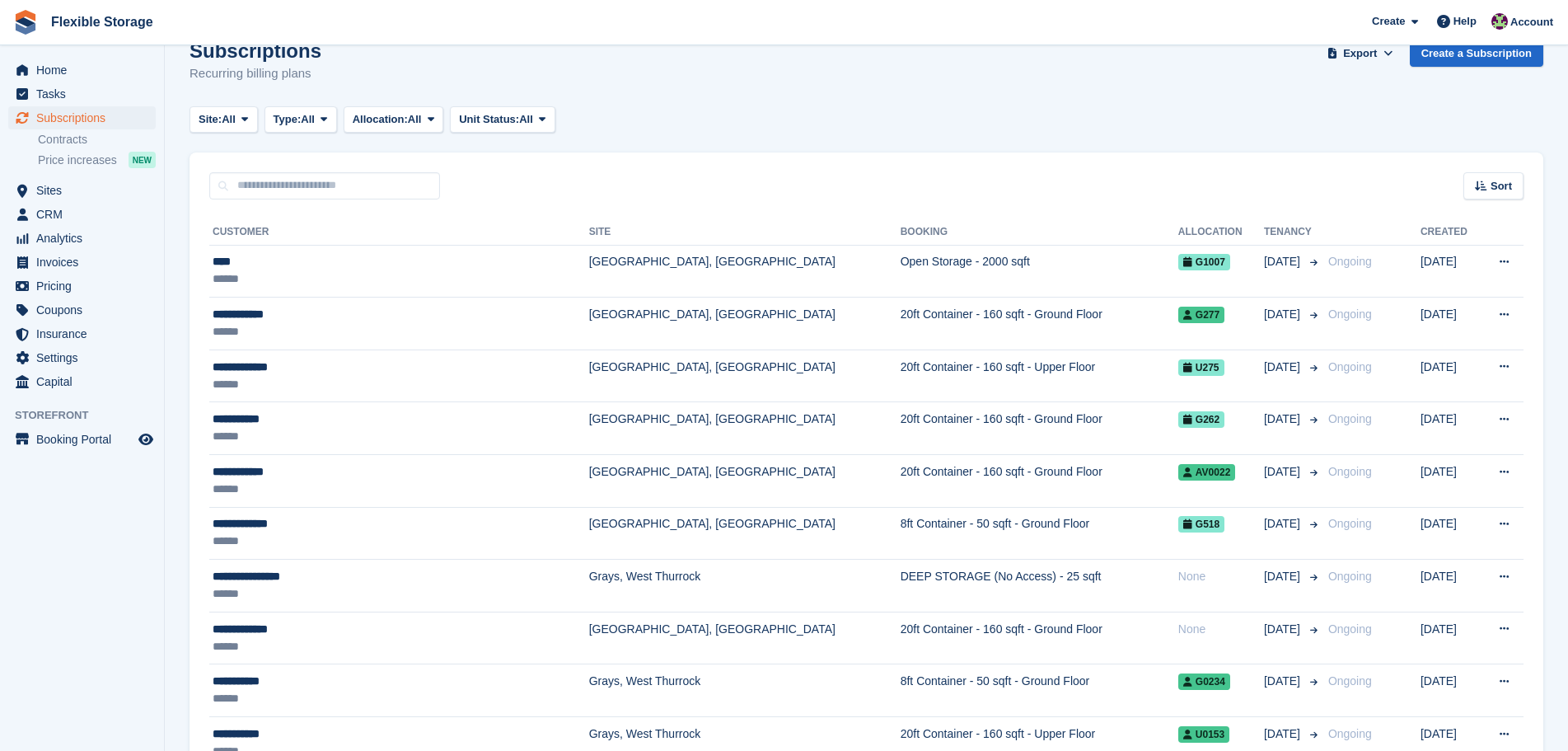
click at [1211, 39] on span "Flexible Storage Create Subscription Invoice Contact Deal Discount Page Help Ch…" at bounding box center [784, 22] width 1568 height 45
click at [1211, 73] on div "Subscriptions Recurring billing plans Export Export Subscriptions Export a CSV …" at bounding box center [866, 71] width 1354 height 63
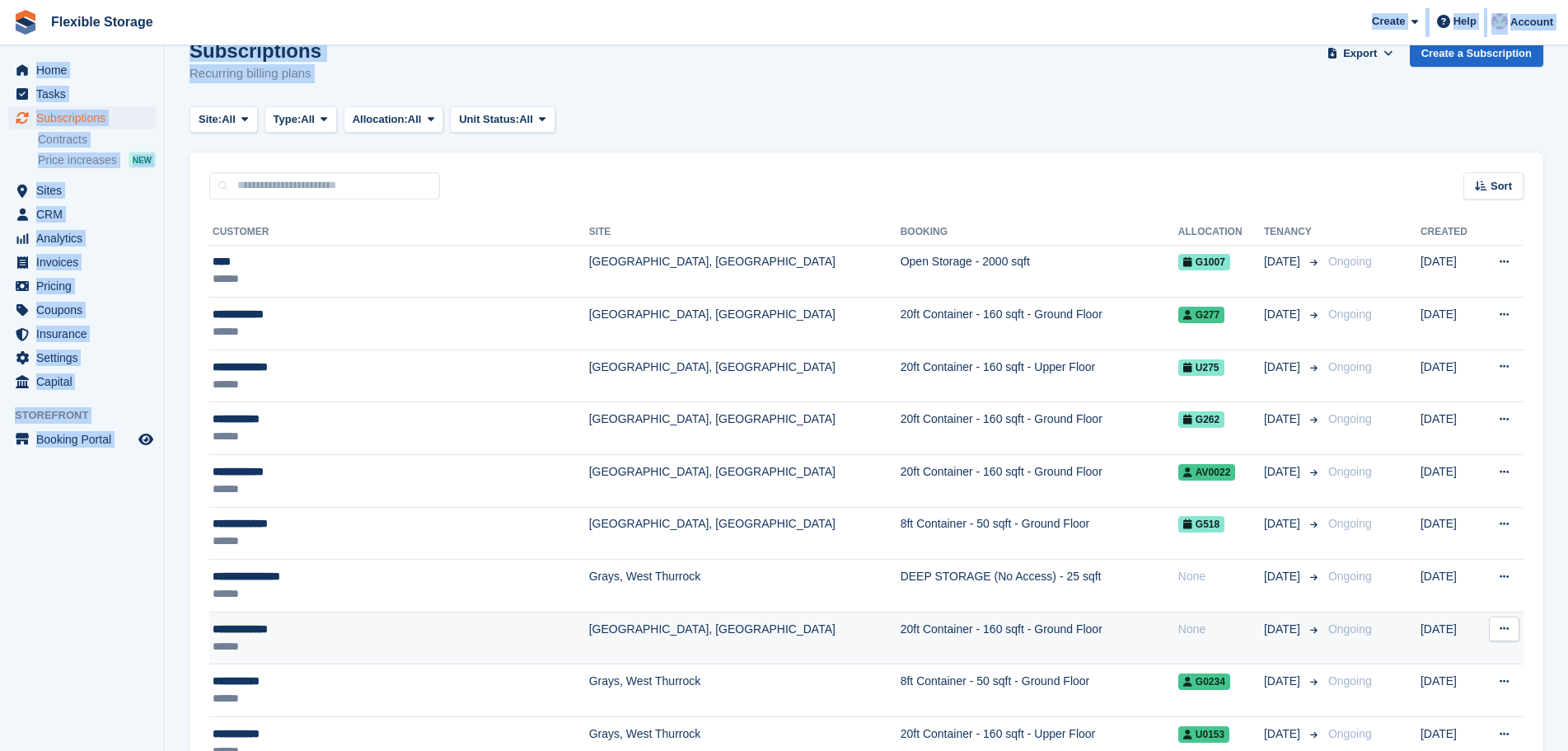
drag, startPoint x: 940, startPoint y: 488, endPoint x: 956, endPoint y: 642, distance: 154.8
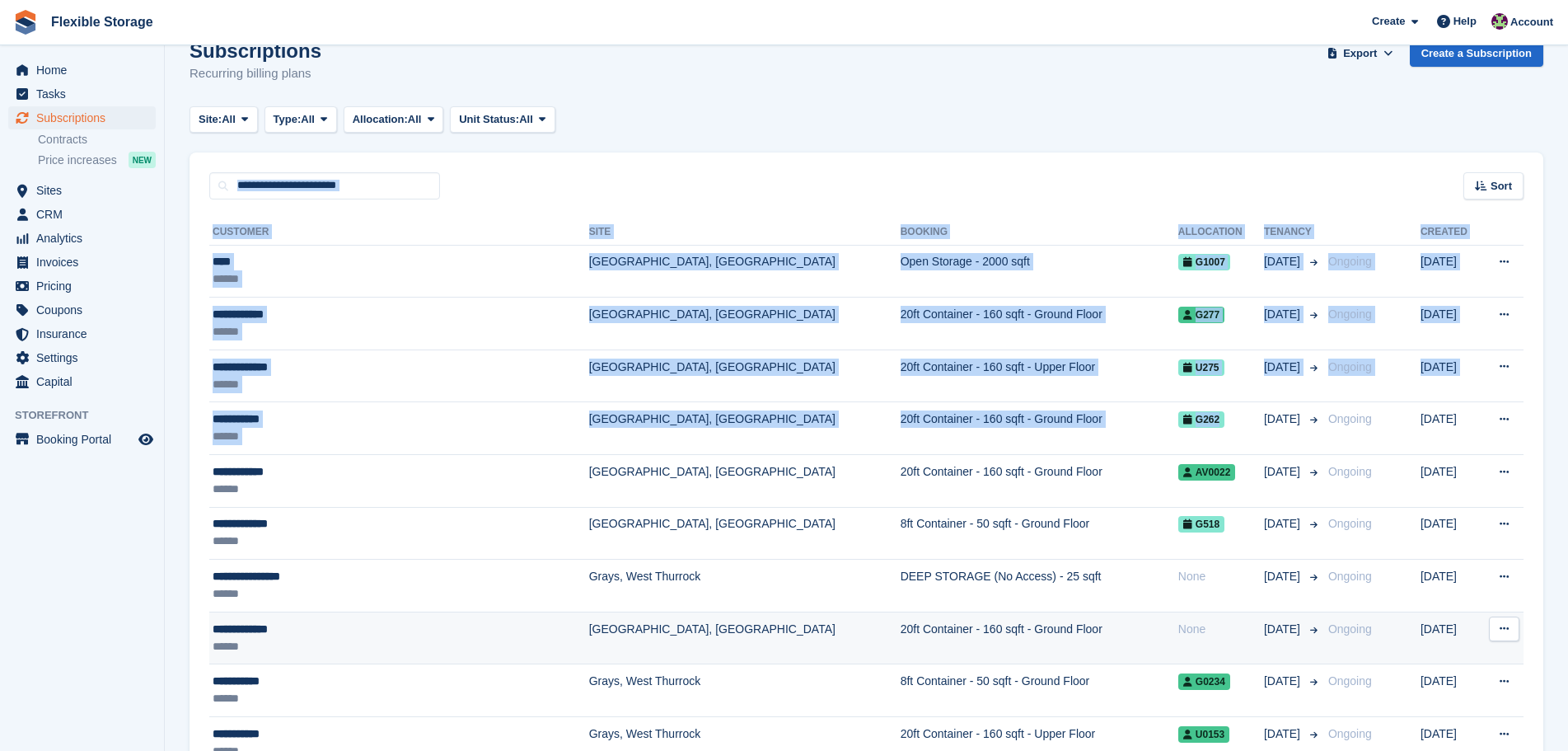
drag, startPoint x: 1138, startPoint y: 110, endPoint x: 1234, endPoint y: 637, distance: 535.7
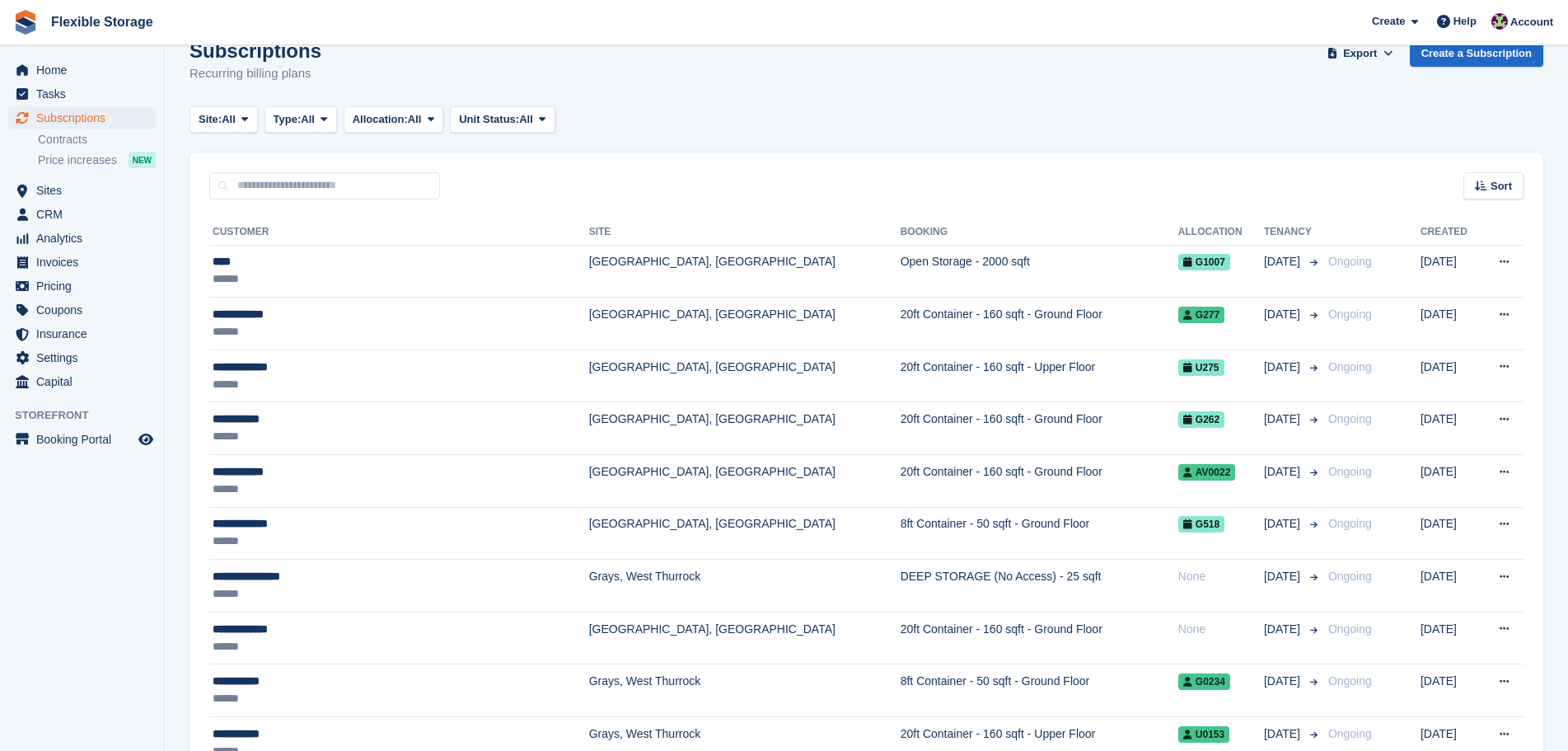
click at [1257, 116] on div "Site: All All Grays, West Thurrock Aveley, Essex Chelmsford, Essex Type: All Al…" at bounding box center [866, 120] width 1354 height 27
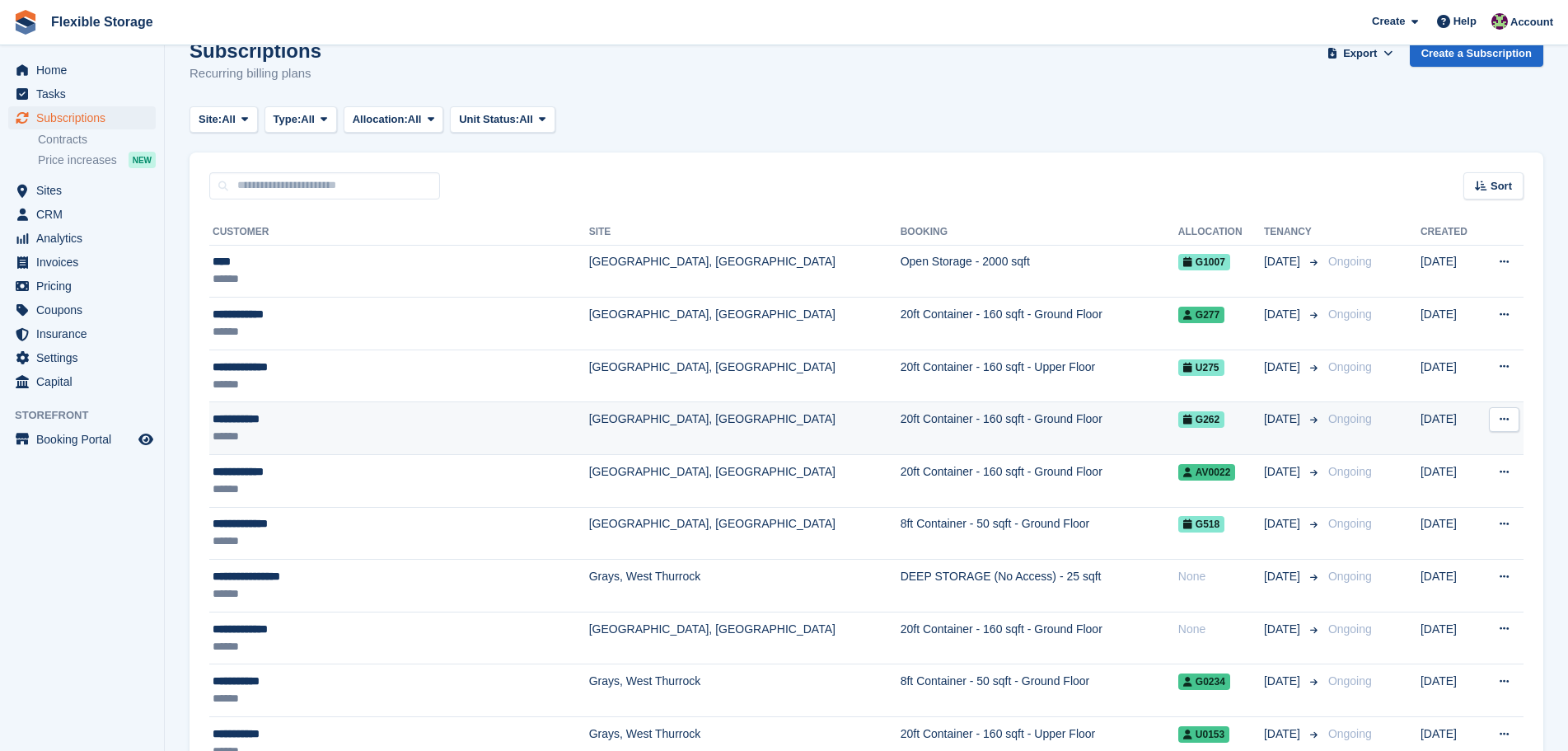
drag, startPoint x: 1152, startPoint y: 99, endPoint x: 1137, endPoint y: 428, distance: 329.3
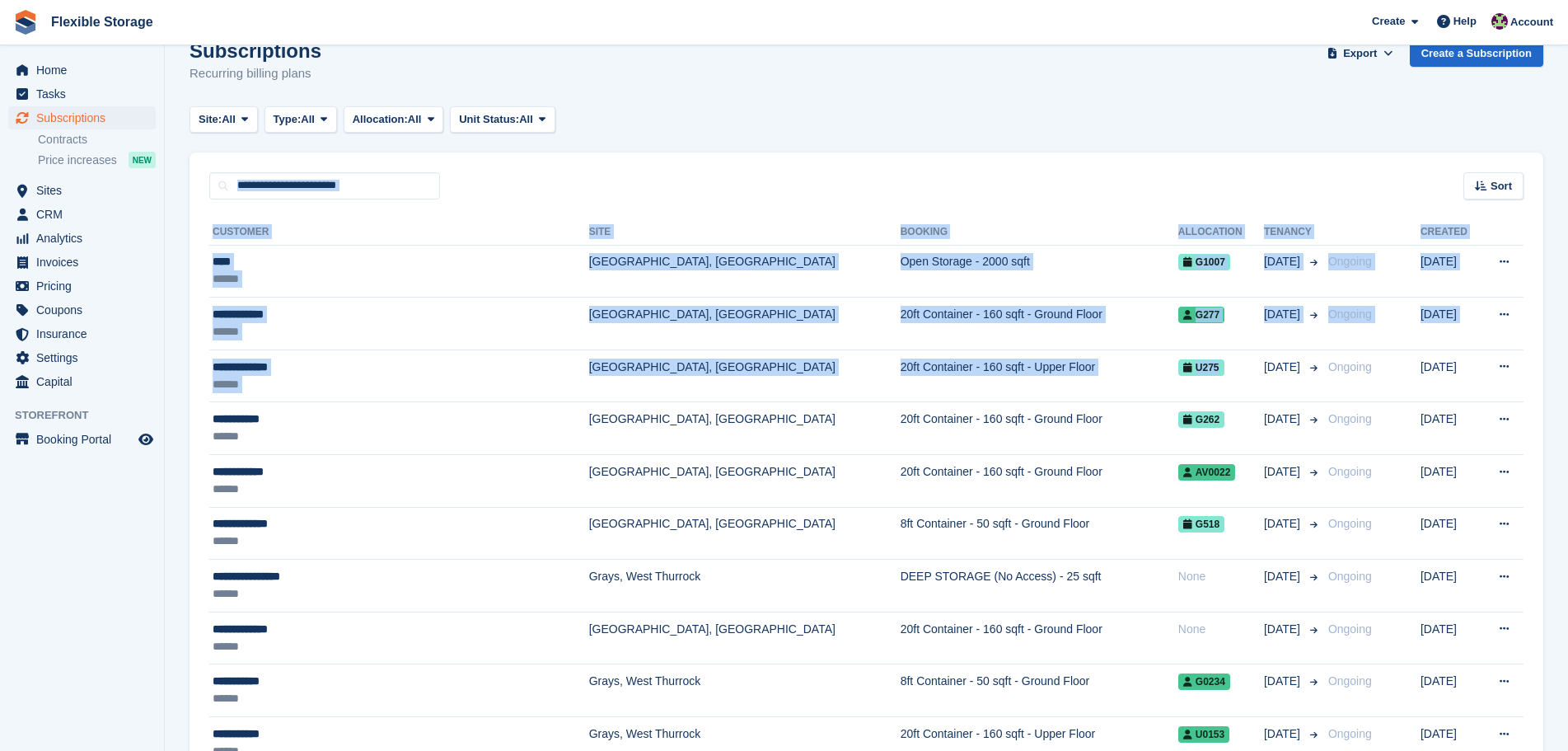
click at [1061, 162] on div "Sort Sort by Customer name Date created Move in date Move out date Created (old…" at bounding box center [866, 176] width 1354 height 47
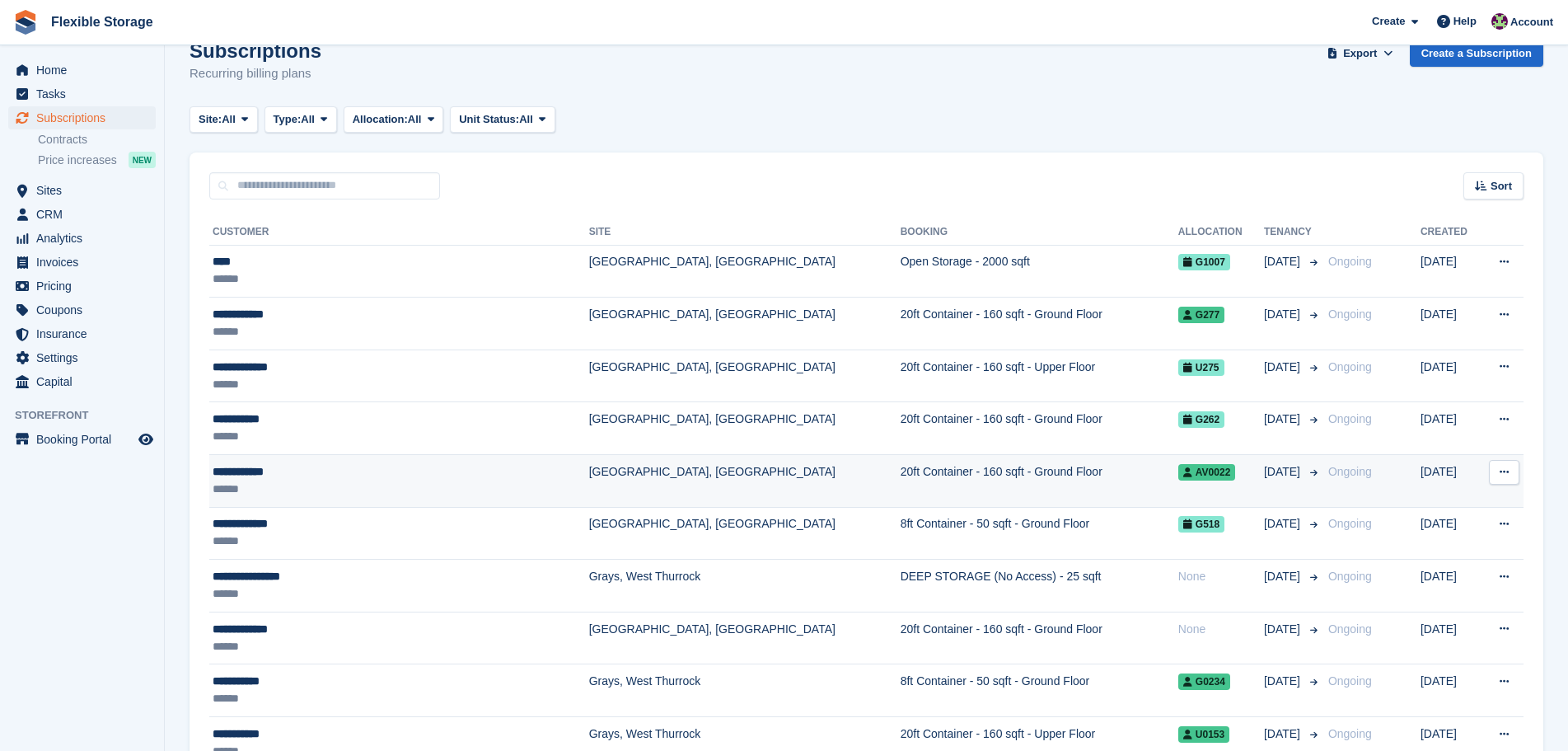
drag, startPoint x: 1113, startPoint y: 93, endPoint x: 1159, endPoint y: 473, distance: 382.8
click at [1170, 38] on span "Flexible Storage Create Subscription Invoice Contact Deal Discount Page Help Ch…" at bounding box center [784, 22] width 1568 height 45
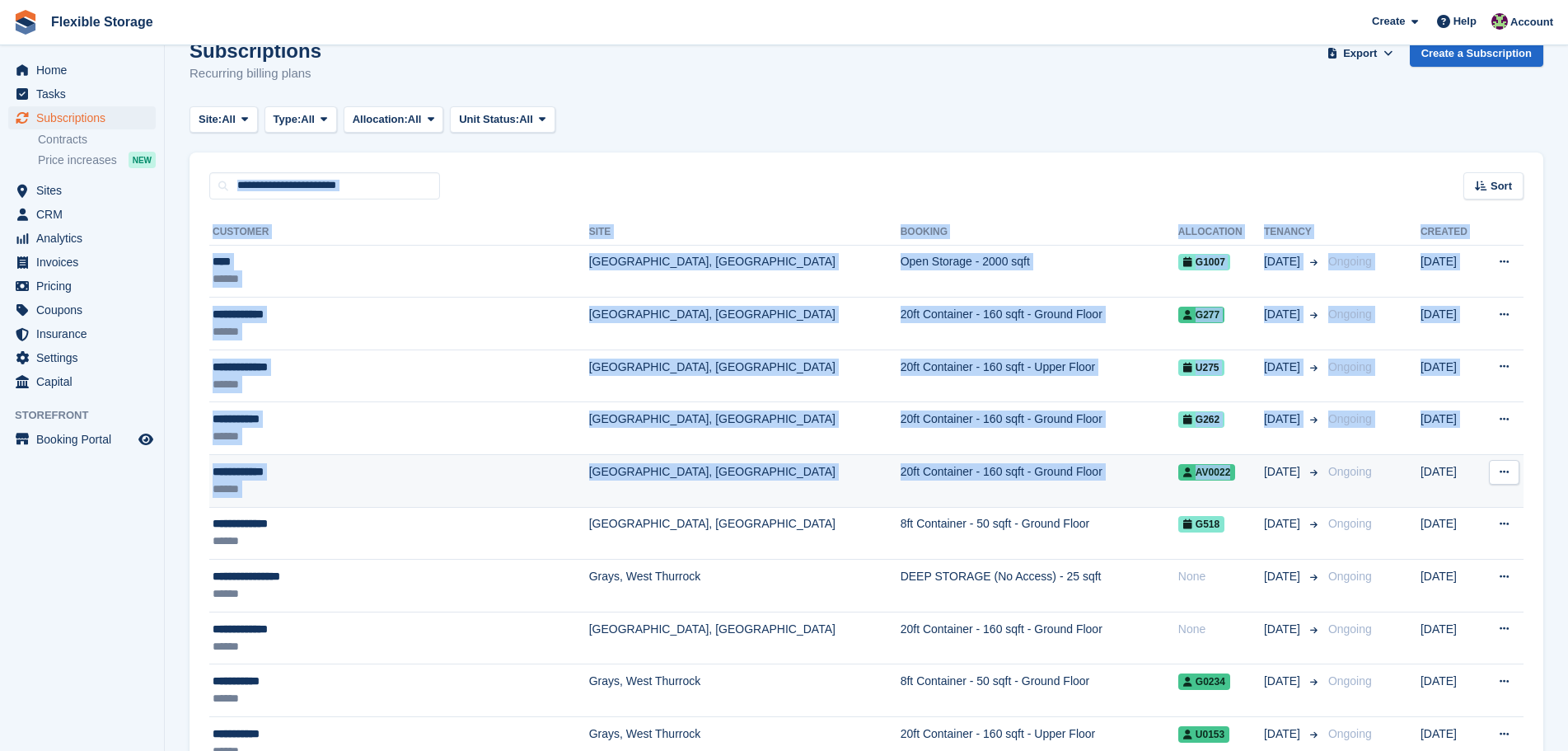
drag, startPoint x: 1195, startPoint y: 121, endPoint x: 1195, endPoint y: 485, distance: 364.0
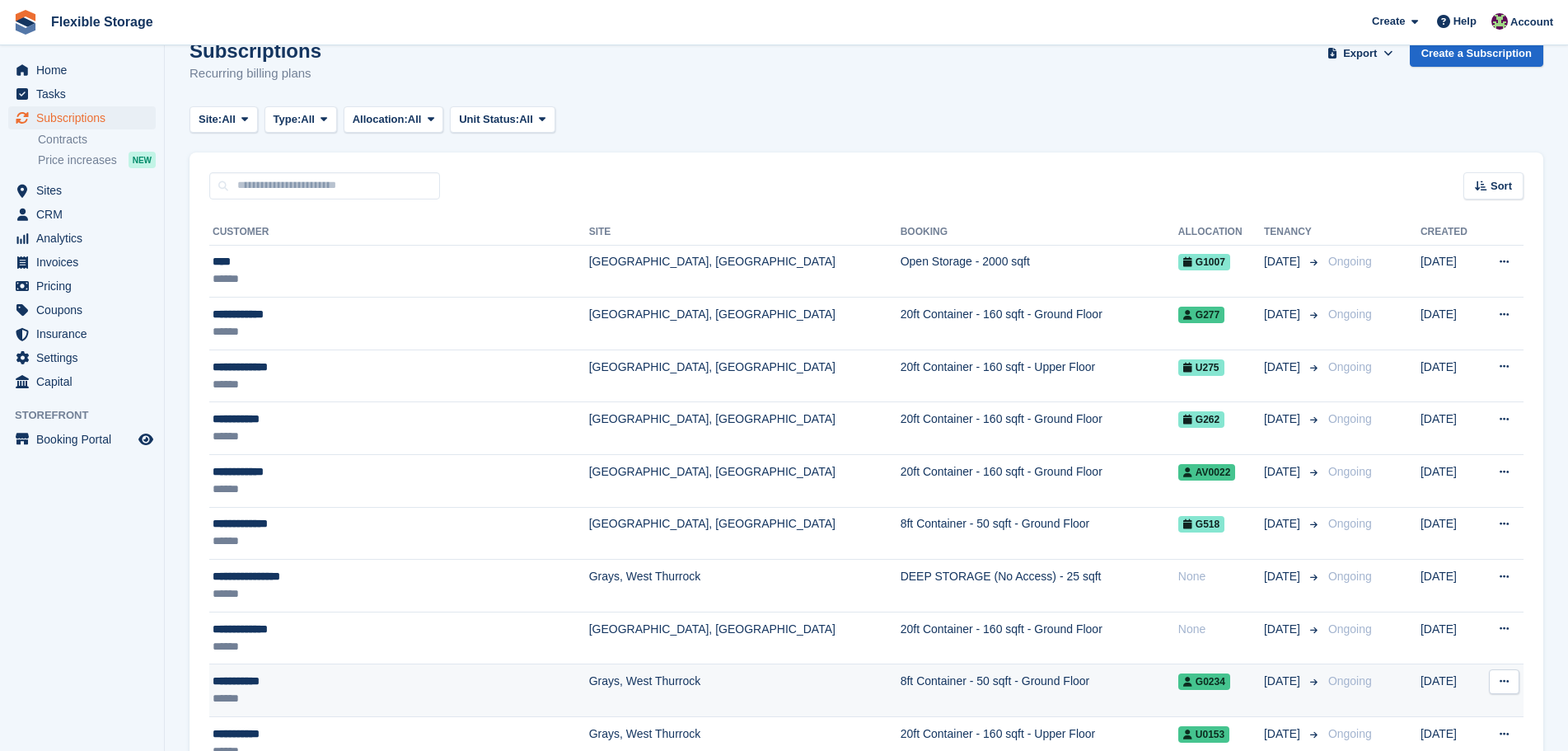
drag, startPoint x: 1160, startPoint y: 87, endPoint x: 1155, endPoint y: 690, distance: 603.0
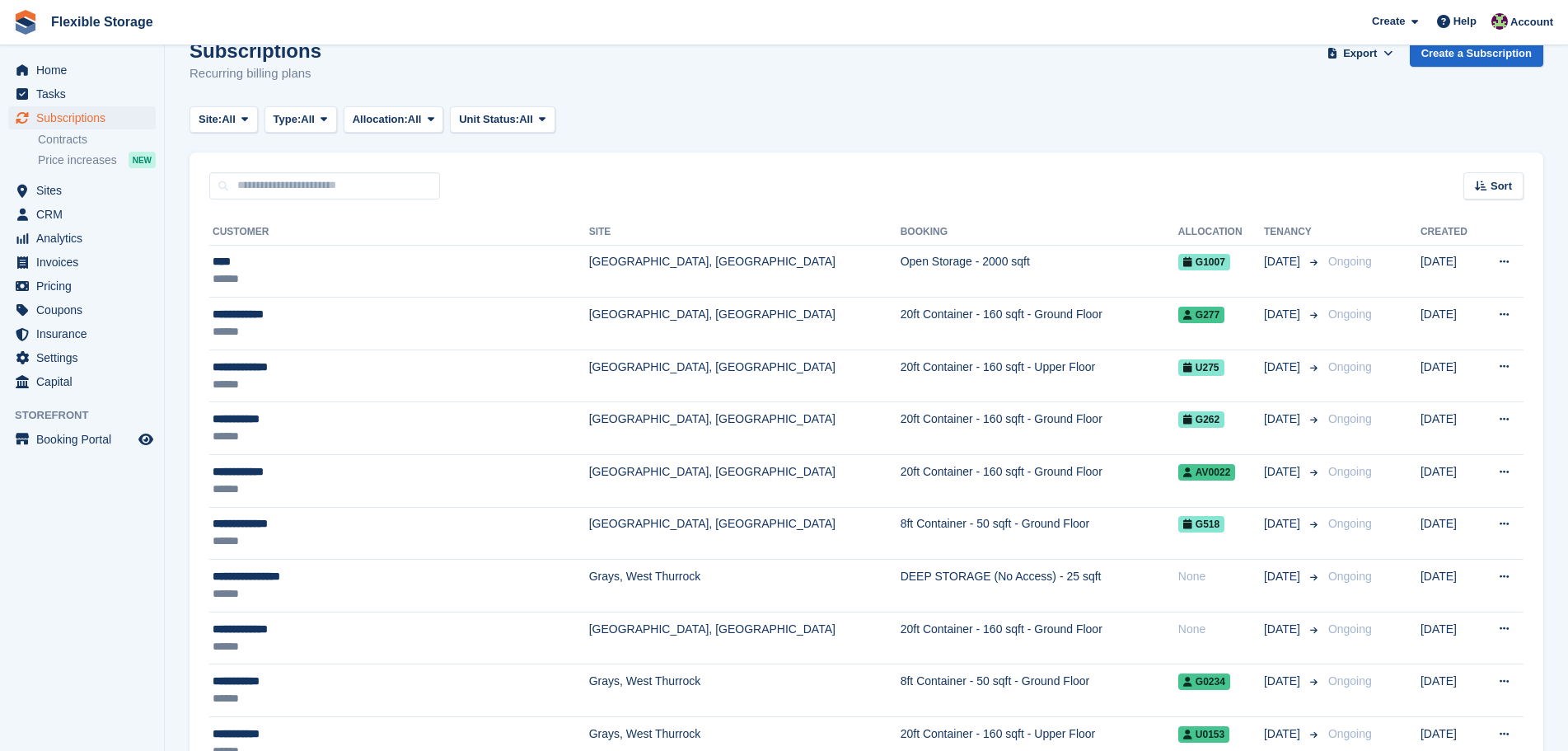
click at [346, 194] on input "text" at bounding box center [324, 185] width 231 height 27
type input "****"
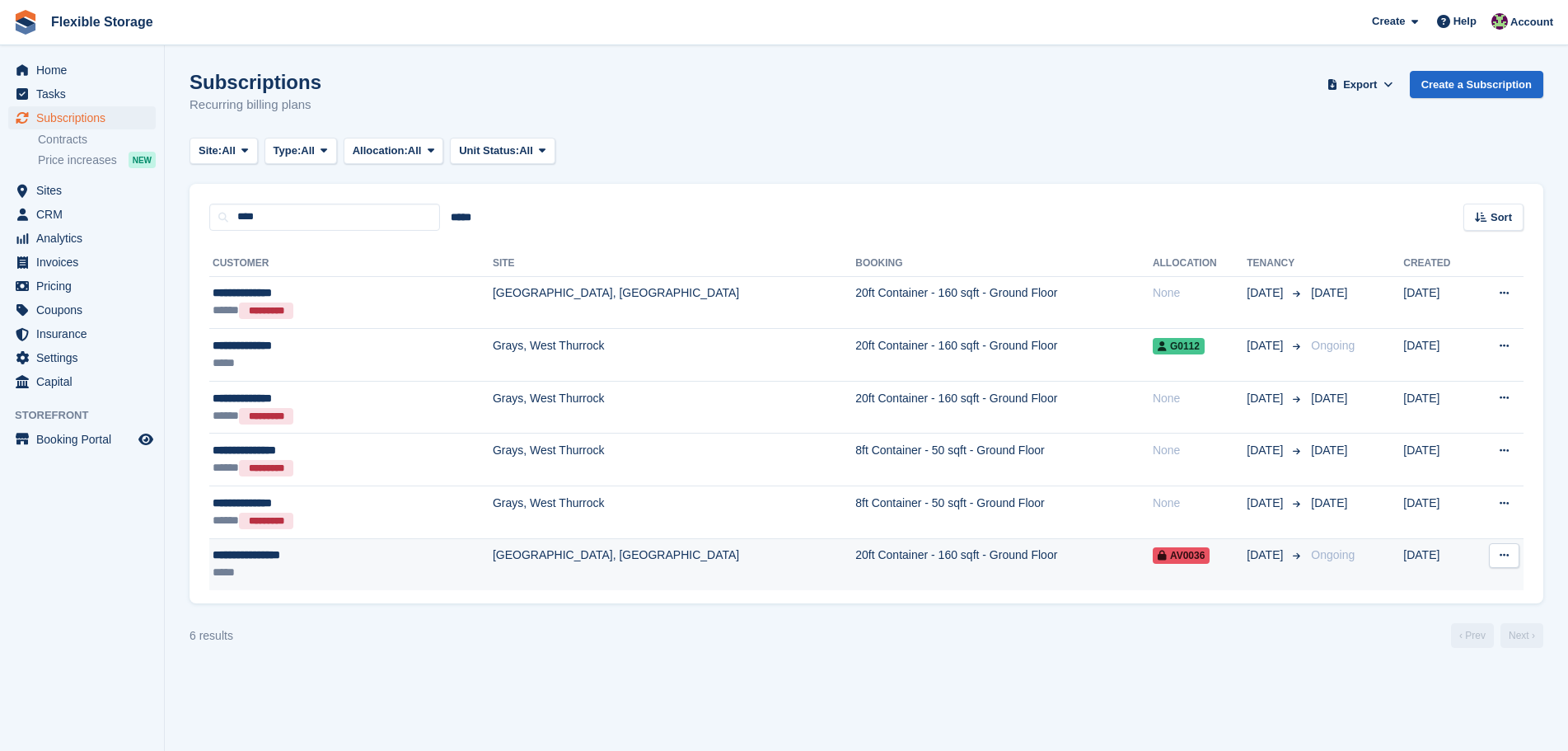
click at [855, 550] on td "20ft Container - 160 sqft - Ground Floor" at bounding box center [1004, 565] width 297 height 52
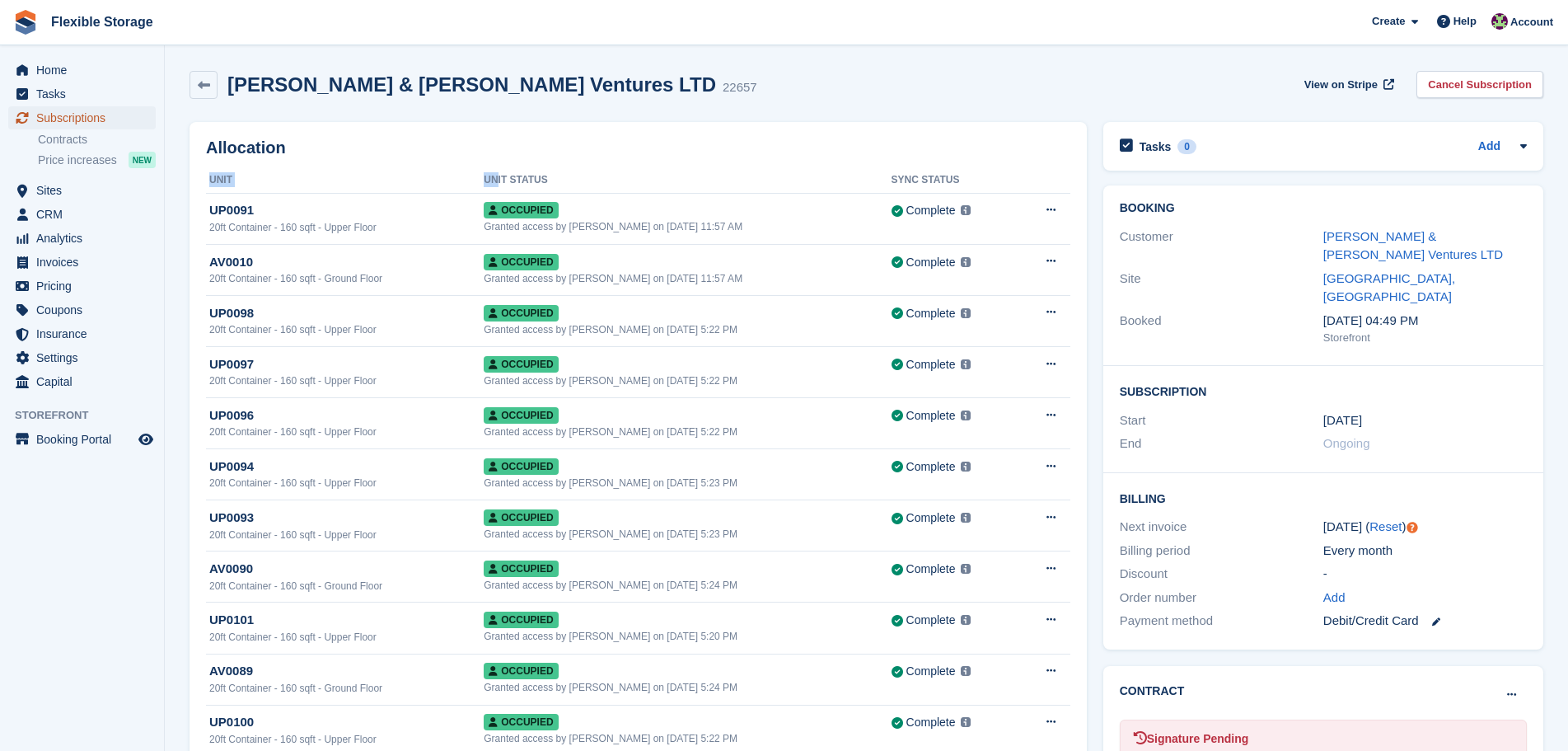
click at [109, 122] on span "Subscriptions" at bounding box center [85, 118] width 99 height 23
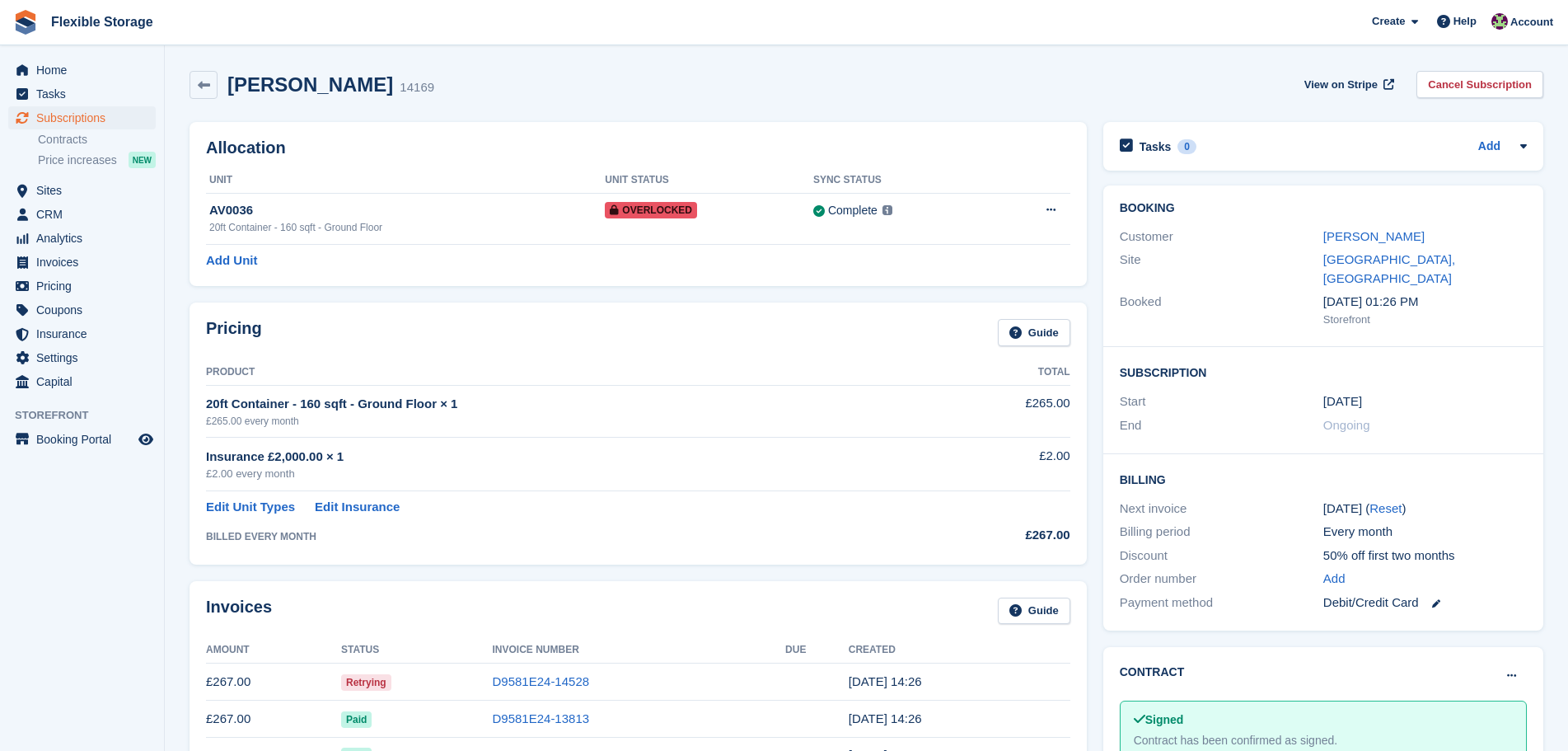
click at [551, 665] on td "D9581E24-14528" at bounding box center [639, 682] width 294 height 37
click at [569, 674] on link "D9581E24-14528" at bounding box center [540, 681] width 97 height 14
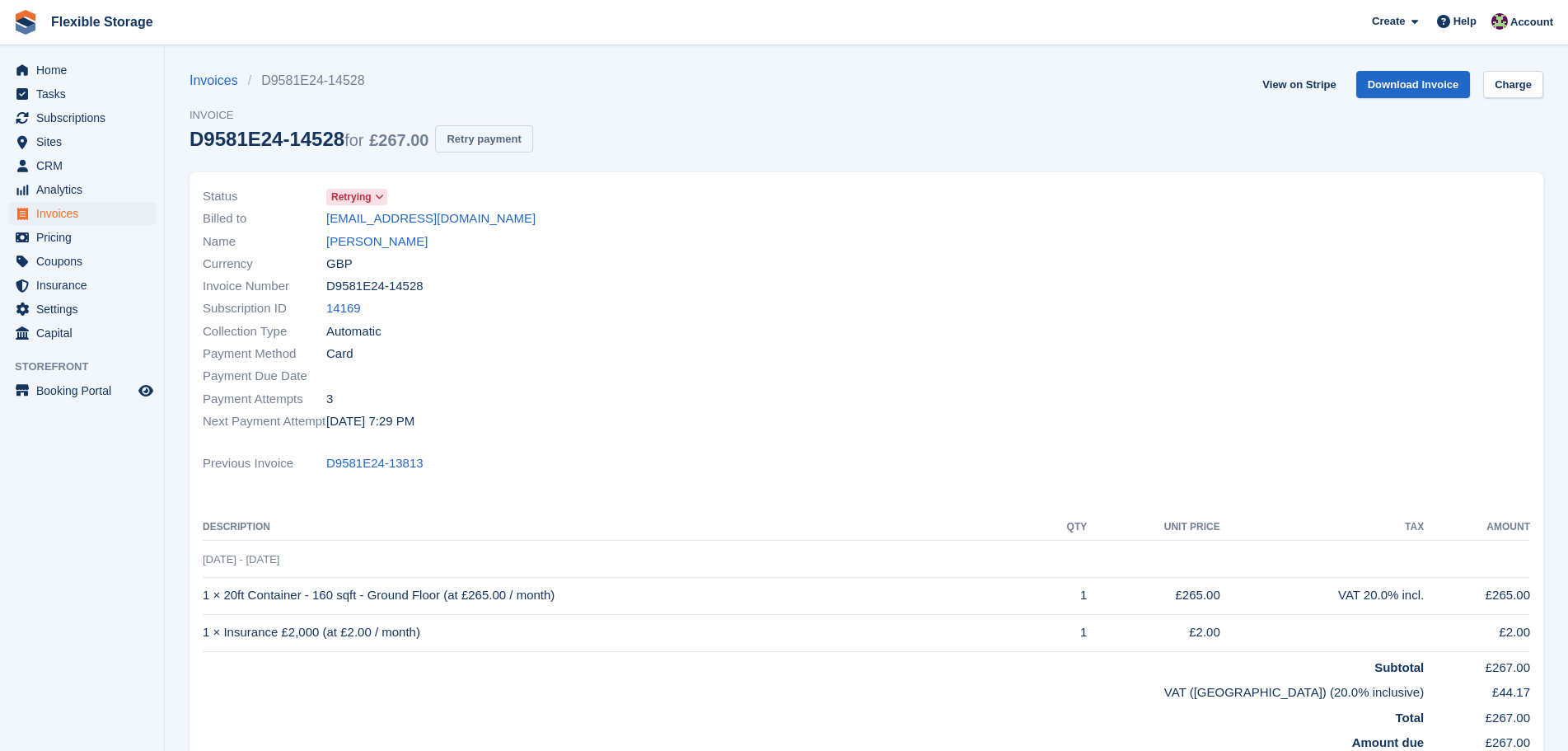
click at [498, 149] on button "Retry payment" at bounding box center [484, 138] width 97 height 27
click at [66, 61] on span "Home" at bounding box center [85, 70] width 99 height 23
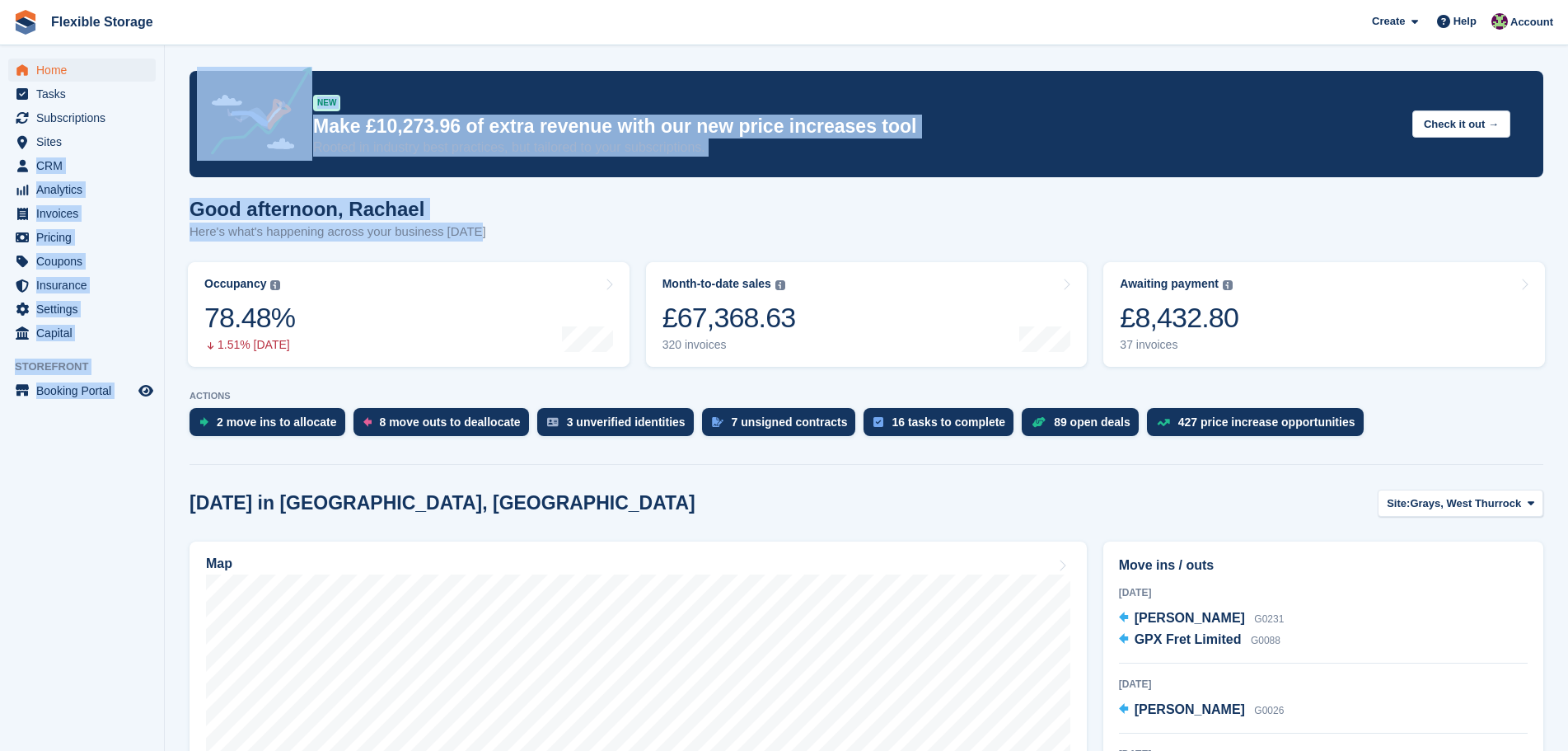
drag, startPoint x: 404, startPoint y: 224, endPoint x: 0, endPoint y: 158, distance: 409.4
click at [700, 208] on div "Good afternoon, [PERSON_NAME] Here's what's happening across your business [DAT…" at bounding box center [866, 229] width 1354 height 63
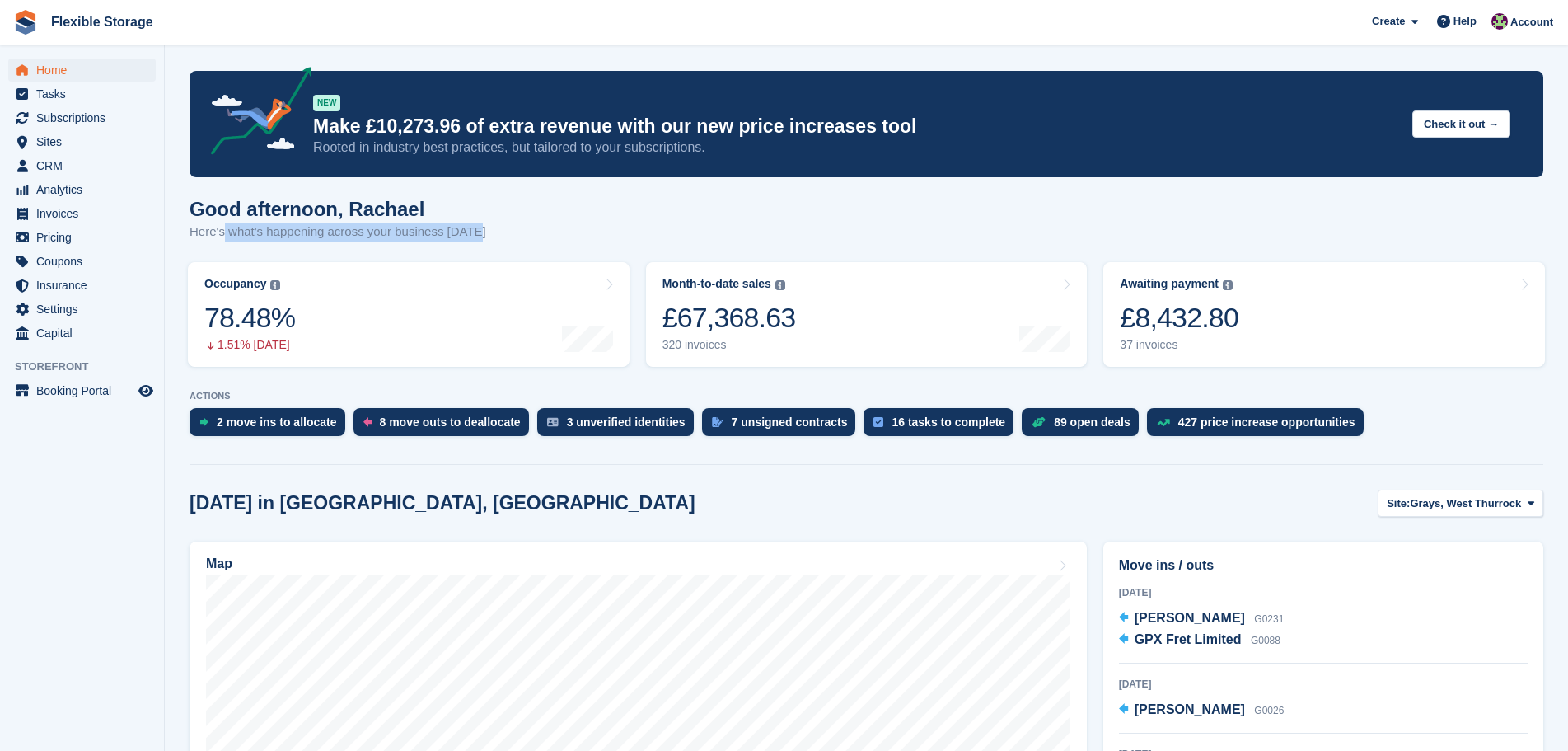
drag, startPoint x: 316, startPoint y: 240, endPoint x: 594, endPoint y: 249, distance: 278.1
click at [228, 243] on div "Good afternoon, [PERSON_NAME] Here's what's happening across your business [DAT…" at bounding box center [866, 229] width 1354 height 63
click at [666, 248] on div "Good afternoon, [PERSON_NAME] Here's what's happening across your business [DAT…" at bounding box center [866, 229] width 1354 height 63
click at [536, 235] on div "Good afternoon, [PERSON_NAME] Here's what's happening across your business [DAT…" at bounding box center [866, 229] width 1354 height 63
click at [596, 242] on div "Good afternoon, [PERSON_NAME] Here's what's happening across your business [DAT…" at bounding box center [866, 229] width 1354 height 63
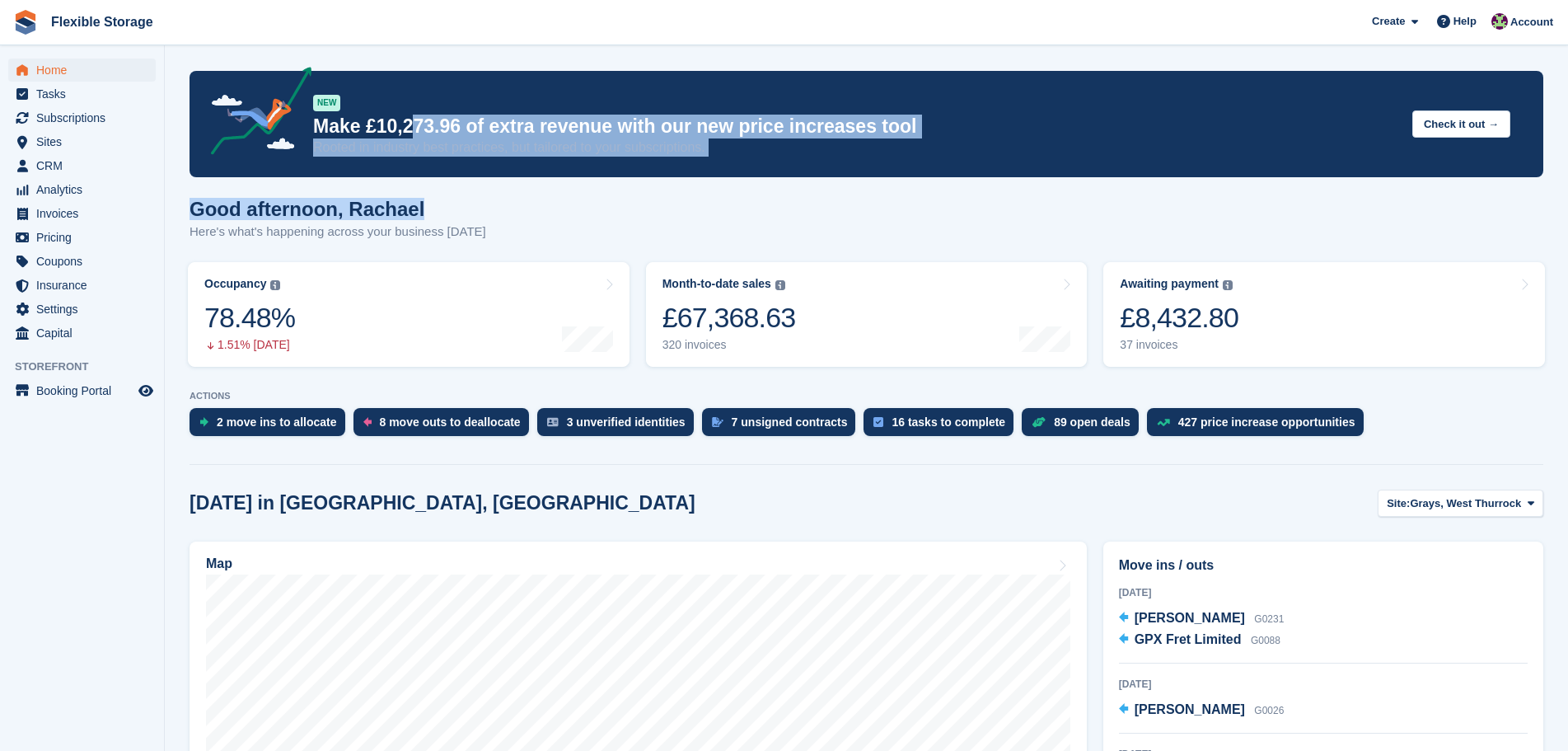
drag, startPoint x: 690, startPoint y: 165, endPoint x: 389, endPoint y: 145, distance: 301.7
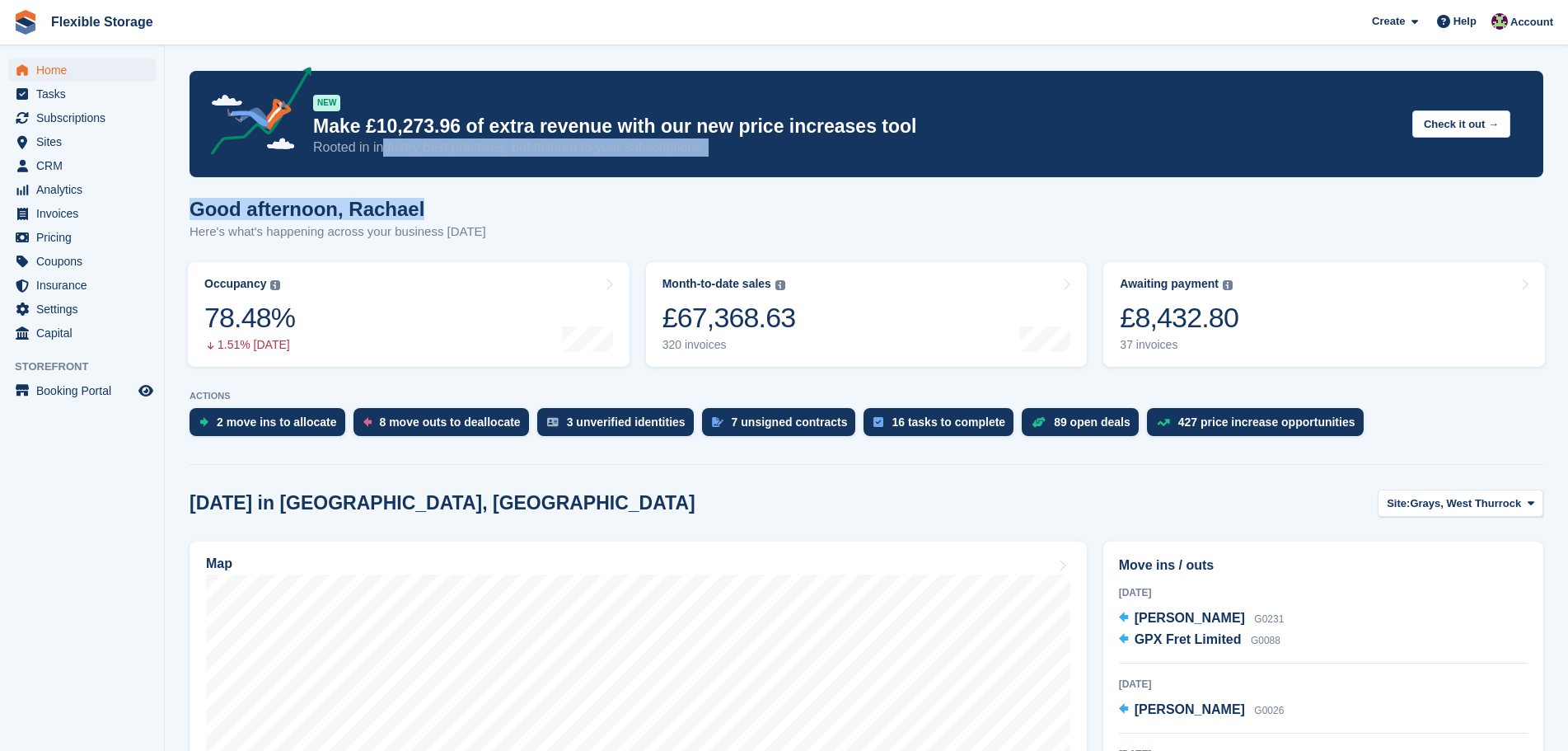
click at [552, 205] on div "Good afternoon, [PERSON_NAME] Here's what's happening across your business [DAT…" at bounding box center [866, 229] width 1354 height 63
